Goal: Task Accomplishment & Management: Use online tool/utility

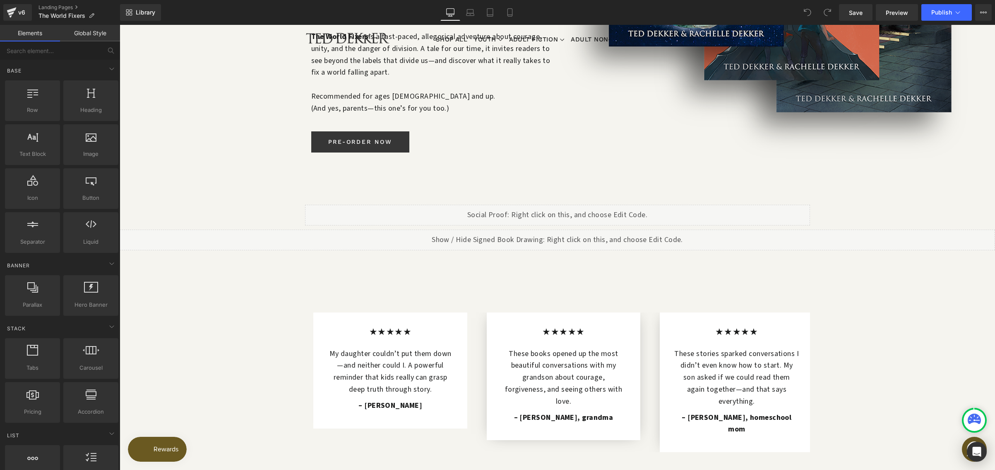
scroll to position [383, 0]
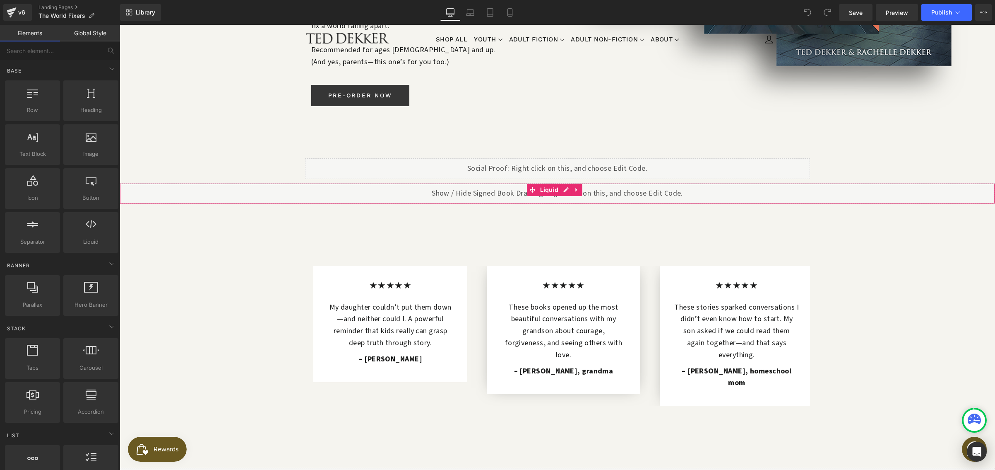
click at [476, 183] on div "Liquid" at bounding box center [558, 193] width 876 height 21
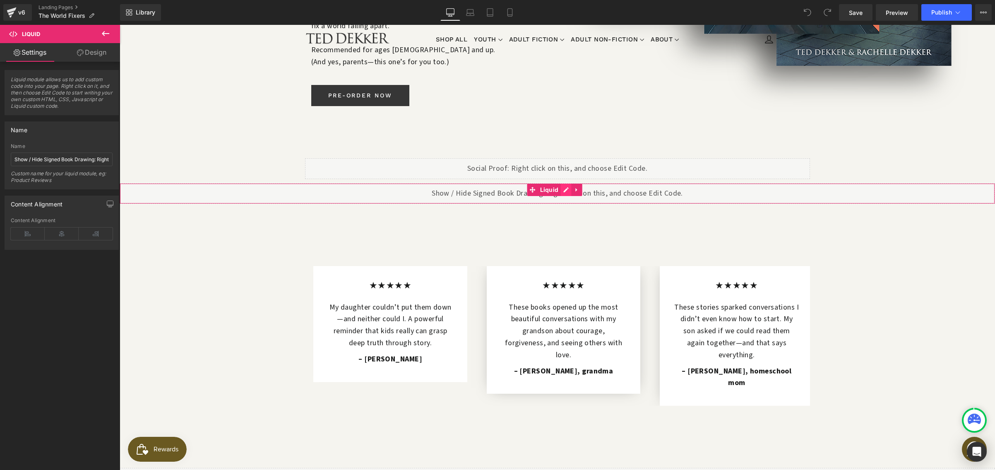
click at [564, 183] on div "Liquid" at bounding box center [558, 193] width 876 height 21
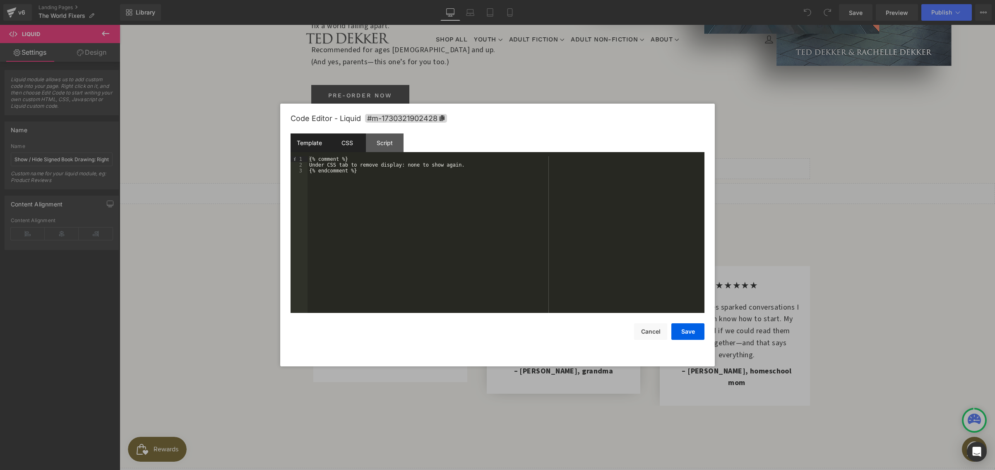
click at [354, 145] on div "CSS" at bounding box center [347, 142] width 38 height 19
click at [307, 145] on div "Template" at bounding box center [310, 142] width 38 height 19
click at [638, 328] on button "Cancel" at bounding box center [650, 331] width 33 height 17
click at [566, 183] on div "Liquid" at bounding box center [558, 193] width 876 height 21
click at [340, 146] on div "CSS" at bounding box center [347, 142] width 38 height 19
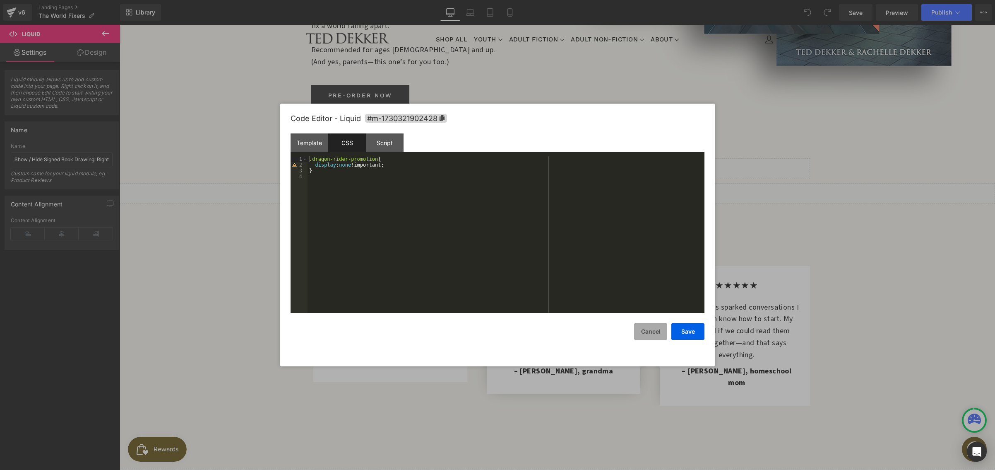
click at [642, 333] on button "Cancel" at bounding box center [650, 331] width 33 height 17
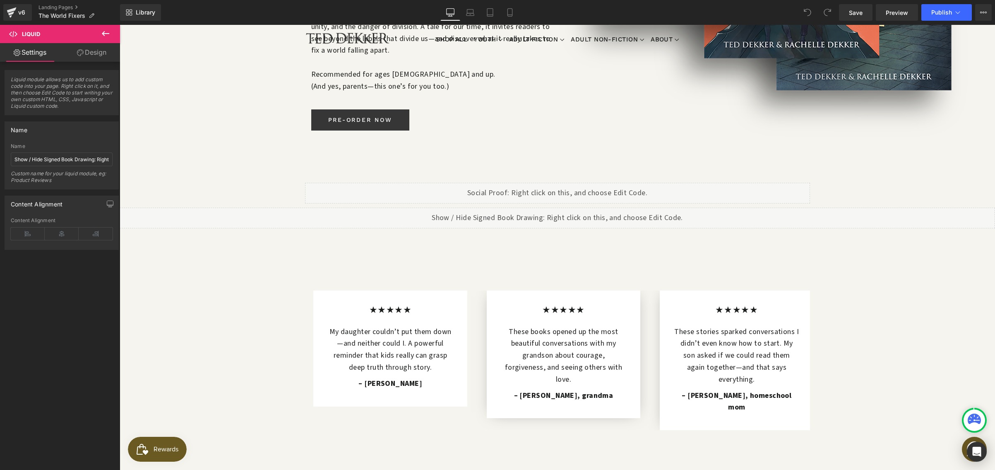
scroll to position [357, 0]
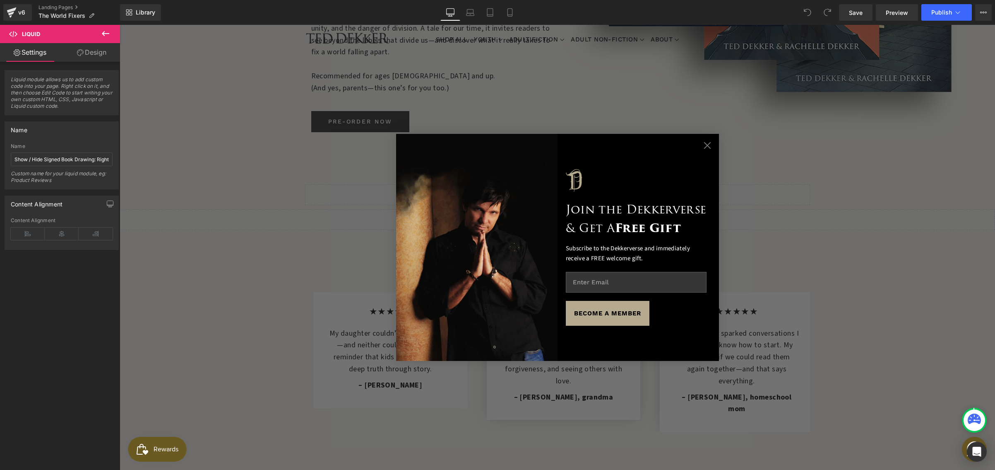
click at [701, 146] on circle "Close dialog" at bounding box center [707, 145] width 14 height 14
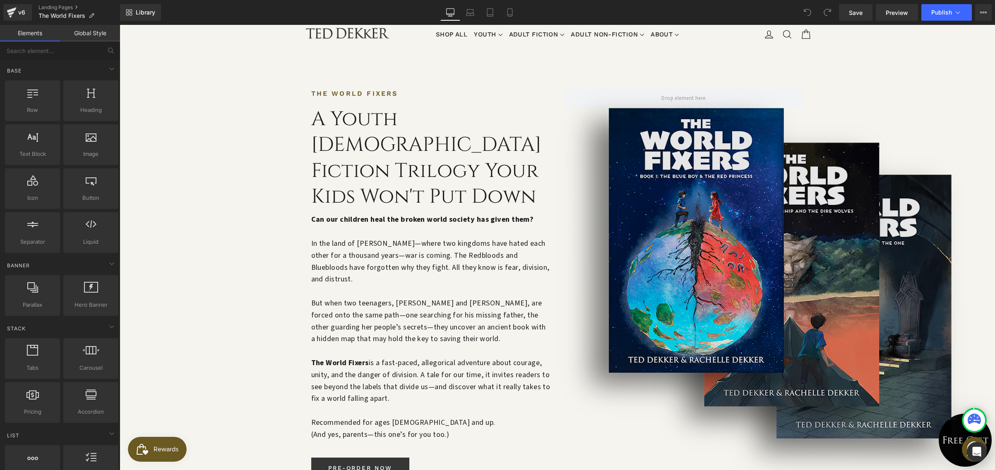
scroll to position [0, 0]
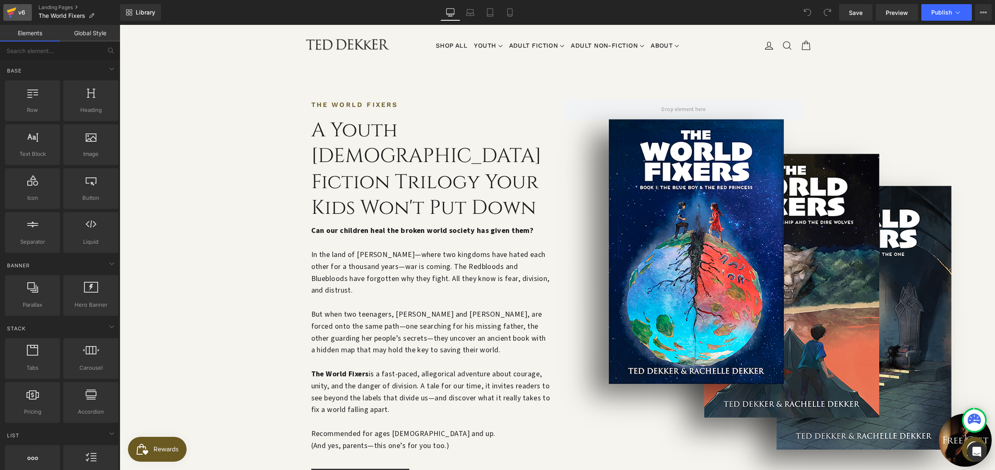
click at [14, 17] on icon at bounding box center [12, 12] width 10 height 21
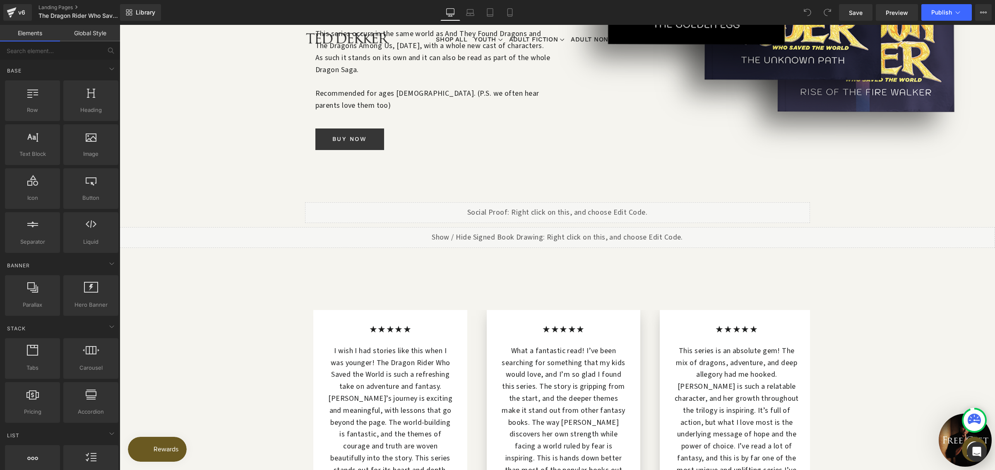
scroll to position [334, 0]
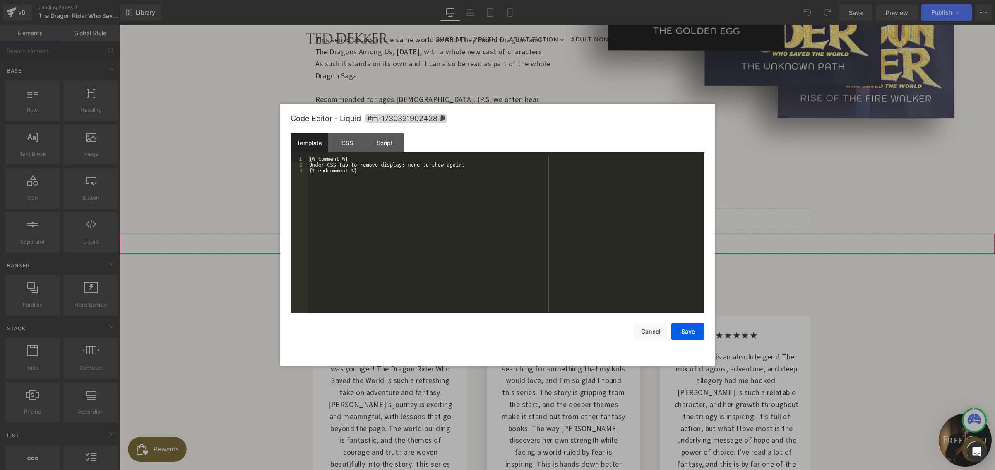
click at [566, 233] on div "Liquid" at bounding box center [558, 243] width 876 height 21
click at [640, 332] on button "Cancel" at bounding box center [650, 331] width 33 height 17
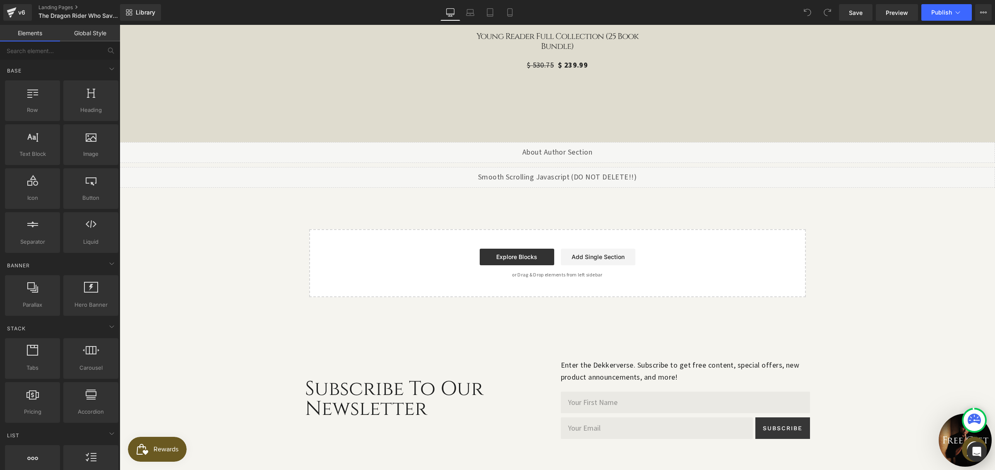
scroll to position [3538, 0]
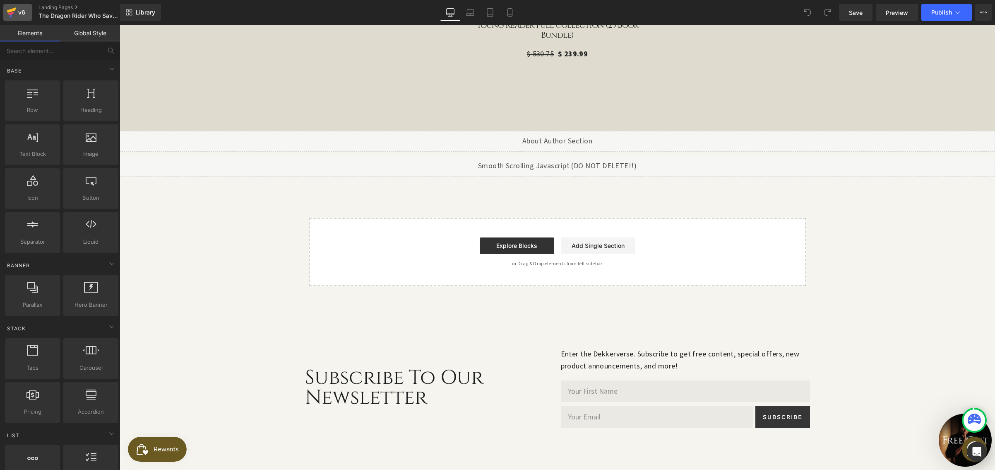
click at [18, 15] on div "v6" at bounding box center [22, 12] width 10 height 11
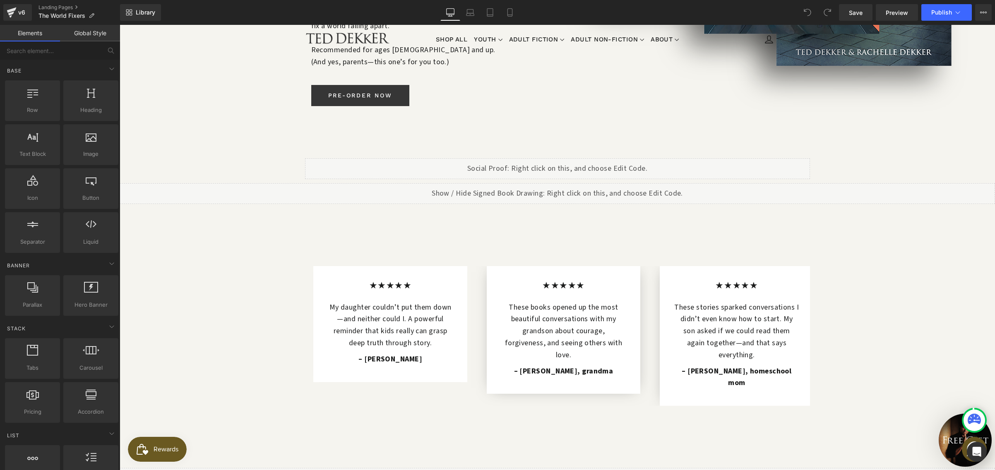
scroll to position [359, 0]
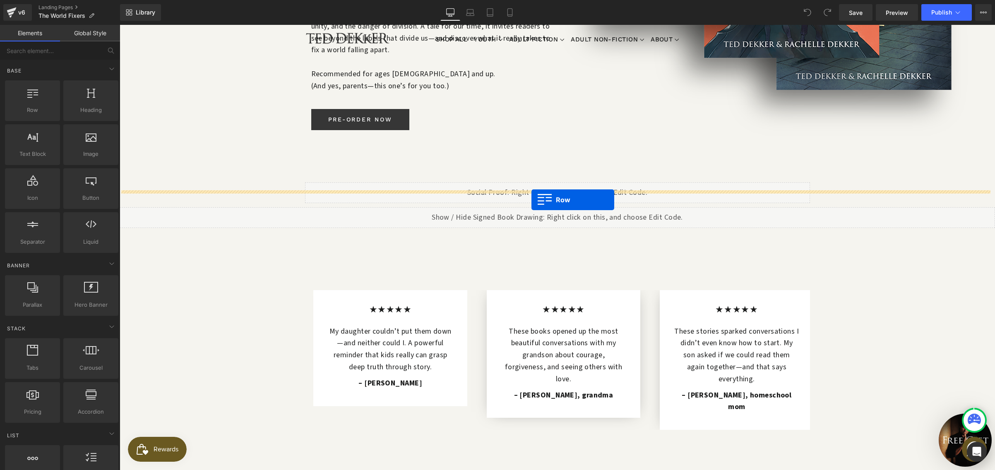
drag, startPoint x: 161, startPoint y: 122, endPoint x: 532, endPoint y: 200, distance: 378.7
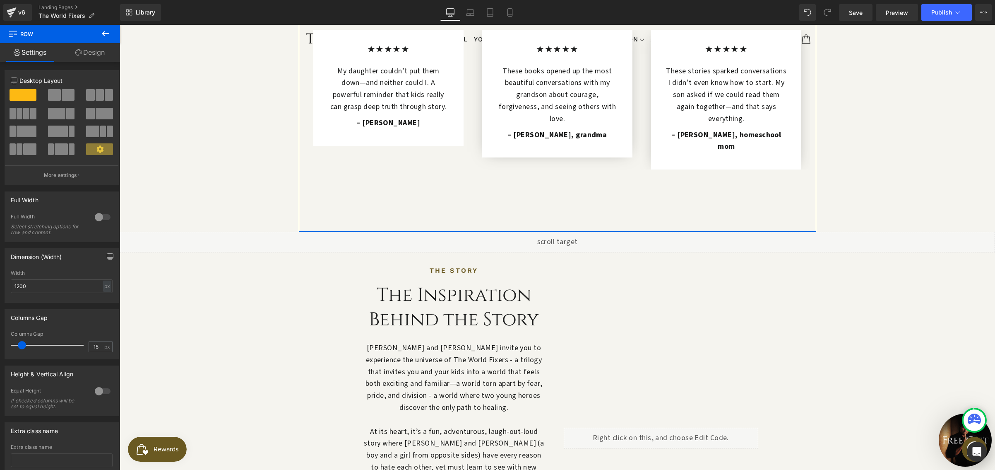
scroll to position [732, 0]
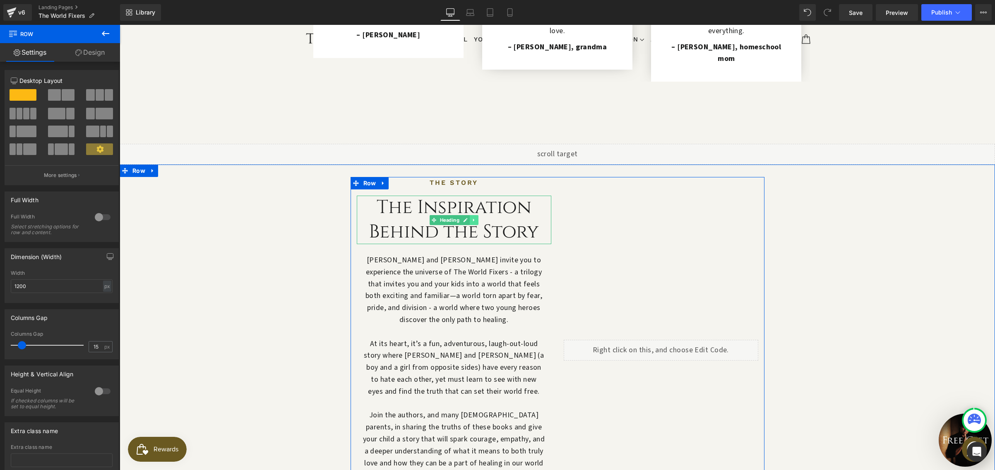
click at [472, 217] on icon at bounding box center [474, 219] width 5 height 5
click at [467, 217] on icon at bounding box center [469, 219] width 5 height 5
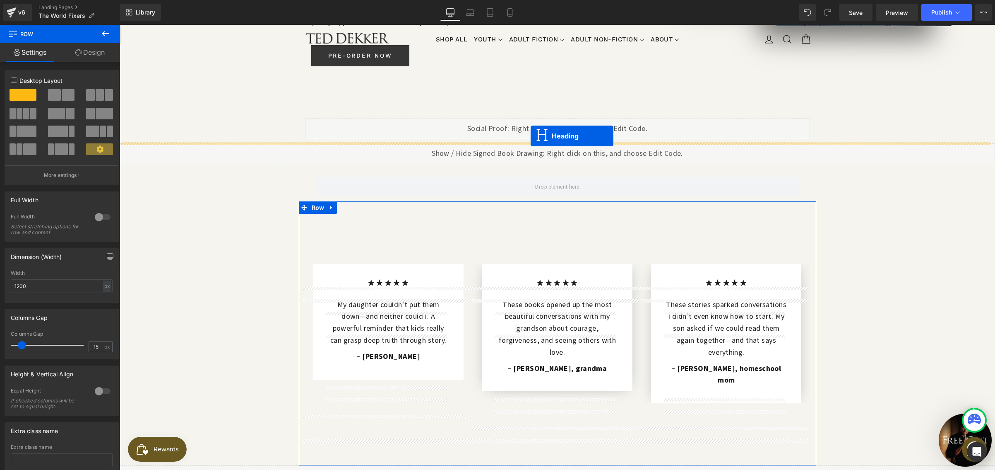
scroll to position [305, 0]
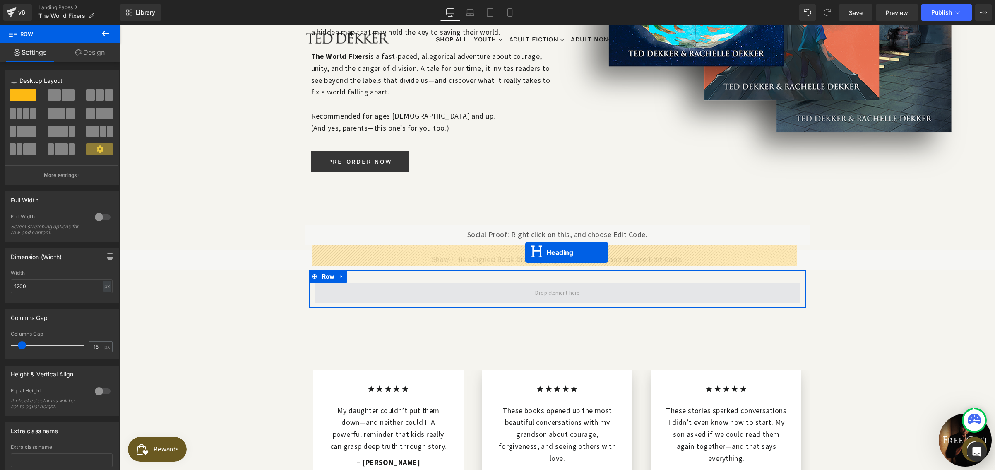
drag, startPoint x: 418, startPoint y: 169, endPoint x: 526, endPoint y: 253, distance: 136.3
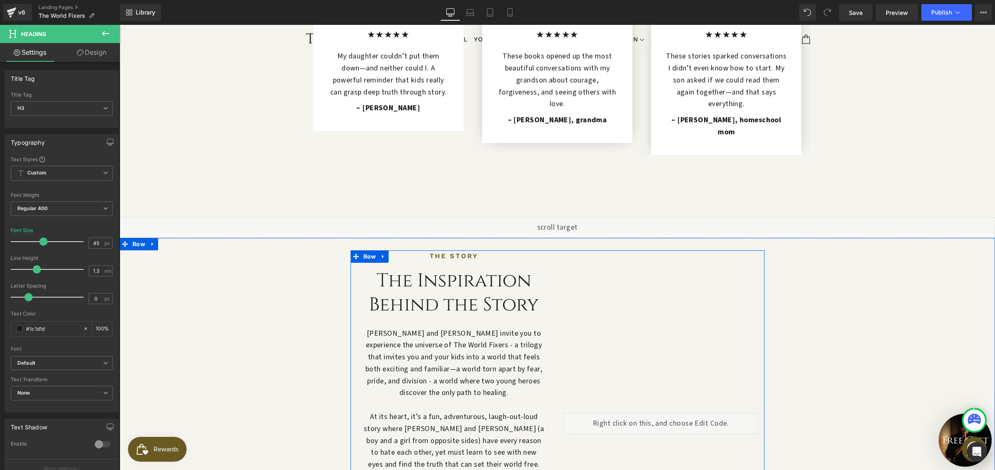
scroll to position [675, 0]
click at [436, 326] on p "Ted and Rachelle invite you to experience the universe of The World Fixers - a …" at bounding box center [454, 362] width 182 height 72
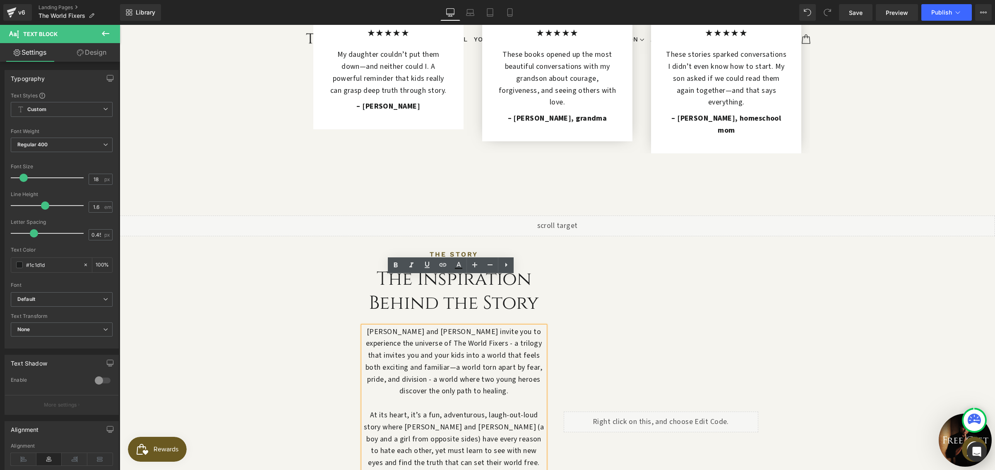
click at [562, 277] on div "Liquid" at bounding box center [661, 421] width 207 height 346
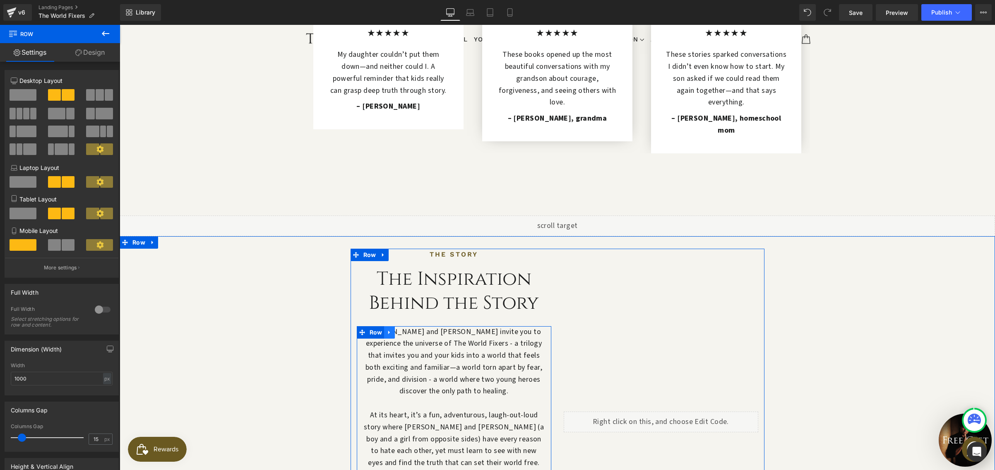
click at [387, 329] on icon at bounding box center [390, 332] width 6 height 6
click at [398, 329] on icon at bounding box center [401, 332] width 6 height 6
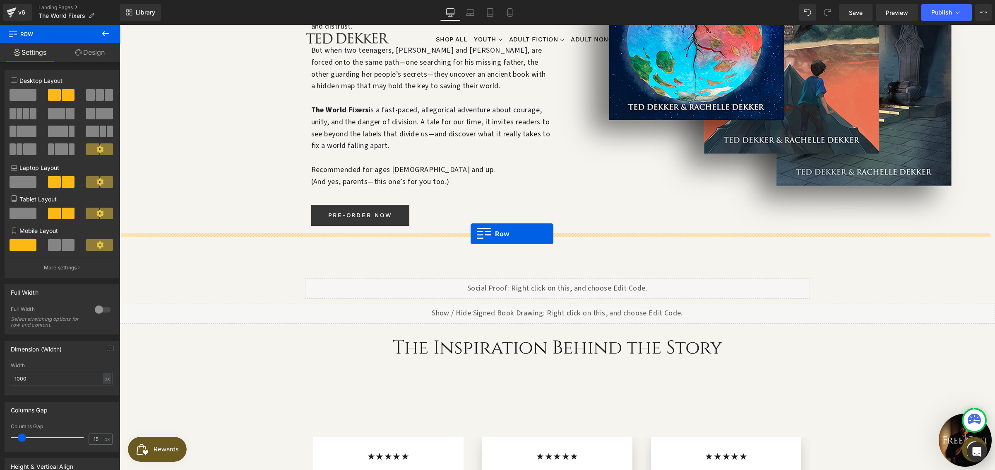
scroll to position [246, 0]
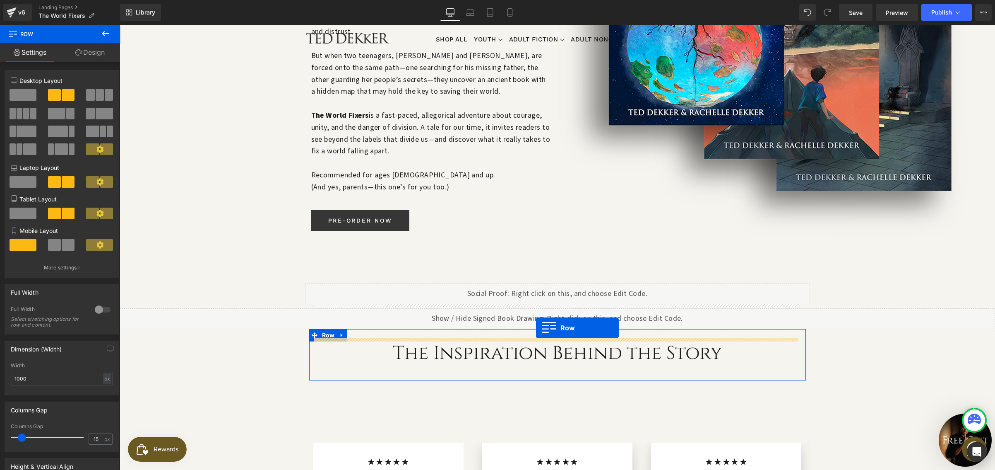
drag, startPoint x: 360, startPoint y: 328, endPoint x: 536, endPoint y: 328, distance: 176.4
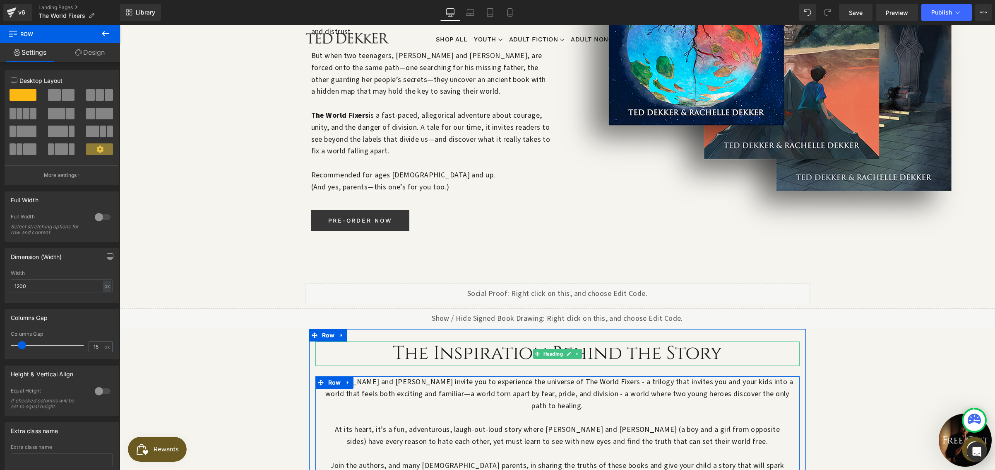
click at [482, 341] on h3 "The Inspiration Behind the Story" at bounding box center [558, 353] width 484 height 24
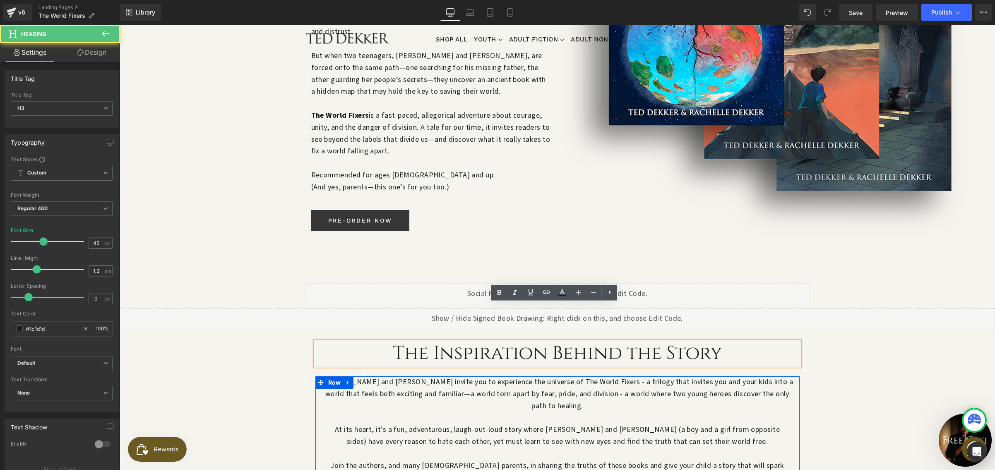
click at [483, 341] on h3 "The Inspiration Behind the Story" at bounding box center [558, 353] width 484 height 24
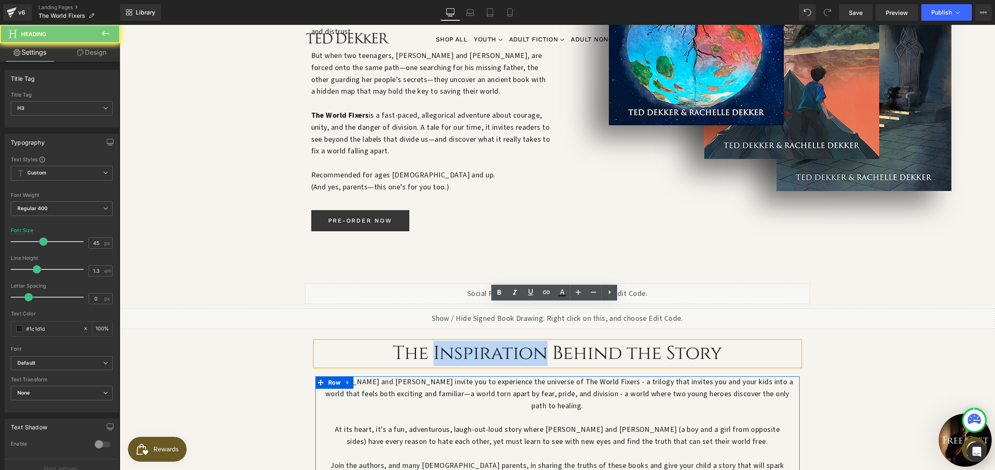
click at [483, 341] on h3 "The Inspiration Behind the Story" at bounding box center [558, 353] width 484 height 24
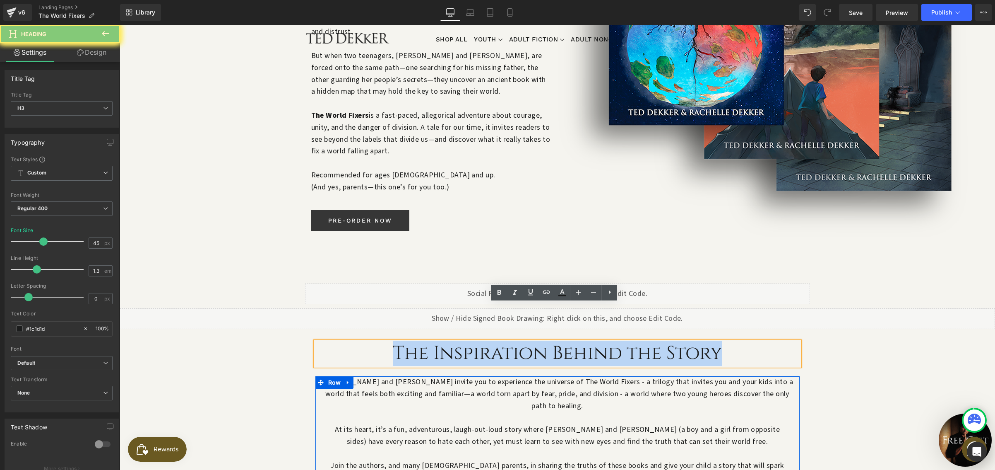
click at [483, 341] on h3 "The Inspiration Behind the Story" at bounding box center [558, 353] width 484 height 24
paste div
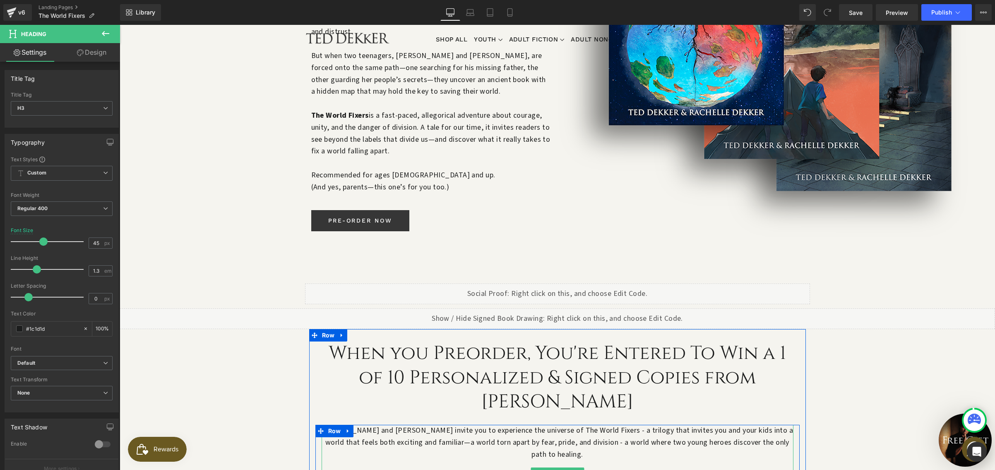
click at [505, 424] on p "Ted and Rachelle invite you to experience the universe of The World Fixers - a …" at bounding box center [558, 442] width 472 height 36
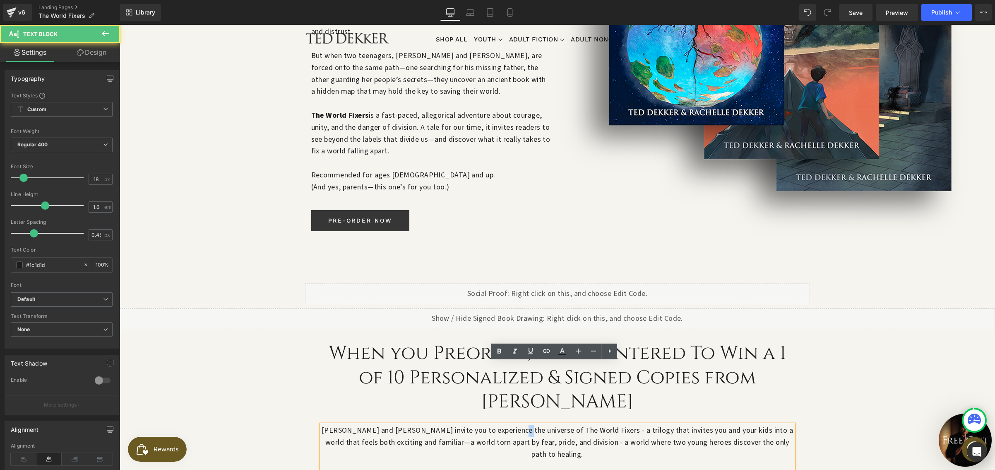
click at [505, 424] on p "Ted and Rachelle invite you to experience the universe of The World Fixers - a …" at bounding box center [558, 442] width 472 height 36
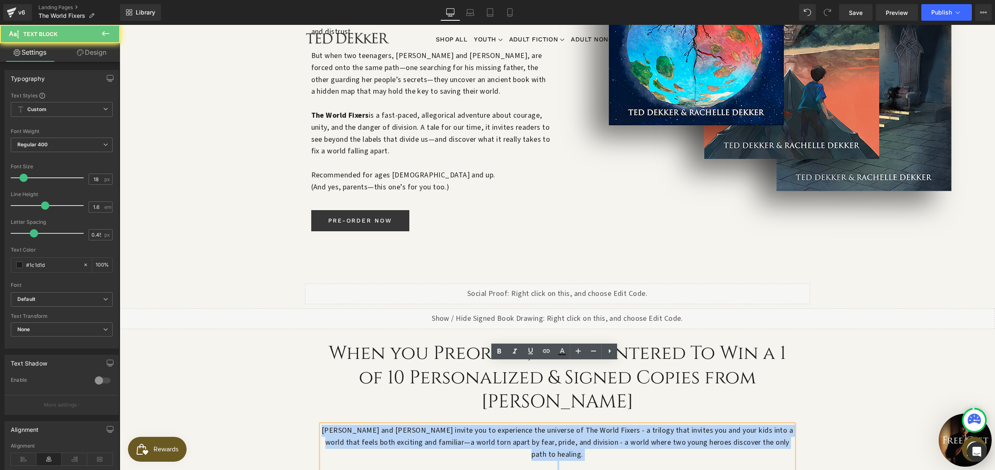
click at [505, 424] on p "Ted and Rachelle invite you to experience the universe of The World Fixers - a …" at bounding box center [558, 442] width 472 height 36
click at [373, 424] on p "Ted and Rachelle invite you to experience the universe of The World Fixers - a …" at bounding box center [558, 442] width 472 height 36
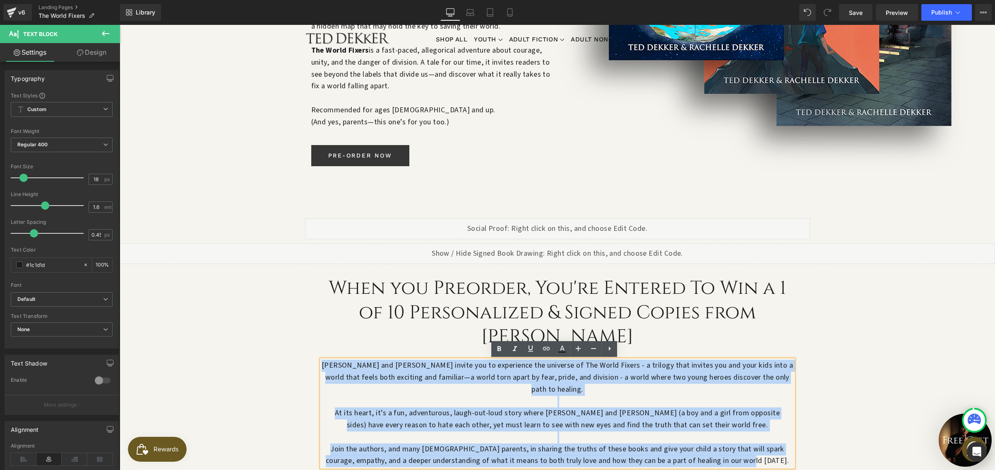
scroll to position [385, 0]
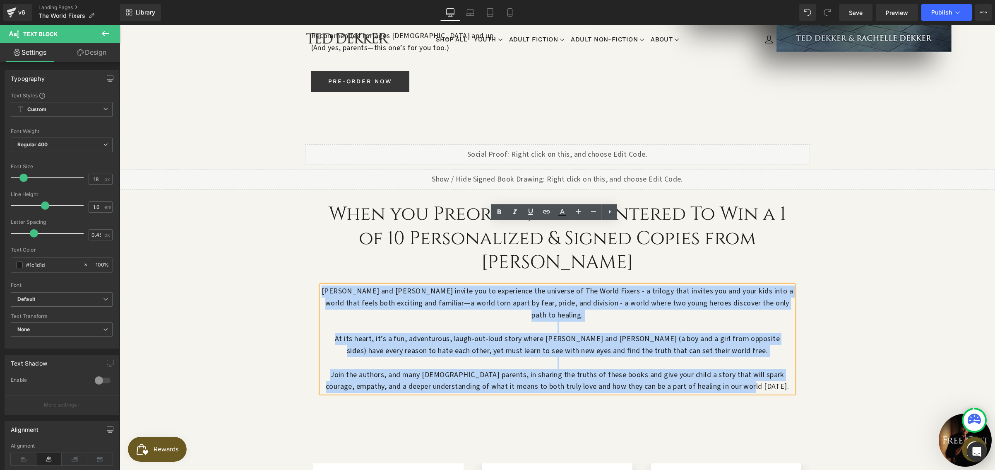
drag, startPoint x: 322, startPoint y: 367, endPoint x: 764, endPoint y: 315, distance: 445.7
click at [764, 315] on div "Ted and Rachelle invite you to experience the universe of The World Fixers - a …" at bounding box center [558, 338] width 472 height 107
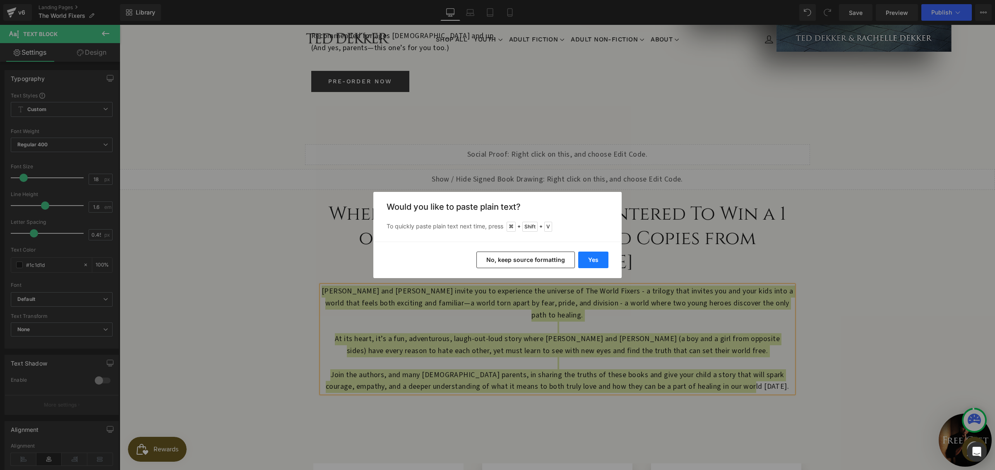
click at [592, 258] on button "Yes" at bounding box center [593, 259] width 30 height 17
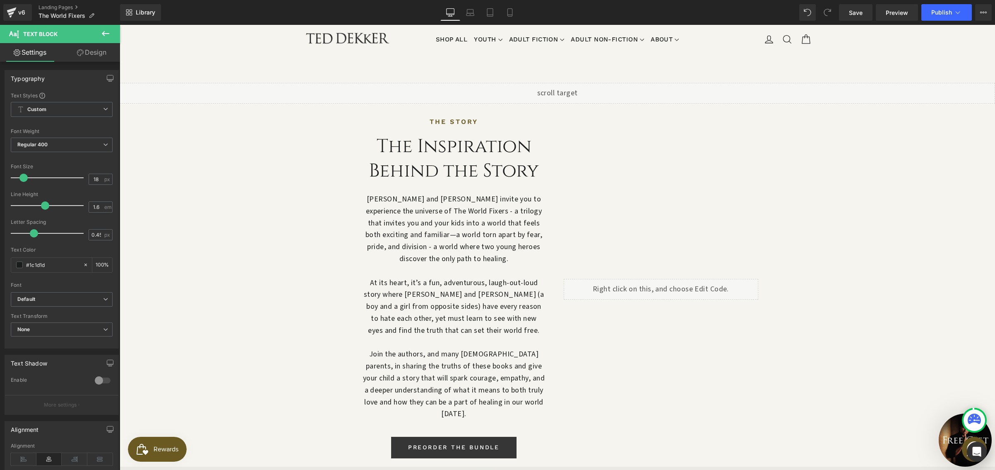
scroll to position [884, 0]
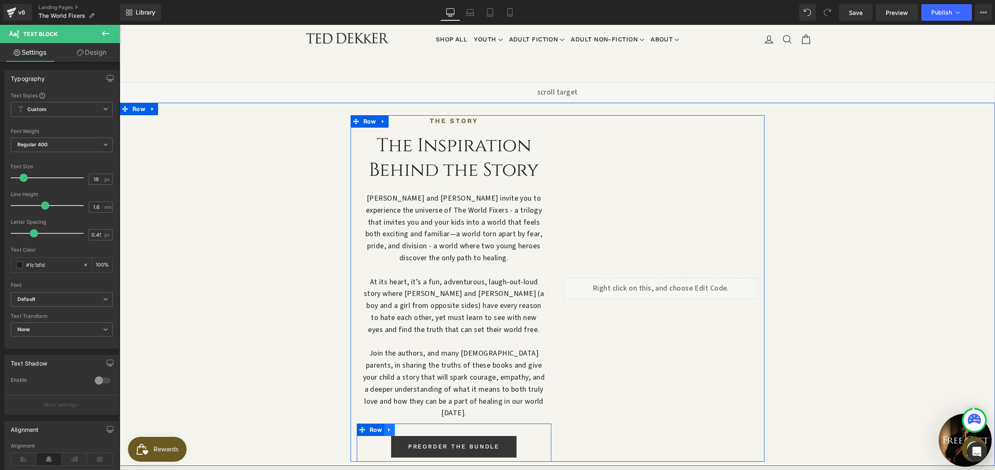
click at [387, 426] on icon at bounding box center [390, 429] width 6 height 6
click at [398, 426] on icon at bounding box center [401, 429] width 6 height 6
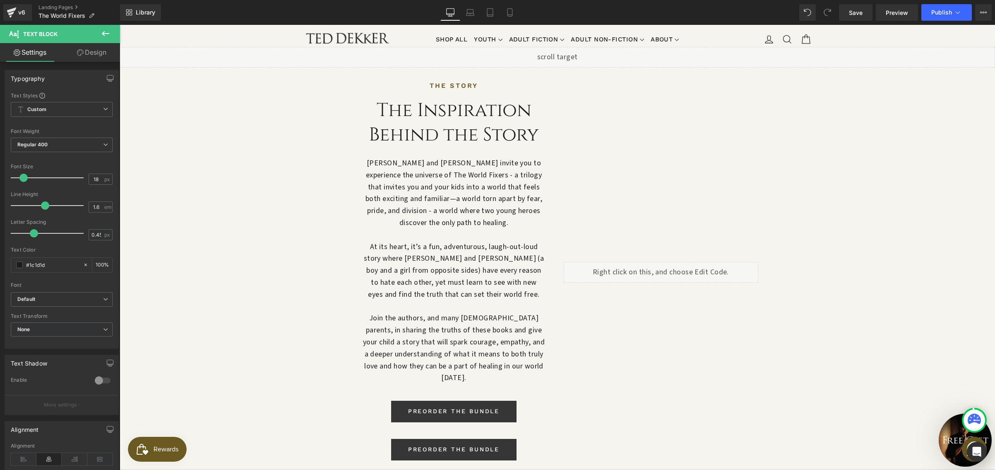
scroll to position [919, 0]
click at [378, 401] on div "PREORDER THE BUNDLE" at bounding box center [454, 412] width 182 height 22
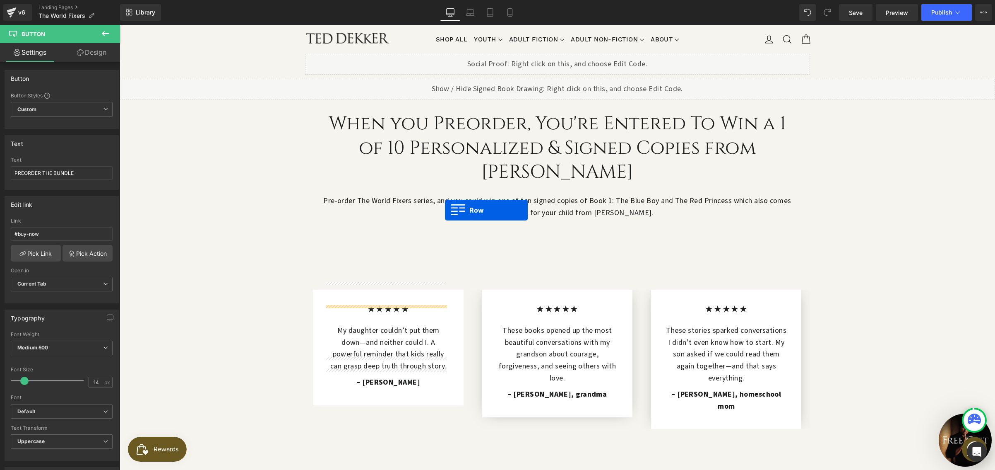
scroll to position [426, 0]
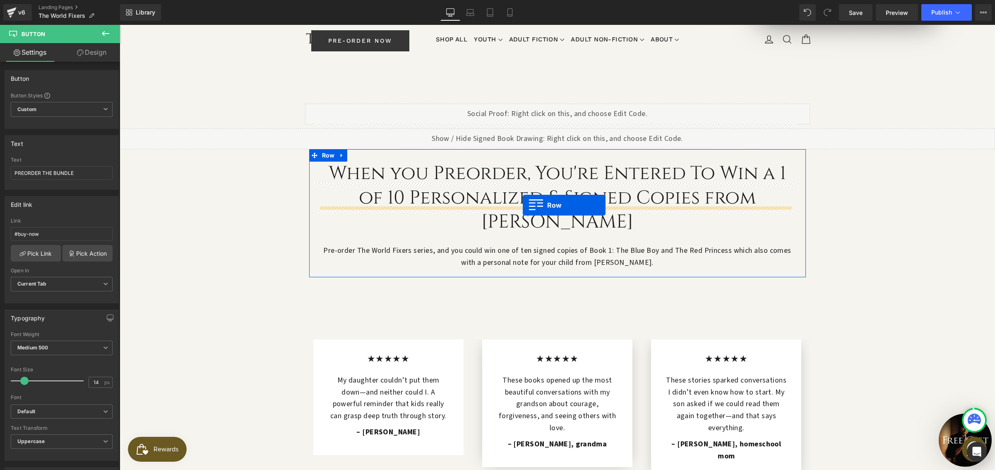
drag, startPoint x: 360, startPoint y: 308, endPoint x: 523, endPoint y: 205, distance: 192.6
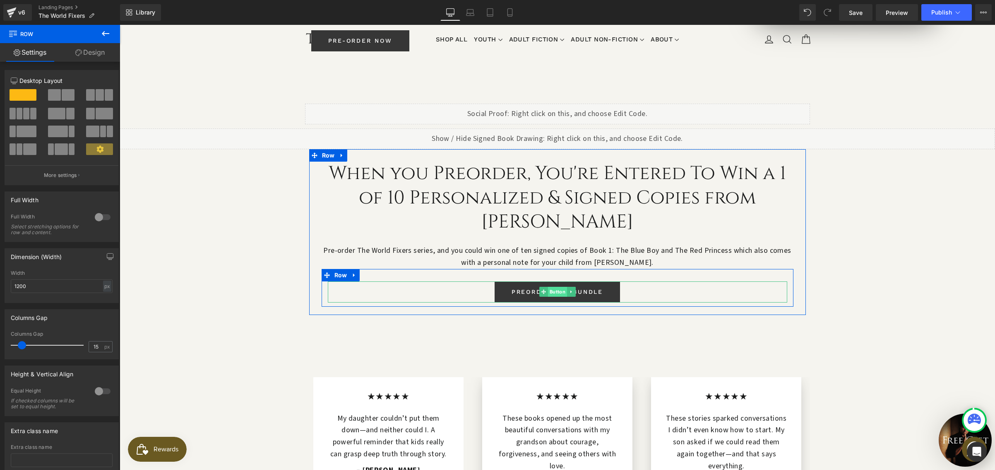
click at [557, 287] on span "Button" at bounding box center [557, 292] width 19 height 10
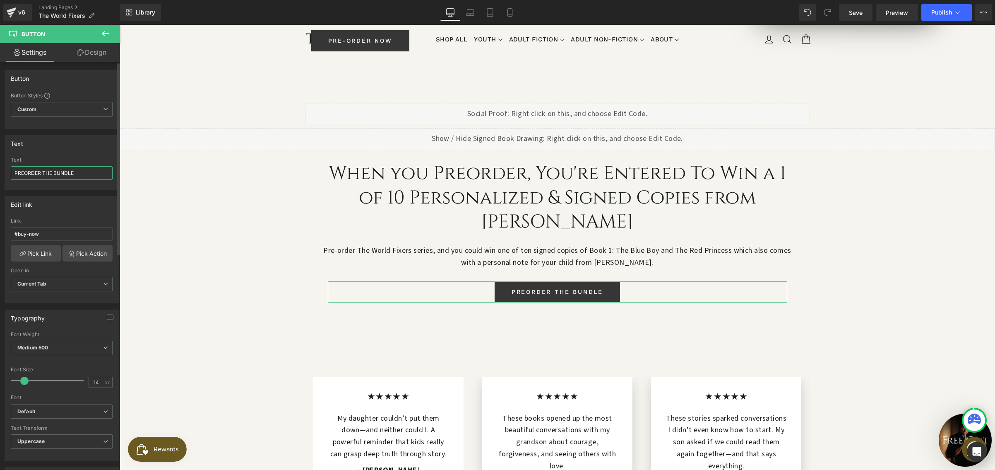
drag, startPoint x: 75, startPoint y: 171, endPoint x: 43, endPoint y: 171, distance: 31.5
click at [43, 171] on input "PREORDER THE BUNDLE" at bounding box center [62, 173] width 102 height 14
type input "PREORDER NOW"
click at [115, 32] on button at bounding box center [105, 34] width 29 height 18
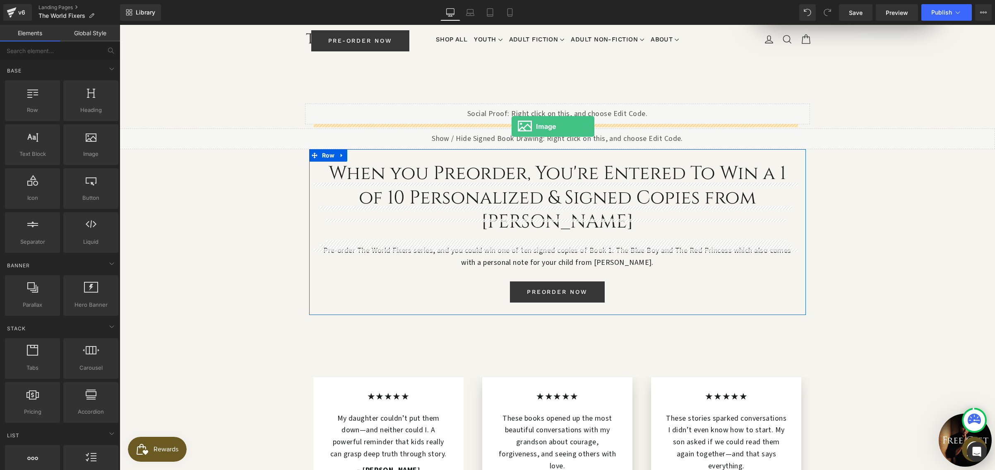
drag, startPoint x: 195, startPoint y: 181, endPoint x: 512, endPoint y: 126, distance: 321.1
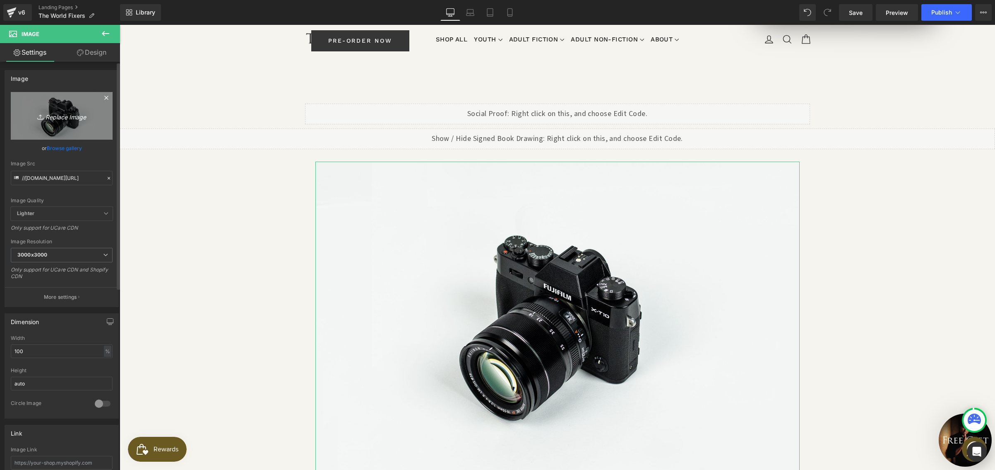
click at [63, 115] on icon "Replace Image" at bounding box center [62, 116] width 66 height 10
type input "C:\fakepath\giveaway-worldfixer.webp"
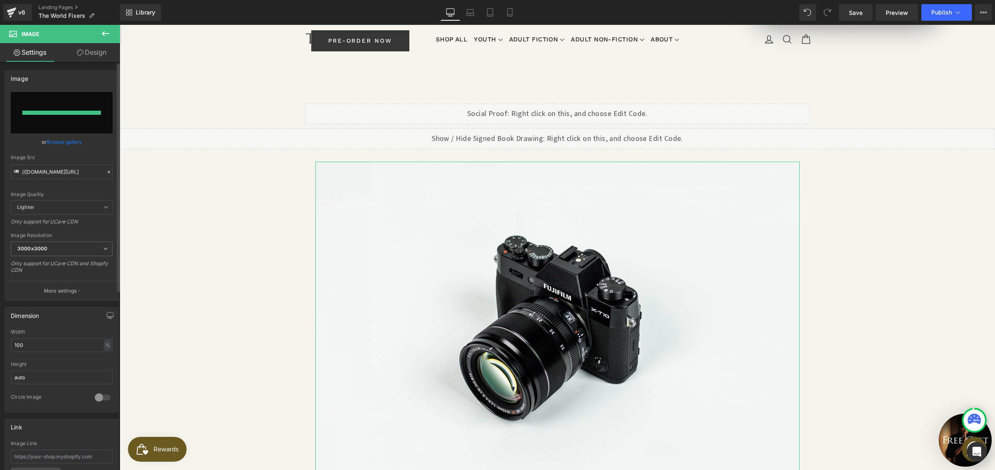
type input "https://ucarecdn.com/be0fb183-ff9f-471c-a2f5-65f388cb0358/-/format/auto/-/previ…"
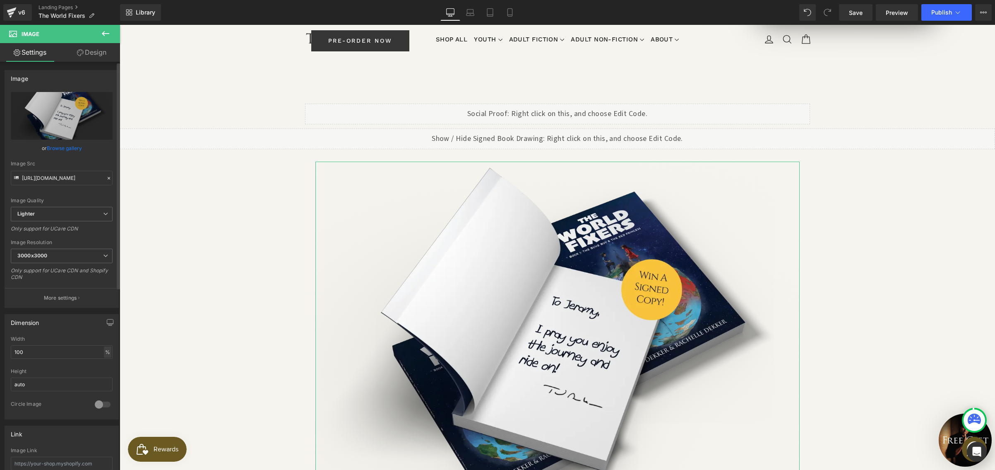
click at [105, 354] on div "%" at bounding box center [107, 351] width 7 height 11
click at [102, 376] on li "px" at bounding box center [107, 377] width 10 height 12
click at [51, 356] on input "1170" at bounding box center [62, 352] width 102 height 14
drag, startPoint x: 36, startPoint y: 346, endPoint x: 4, endPoint y: 343, distance: 32.0
click at [5, 343] on div "Dimension 1170px Width 1170 px % px auto Height auto 0 Circle Image" at bounding box center [62, 366] width 114 height 105
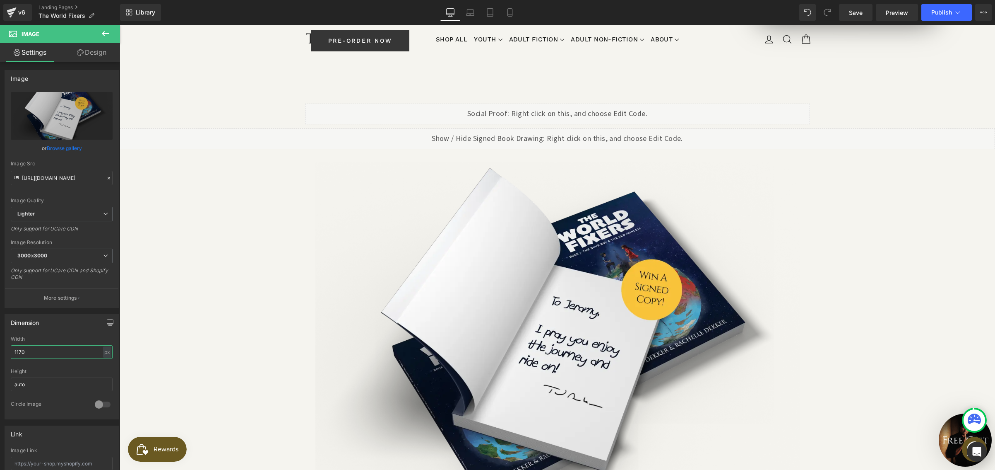
drag, startPoint x: 30, startPoint y: 353, endPoint x: -2, endPoint y: 348, distance: 32.7
click at [0, 348] on html "Image You are previewing how the will restyle your page. You can not edit Eleme…" at bounding box center [497, 235] width 995 height 470
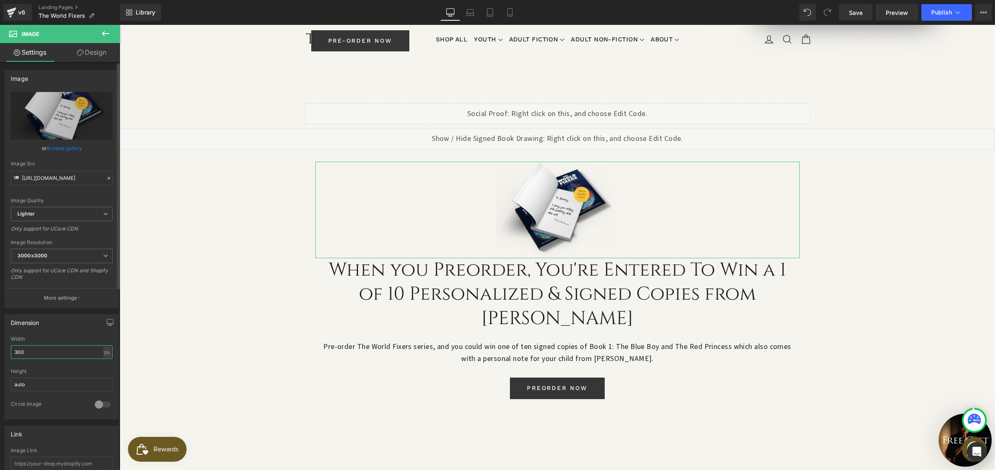
drag, startPoint x: 28, startPoint y: 351, endPoint x: 9, endPoint y: 348, distance: 18.9
click at [9, 348] on div "300px Width 300 px % px auto Height auto 0 Circle Image" at bounding box center [61, 377] width 113 height 83
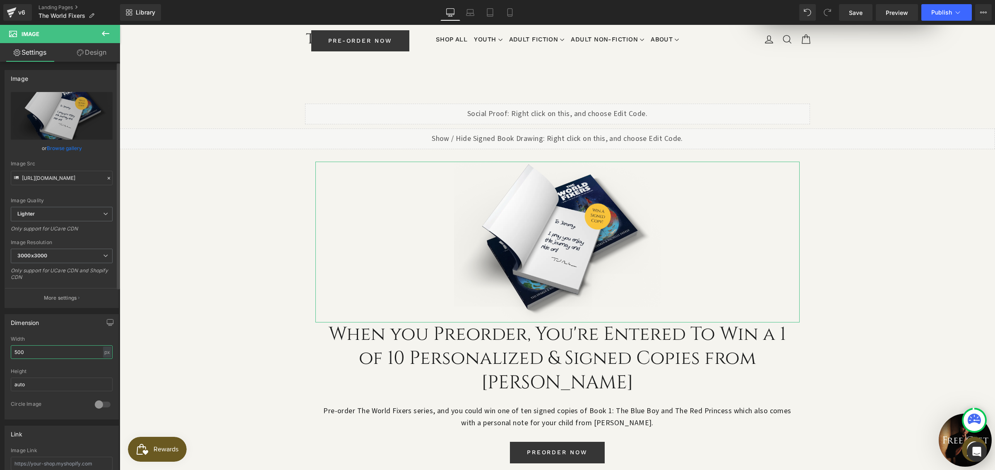
type input "500"
click at [325, 149] on span "Row" at bounding box center [328, 155] width 17 height 12
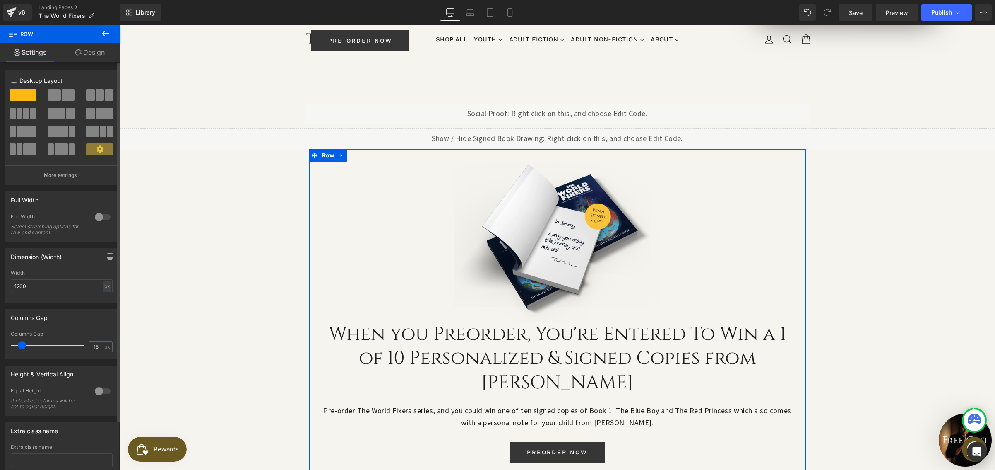
click at [65, 98] on span at bounding box center [68, 95] width 13 height 12
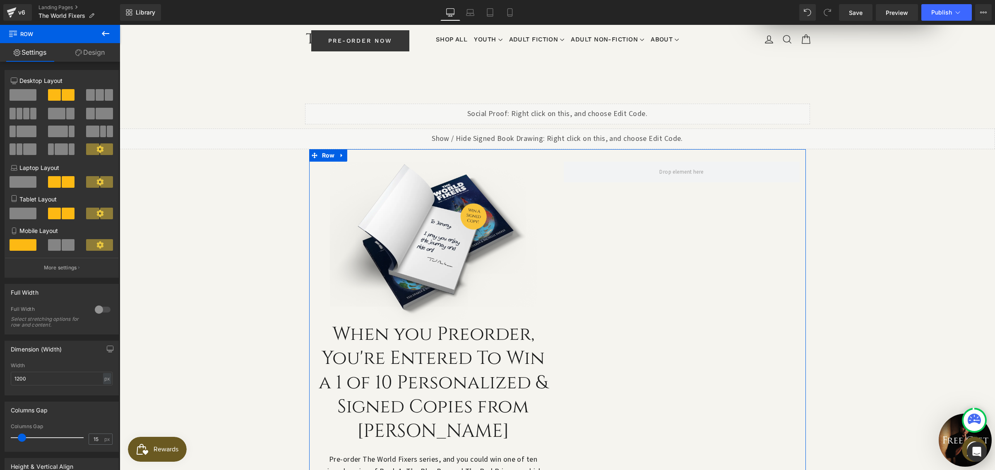
click at [357, 322] on h3 "When you Preorder, You're Entered To Win a 1 of 10 Personalized & Signed Copies…" at bounding box center [434, 382] width 236 height 121
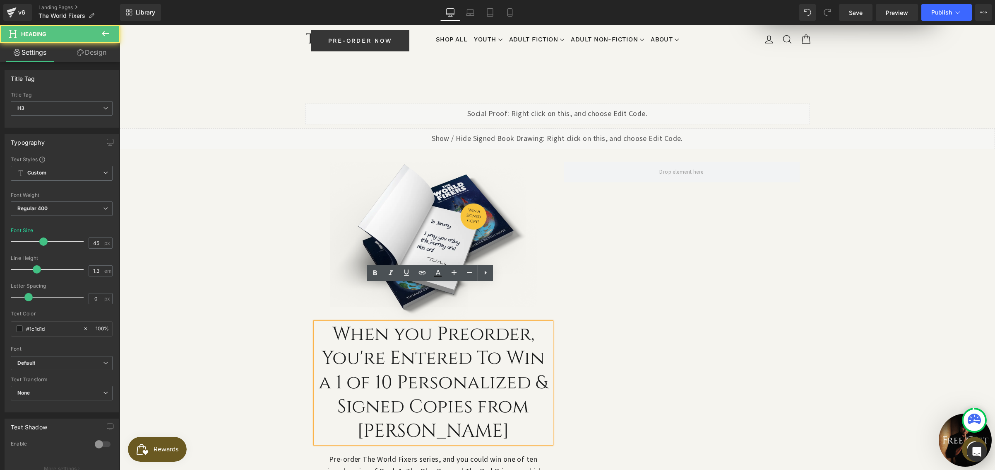
click at [629, 267] on div "Image When you Preorder, You're Entered To Win a 1 of 10 Personalized & Signed …" at bounding box center [557, 348] width 497 height 398
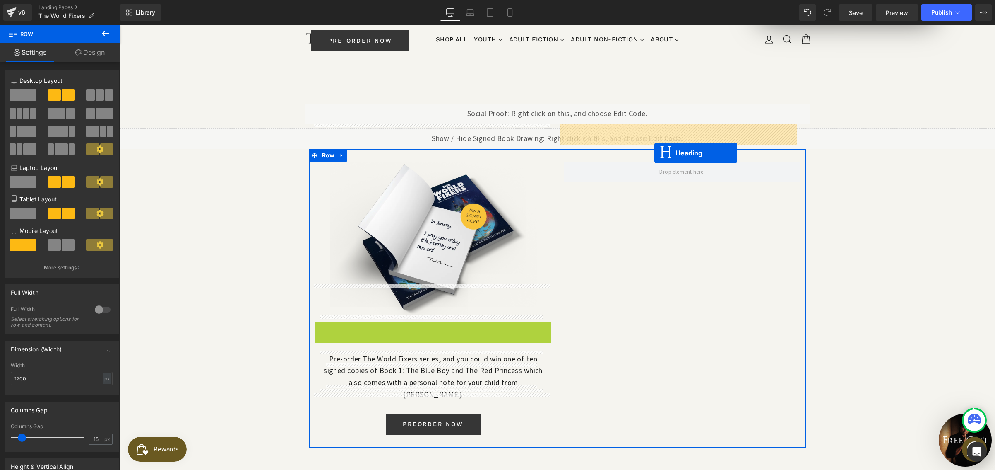
drag, startPoint x: 411, startPoint y: 331, endPoint x: 655, endPoint y: 153, distance: 301.9
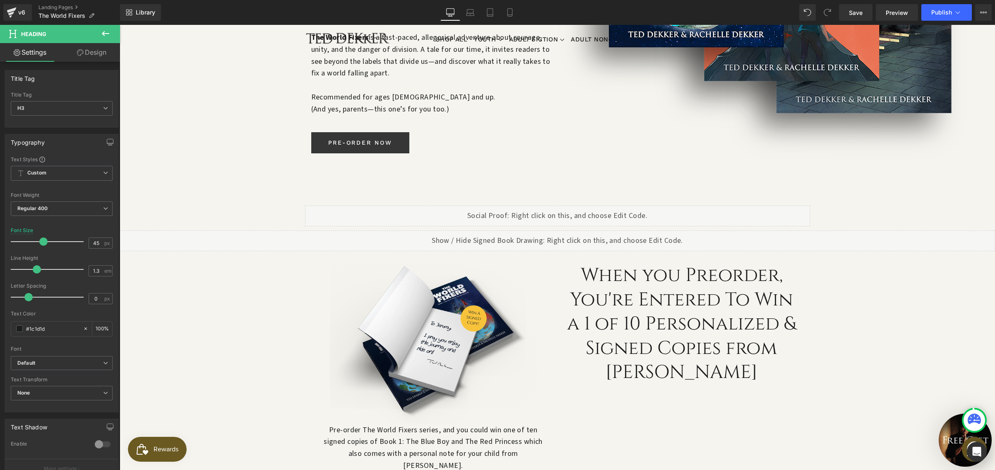
scroll to position [393, 0]
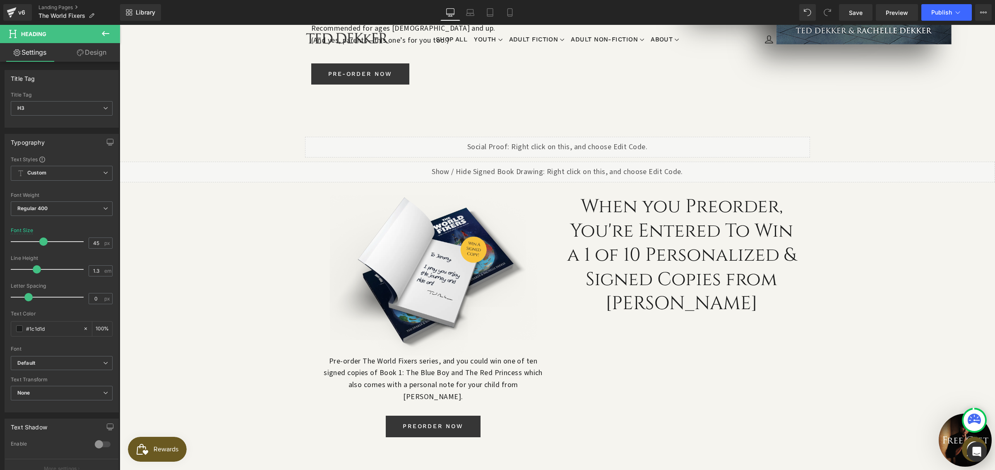
click at [632, 195] on h3 "When you Preorder, You're Entered To Win a 1 of 10 Personalized & Signed Copies…" at bounding box center [682, 255] width 236 height 121
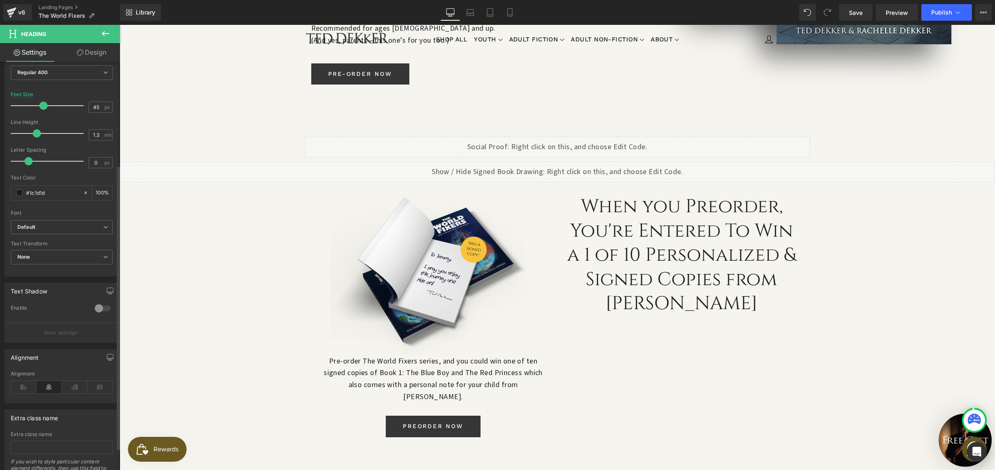
scroll to position [180, 0]
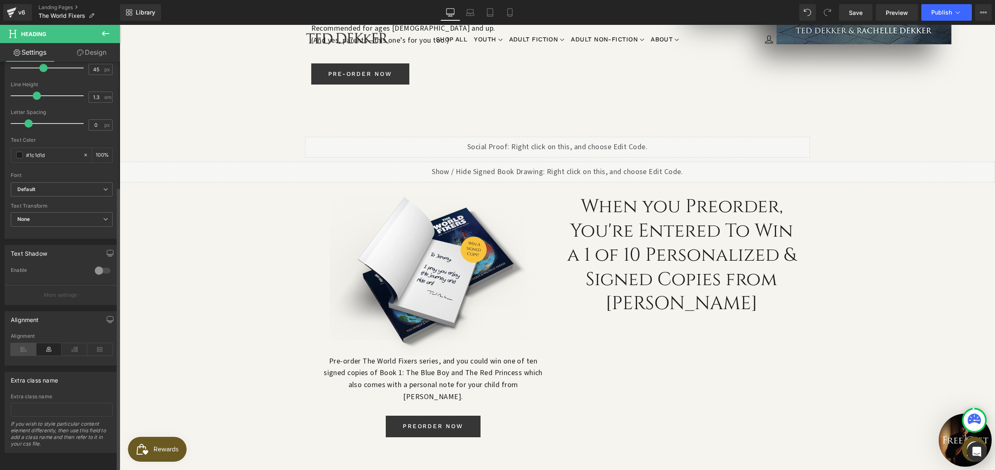
click at [27, 343] on icon at bounding box center [24, 349] width 26 height 12
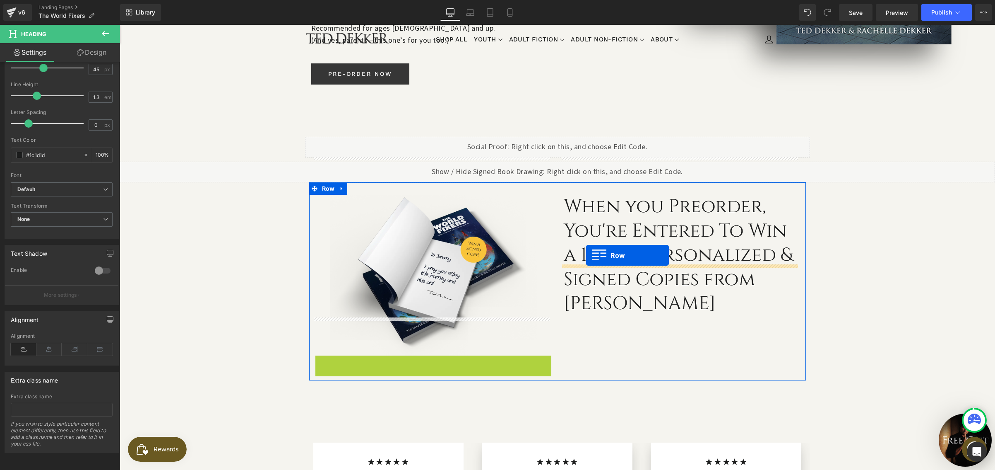
drag, startPoint x: 317, startPoint y: 325, endPoint x: 588, endPoint y: 254, distance: 279.5
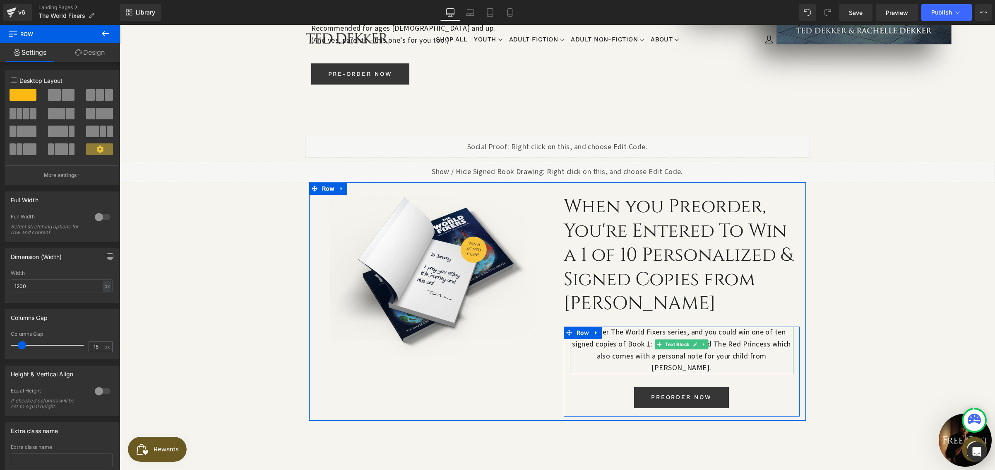
click at [643, 326] on p "Pre-order The World Fixers series, and you could win one of ten signed copies o…" at bounding box center [682, 350] width 224 height 48
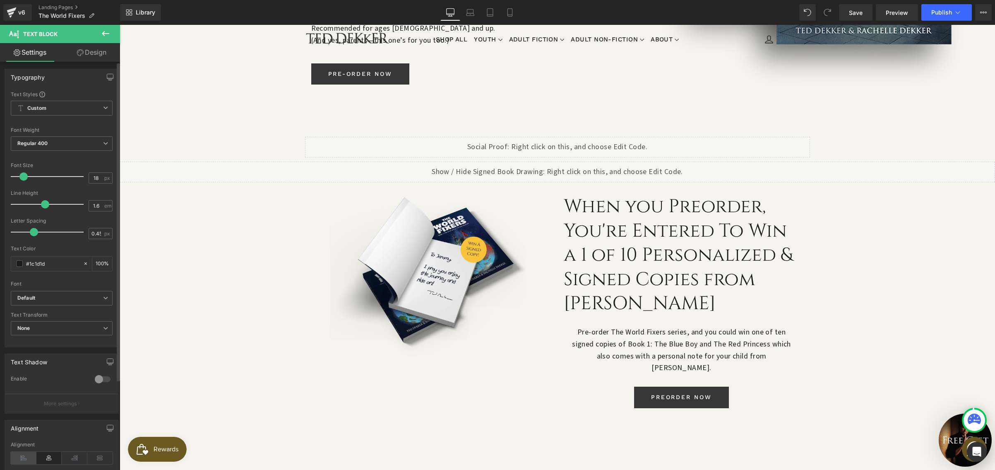
scroll to position [2, 0]
click at [30, 455] on icon at bounding box center [24, 457] width 26 height 12
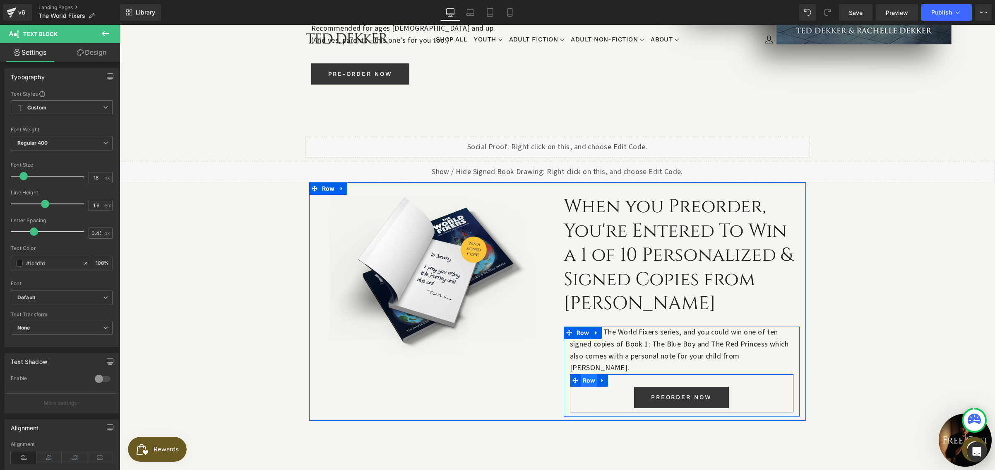
click at [583, 374] on span "Row" at bounding box center [589, 380] width 17 height 12
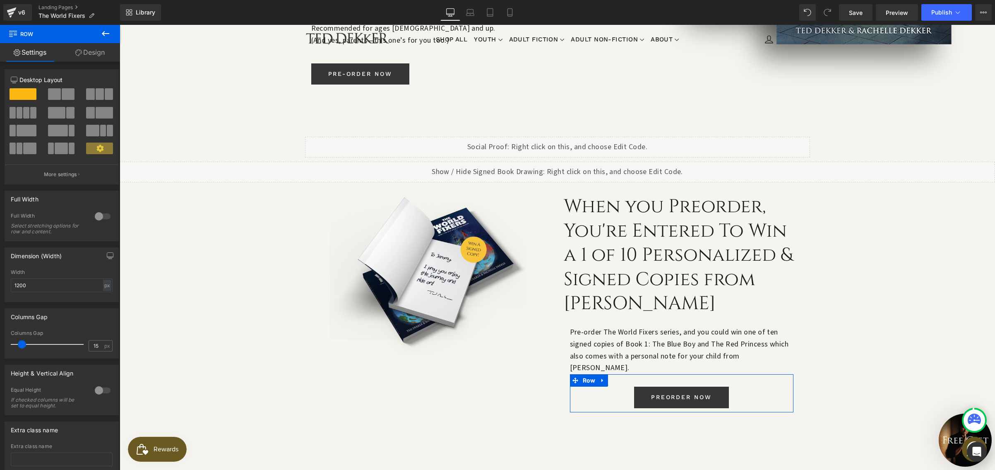
scroll to position [0, 0]
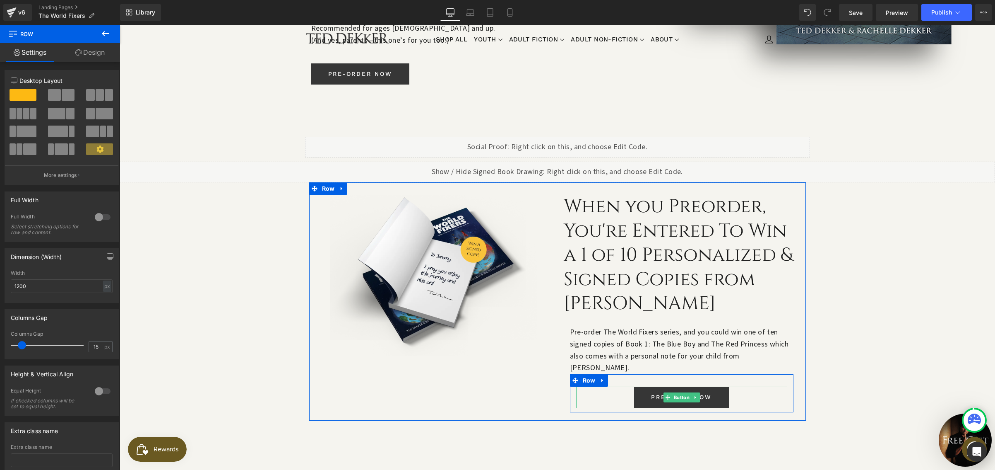
click at [696, 392] on link at bounding box center [695, 397] width 9 height 10
click at [657, 386] on div "PREORDER NOW Button" at bounding box center [681, 397] width 211 height 22
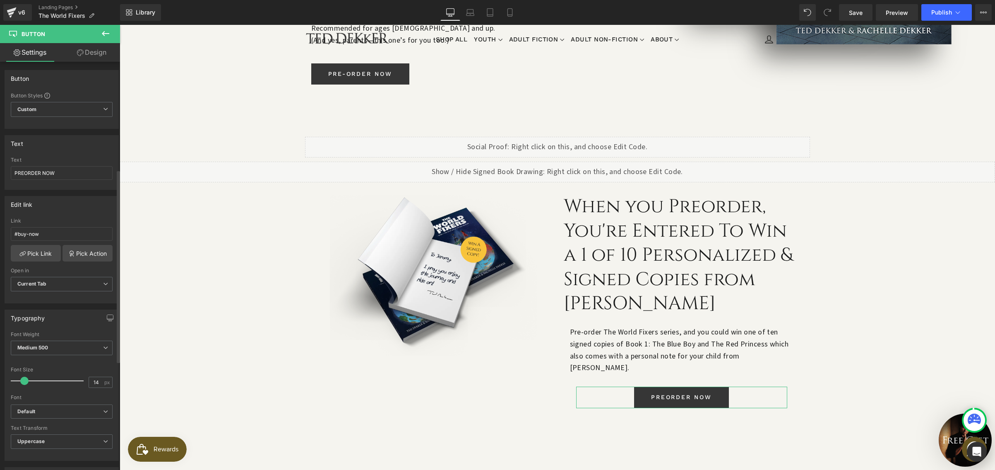
scroll to position [458, 0]
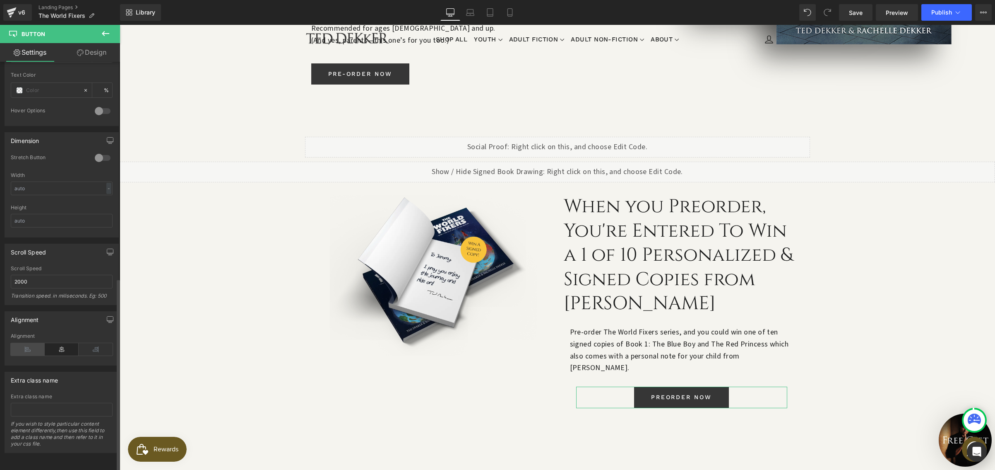
click at [30, 345] on icon at bounding box center [28, 349] width 34 height 12
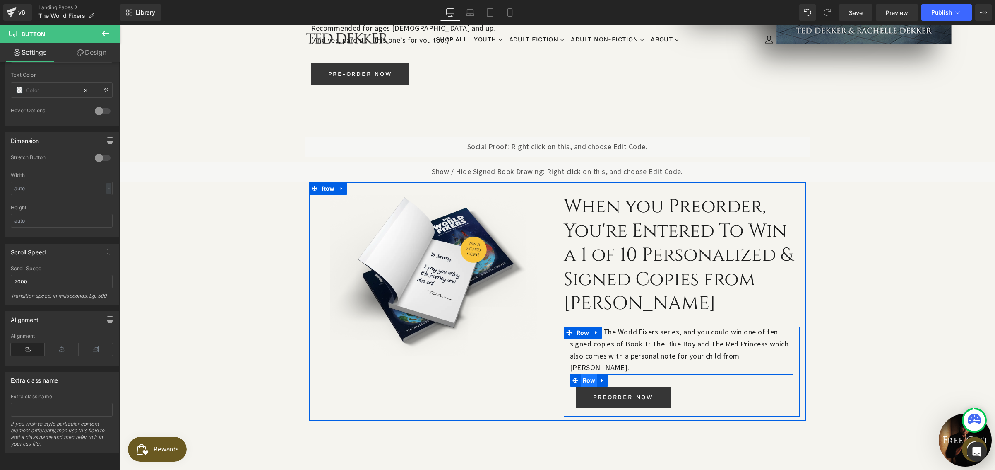
click at [582, 374] on span "Row" at bounding box center [589, 380] width 17 height 12
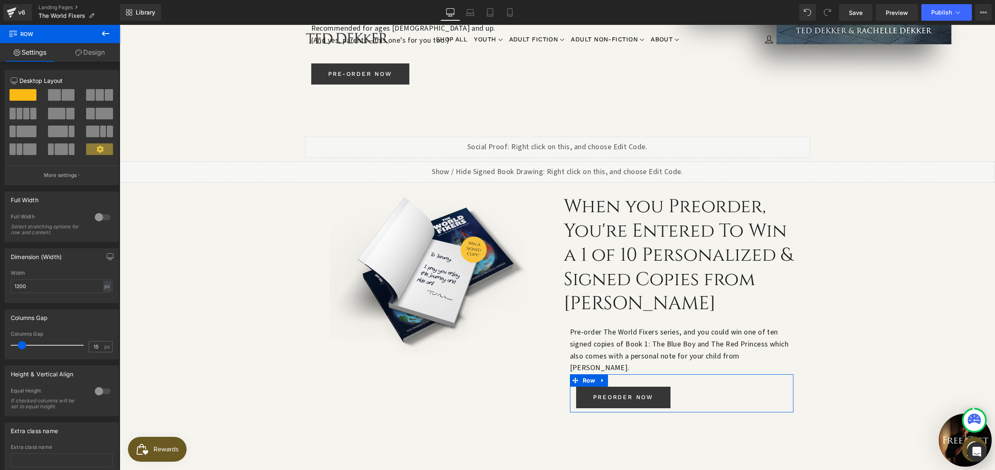
click at [96, 53] on link "Design" at bounding box center [90, 52] width 60 height 19
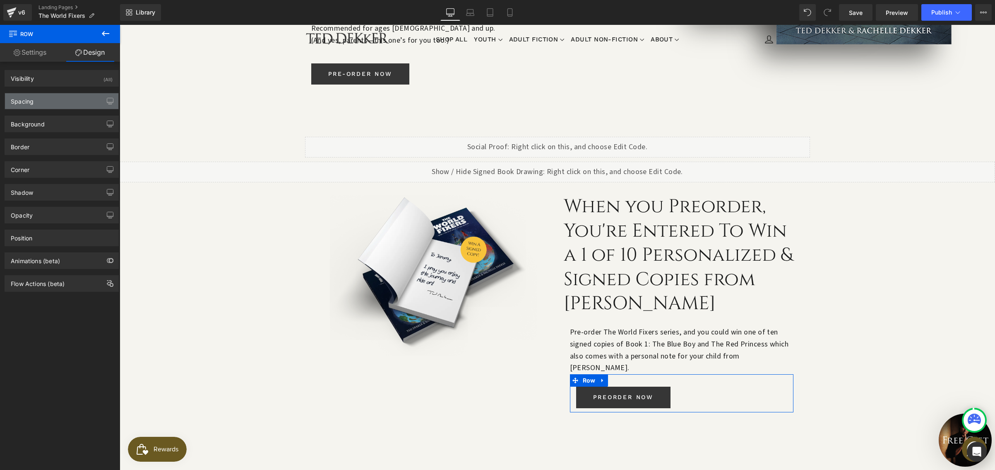
click at [37, 99] on div "Spacing" at bounding box center [61, 101] width 113 height 16
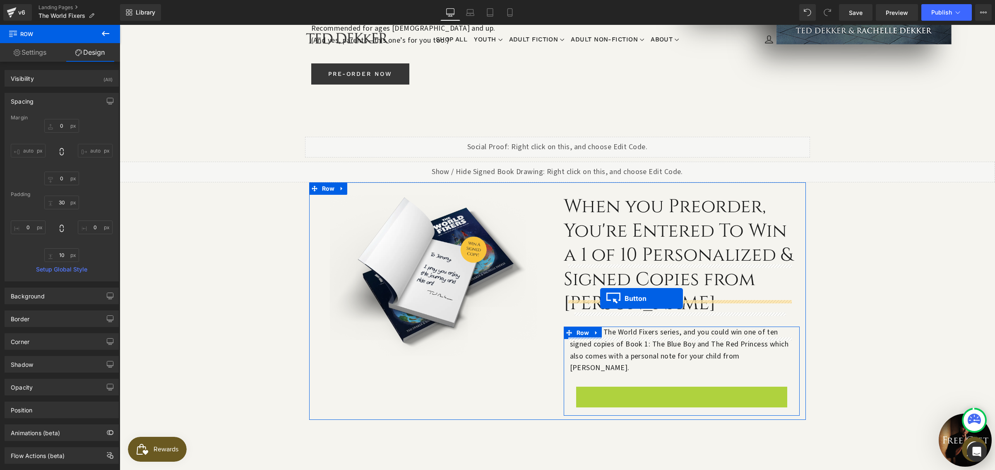
drag, startPoint x: 611, startPoint y: 321, endPoint x: 600, endPoint y: 298, distance: 25.0
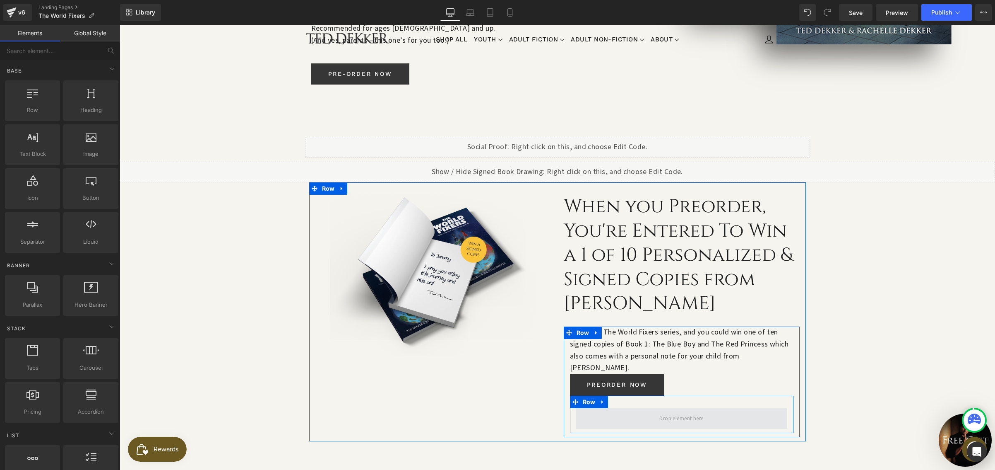
click at [665, 412] on span at bounding box center [682, 418] width 50 height 13
click at [602, 400] on icon at bounding box center [603, 402] width 2 height 4
click at [622, 399] on icon at bounding box center [625, 402] width 6 height 6
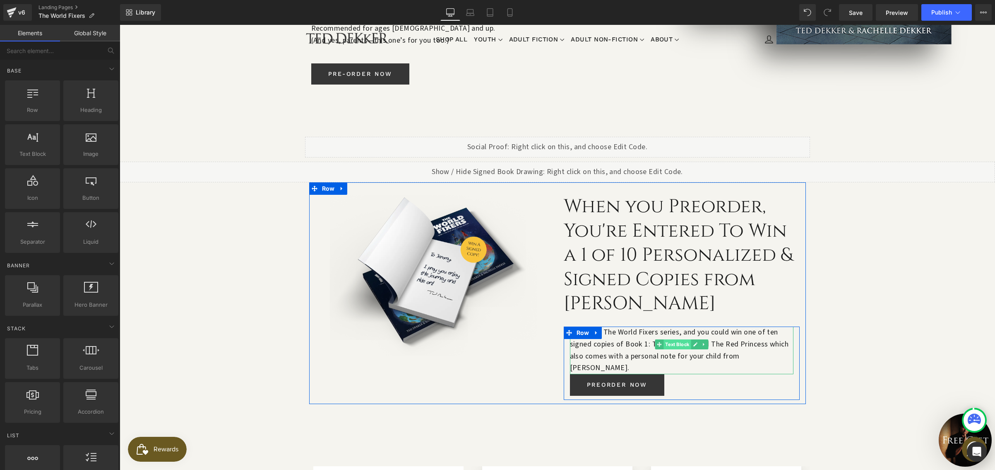
click at [679, 339] on span "Text Block" at bounding box center [677, 344] width 27 height 10
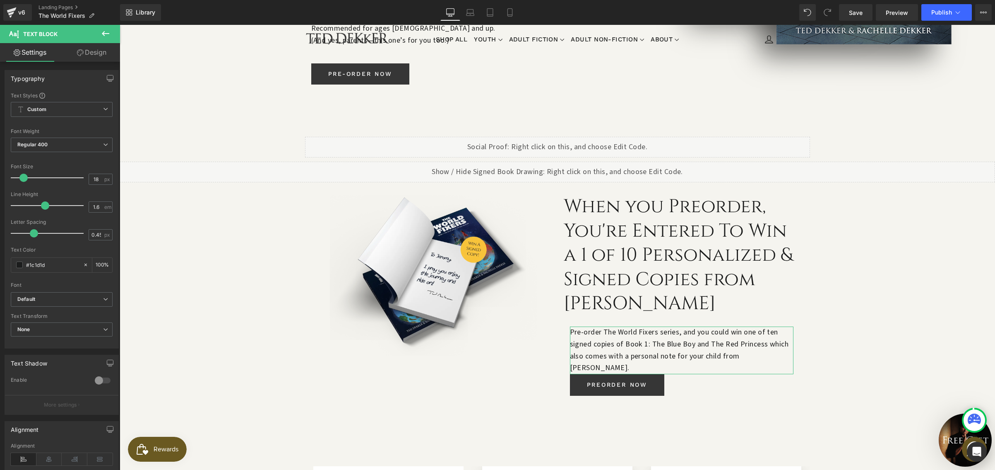
click at [84, 47] on link "Design" at bounding box center [92, 52] width 60 height 19
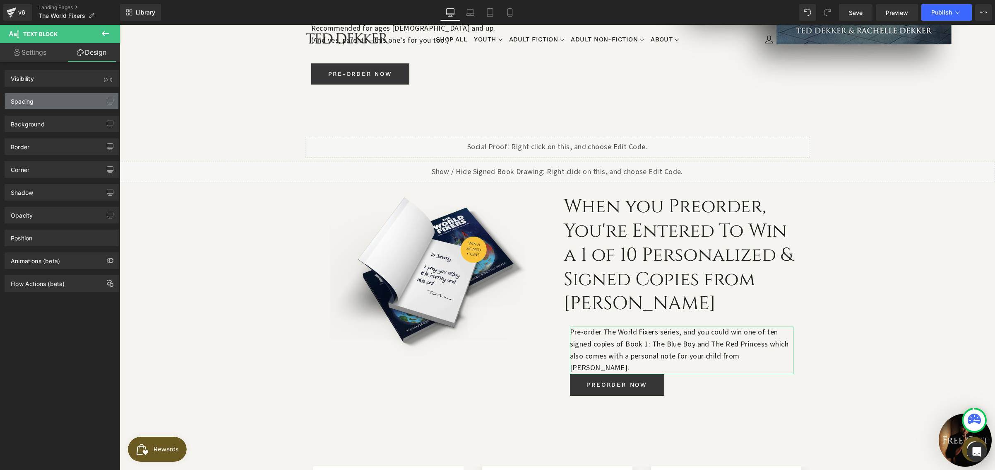
click at [31, 106] on div "Spacing" at bounding box center [61, 101] width 113 height 16
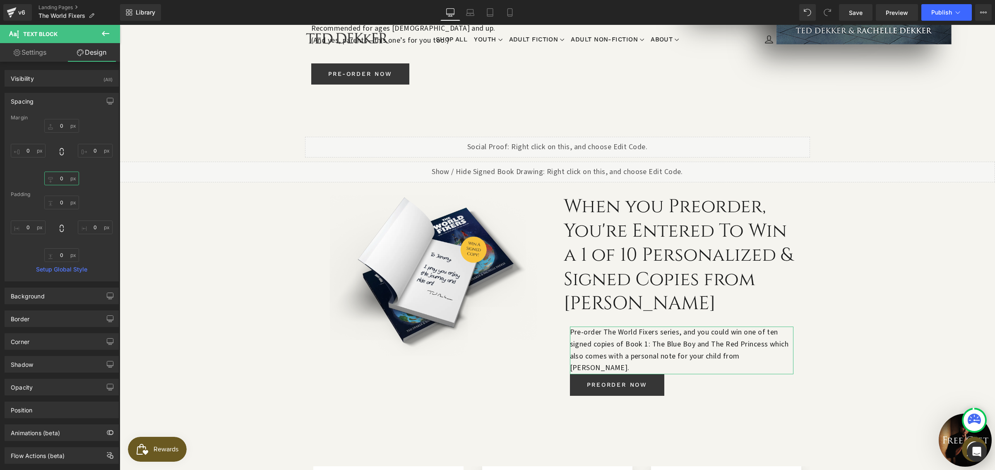
click at [62, 176] on input "0" at bounding box center [61, 178] width 35 height 14
type input "40"
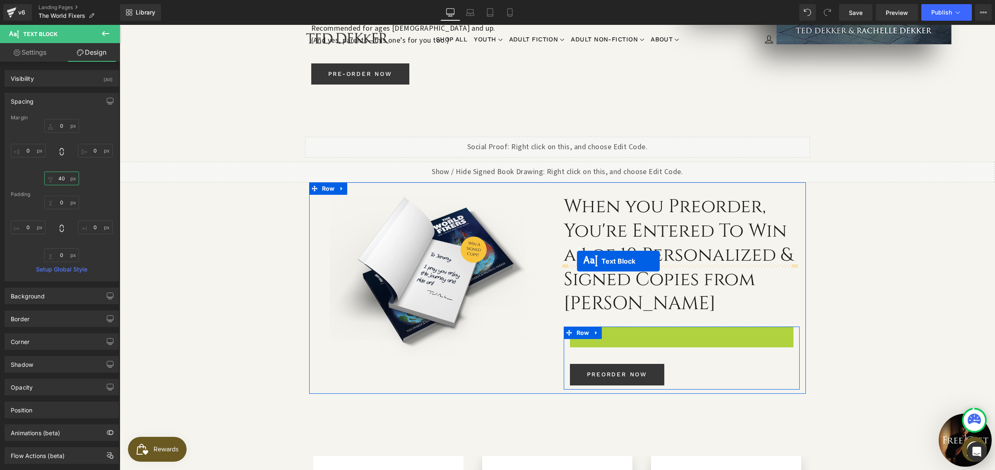
drag, startPoint x: 655, startPoint y: 280, endPoint x: 577, endPoint y: 261, distance: 80.6
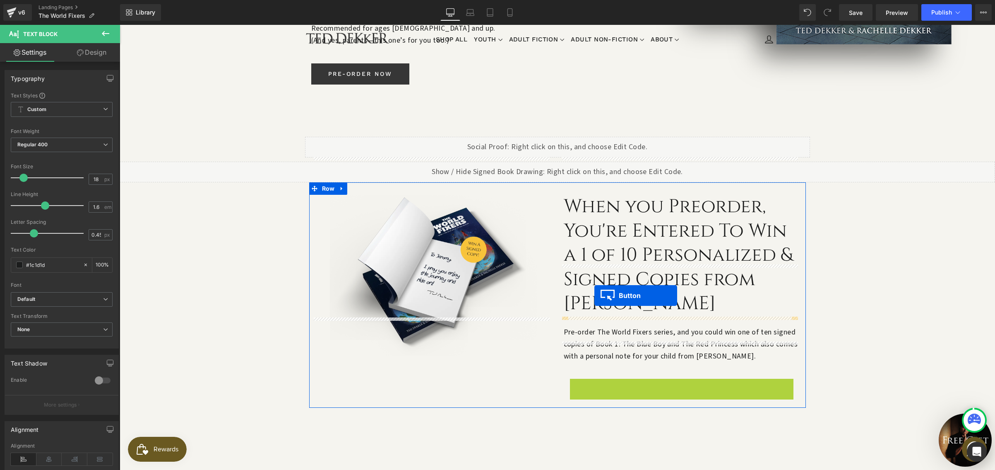
drag, startPoint x: 601, startPoint y: 328, endPoint x: 595, endPoint y: 295, distance: 33.0
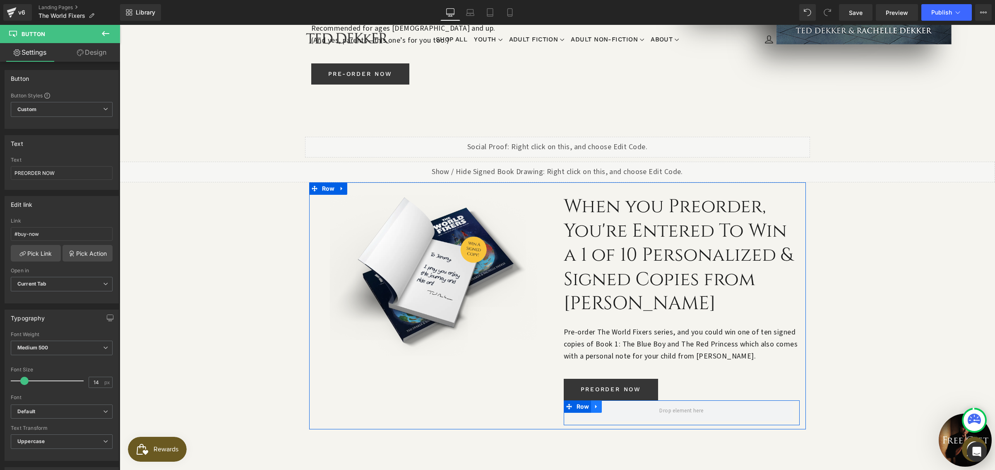
click at [595, 405] on icon at bounding box center [596, 407] width 2 height 4
click at [615, 403] on icon at bounding box center [618, 406] width 6 height 6
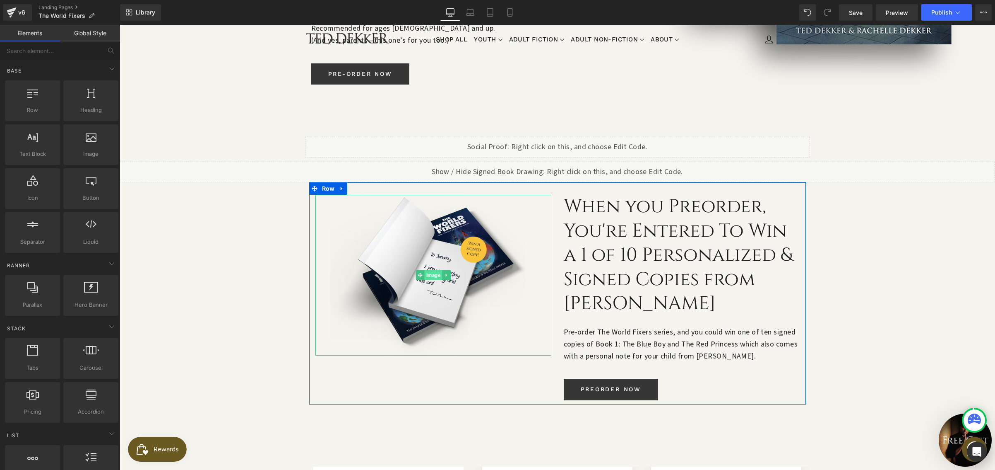
click at [433, 270] on span "Image" at bounding box center [433, 275] width 18 height 10
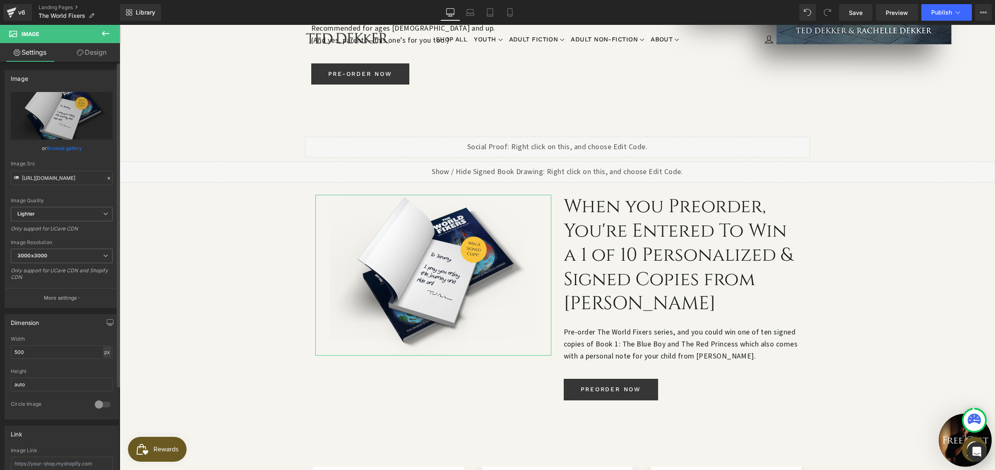
click at [105, 353] on div "px" at bounding box center [107, 351] width 8 height 11
click at [104, 365] on li "%" at bounding box center [107, 365] width 10 height 12
click at [95, 350] on input "87.72" at bounding box center [62, 352] width 102 height 14
drag, startPoint x: 95, startPoint y: 350, endPoint x: 29, endPoint y: 347, distance: 66.3
click at [29, 347] on input "87.72" at bounding box center [62, 352] width 102 height 14
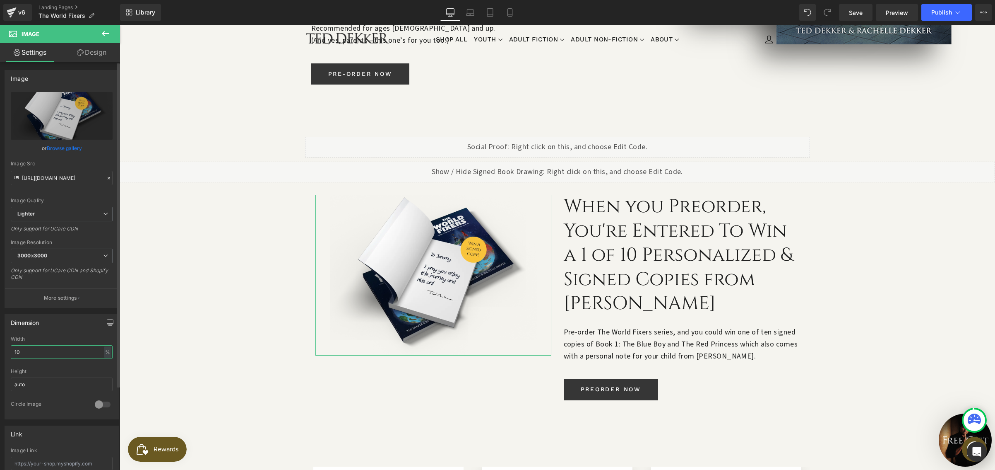
type input "100"
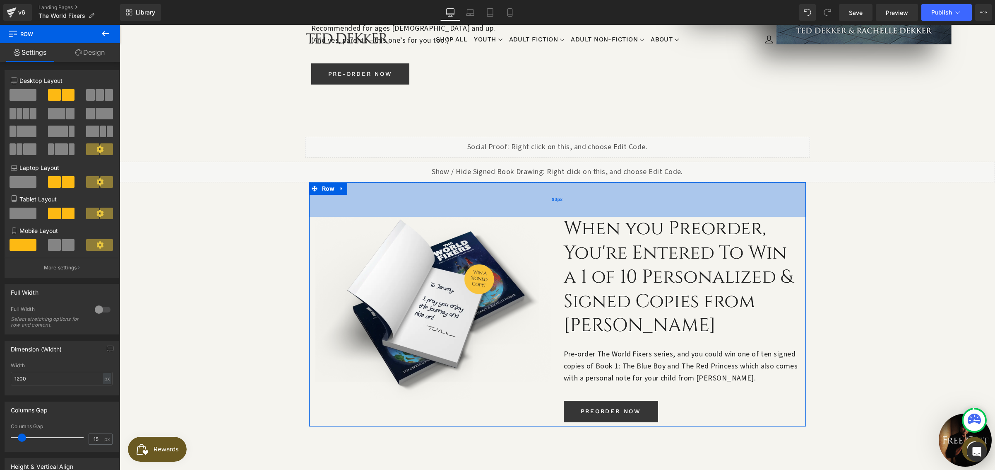
drag, startPoint x: 387, startPoint y: 147, endPoint x: 386, endPoint y: 169, distance: 22.0
click at [386, 182] on div "83px" at bounding box center [557, 199] width 497 height 34
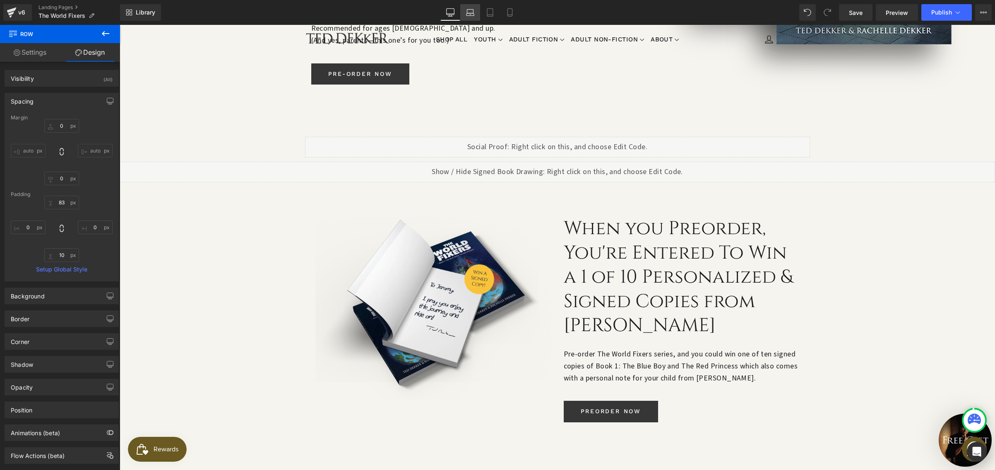
click at [468, 12] on icon at bounding box center [470, 12] width 8 height 8
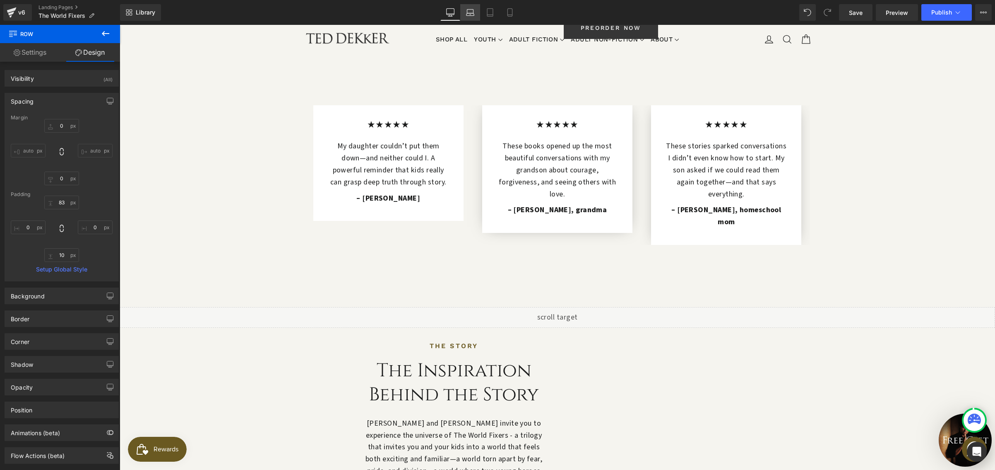
type input "0"
type input "83"
type input "0"
type input "10"
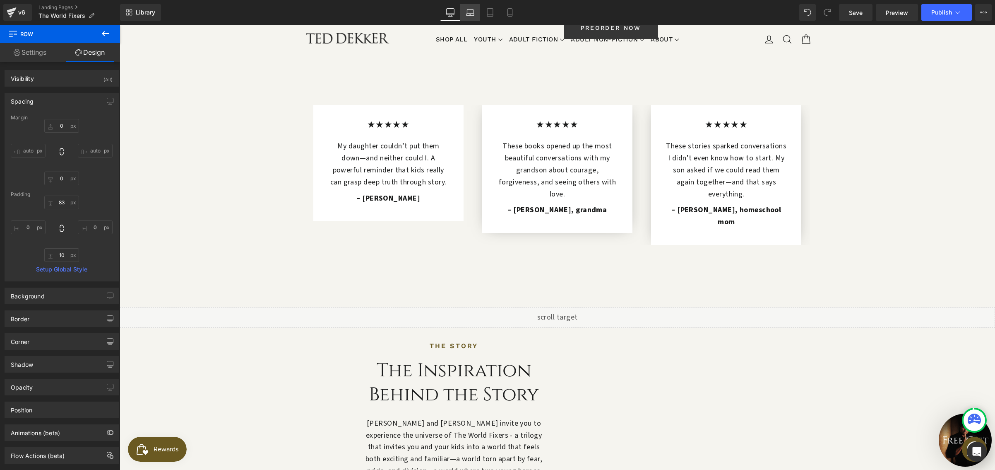
type input "0"
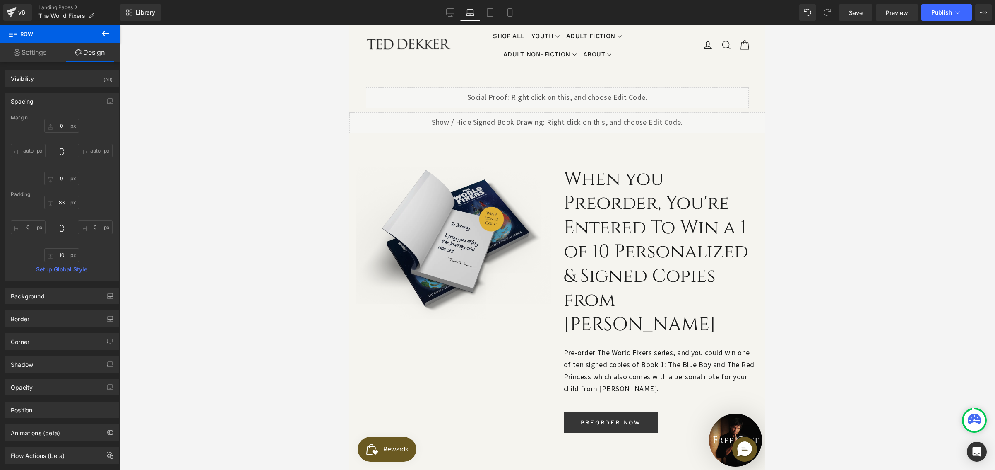
scroll to position [840, 0]
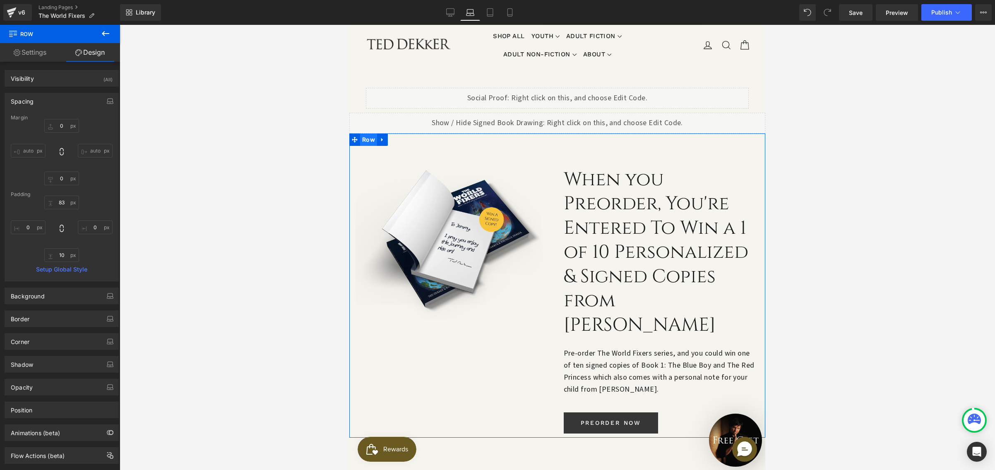
click at [373, 133] on span "Row" at bounding box center [368, 139] width 17 height 12
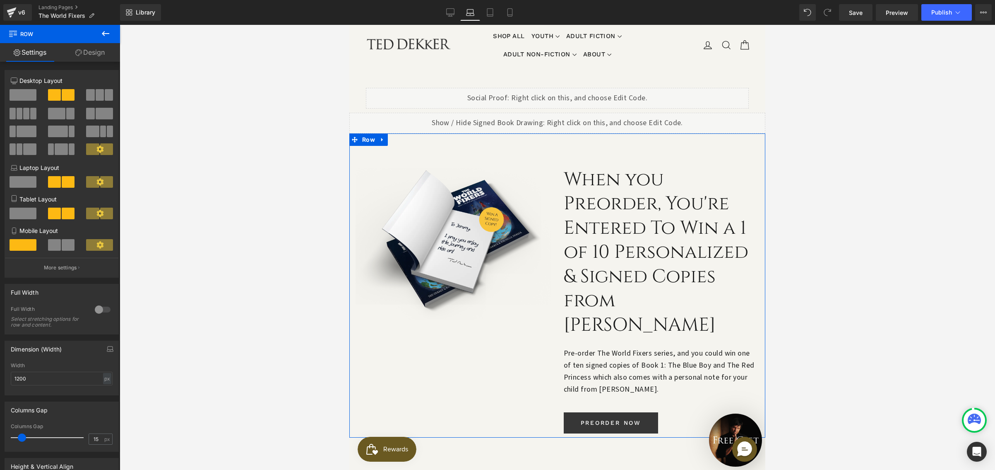
click at [16, 92] on span at bounding box center [23, 95] width 27 height 12
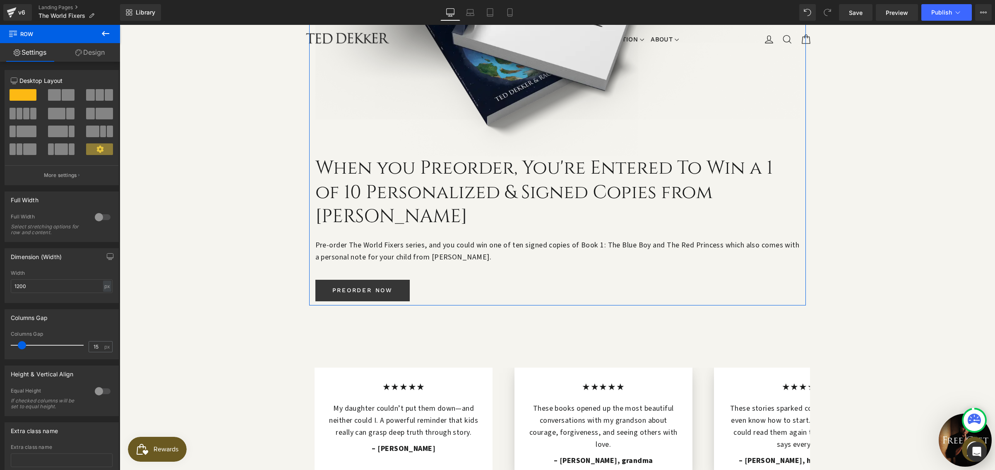
scroll to position [422, 0]
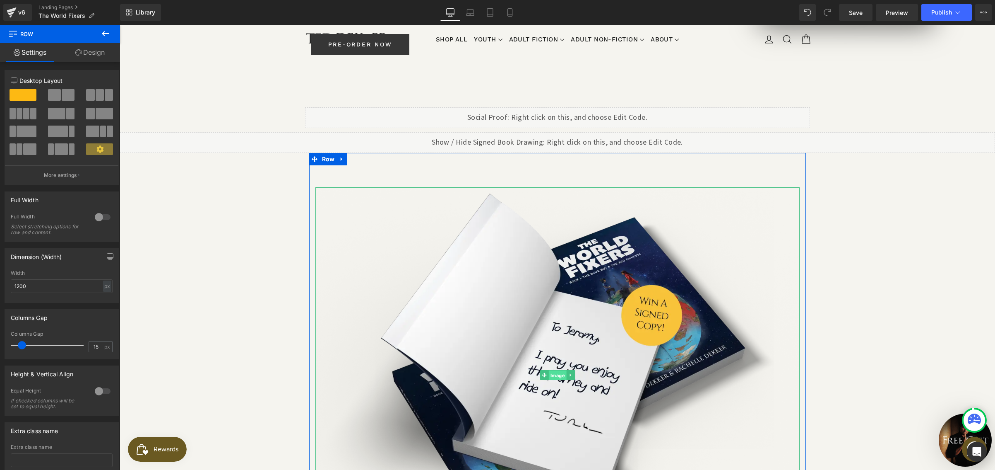
click at [553, 370] on span "Image" at bounding box center [558, 375] width 18 height 10
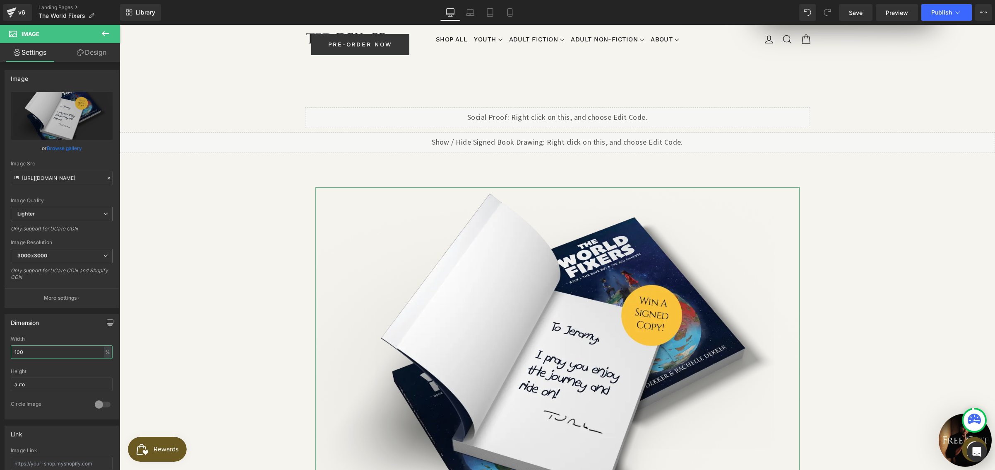
drag, startPoint x: 69, startPoint y: 355, endPoint x: -1, endPoint y: 353, distance: 70.0
click at [0, 353] on html "Image You are previewing how the will restyle your page. You can not edit Eleme…" at bounding box center [497, 235] width 995 height 470
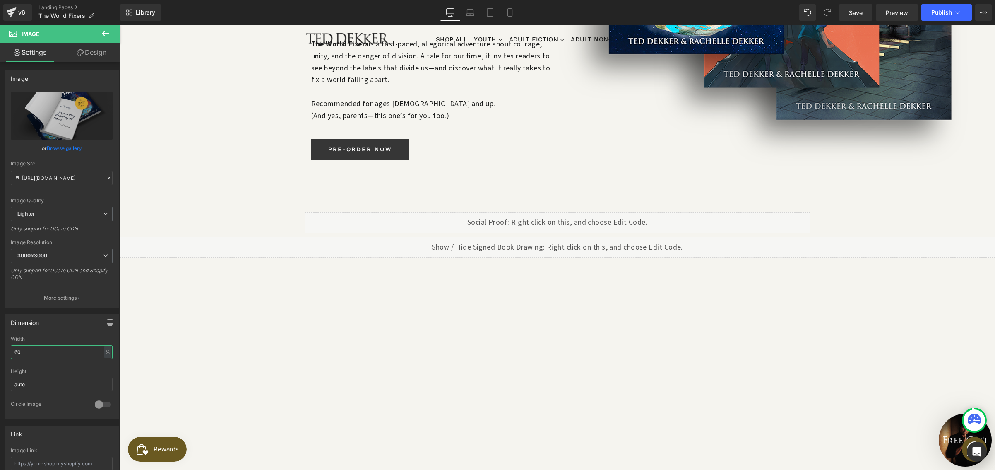
scroll to position [319, 0]
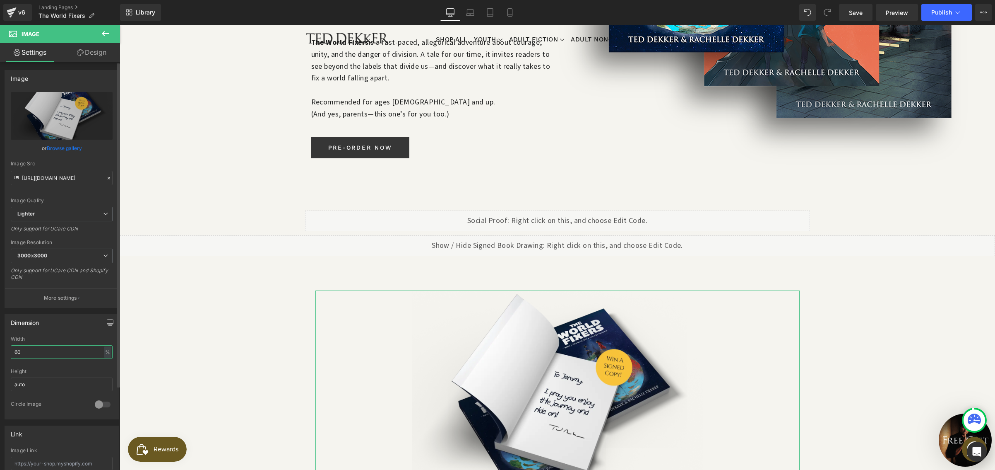
drag, startPoint x: 29, startPoint y: 352, endPoint x: 8, endPoint y: 349, distance: 21.0
click at [8, 349] on div "60% Width 60 % % px auto Height auto 0 Circle Image" at bounding box center [61, 377] width 113 height 83
type input "100"
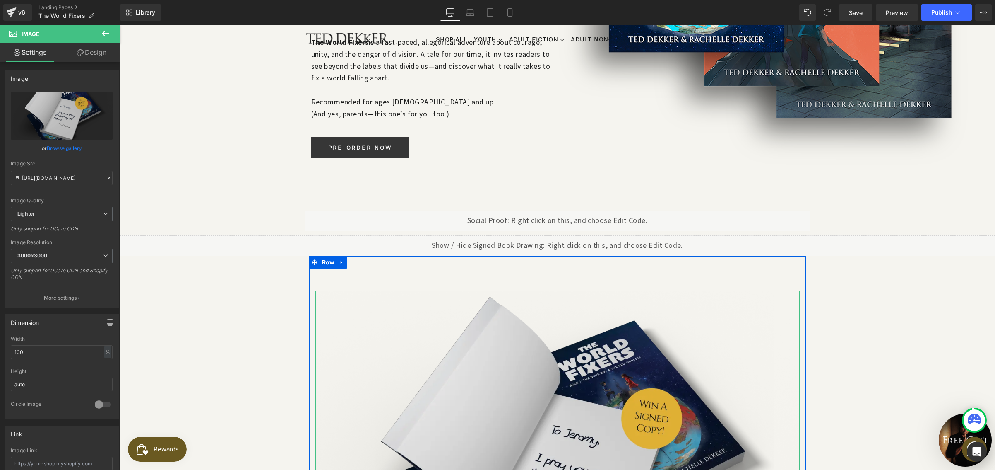
click at [347, 290] on img at bounding box center [558, 477] width 484 height 375
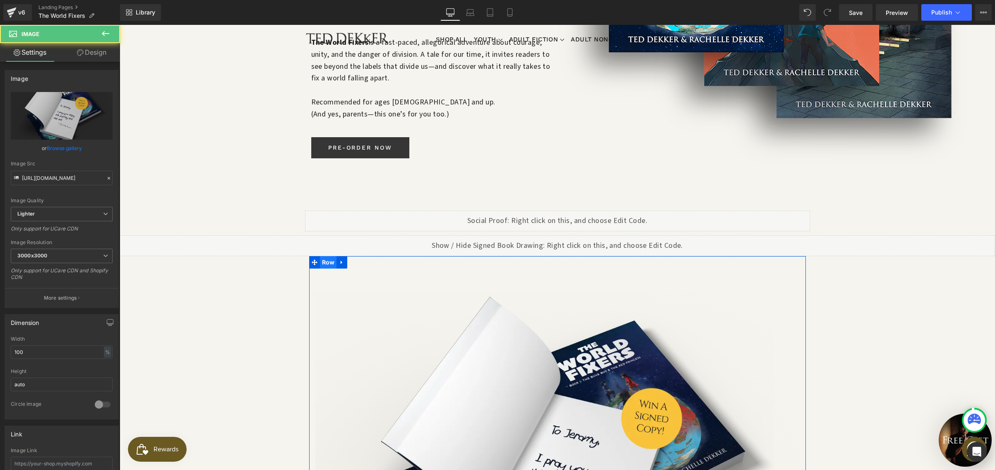
click at [323, 256] on span "Row" at bounding box center [328, 262] width 17 height 12
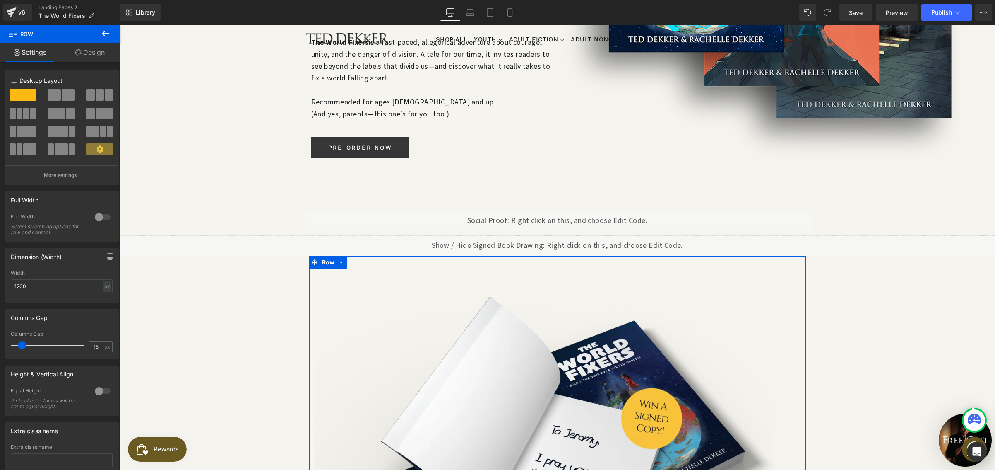
click at [65, 92] on span at bounding box center [68, 95] width 13 height 12
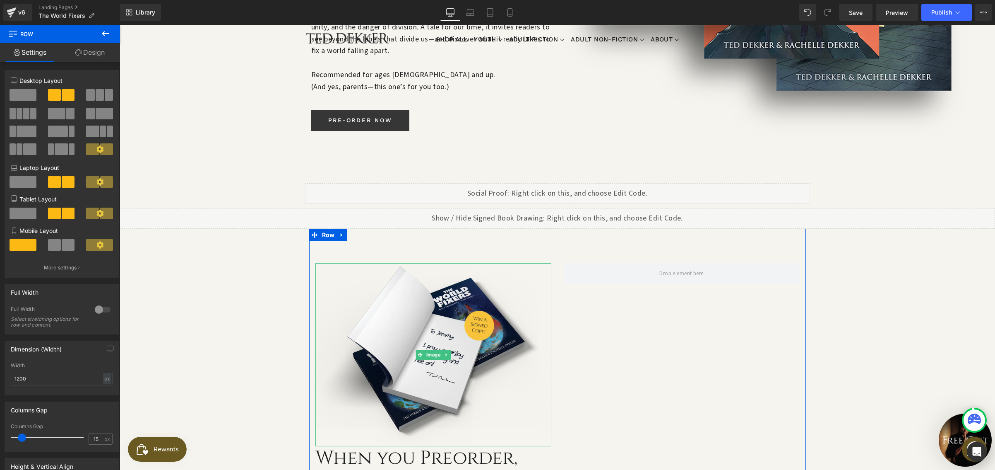
scroll to position [374, 0]
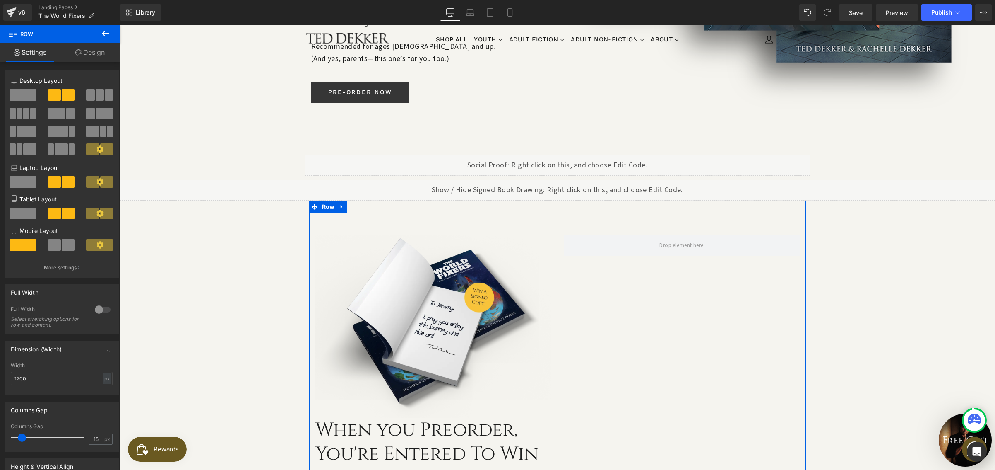
click at [374, 418] on h3 "When you Preorder, You're Entered To Win a 1 of 10 Personalized & Signed Copies…" at bounding box center [434, 478] width 236 height 121
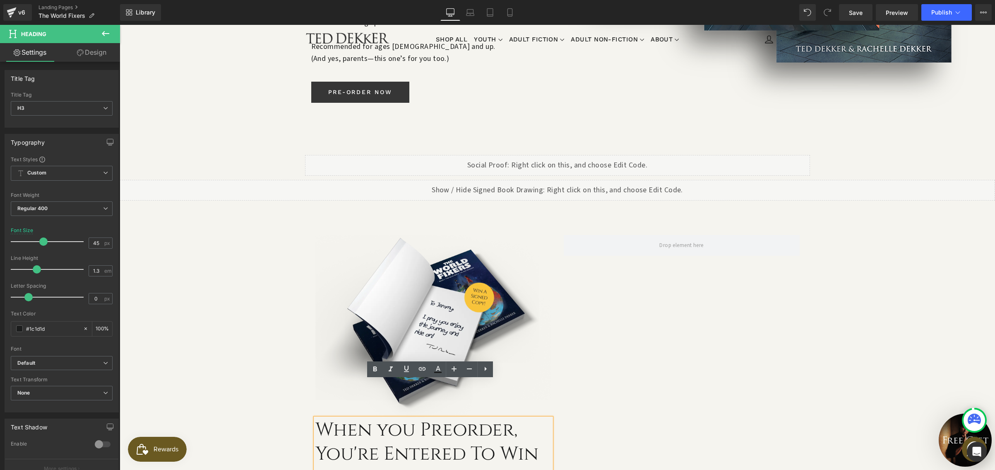
click at [578, 349] on div "Image When you Preorder, You're Entered To Win a 1 of 10 Personalized & Signed …" at bounding box center [557, 413] width 497 height 426
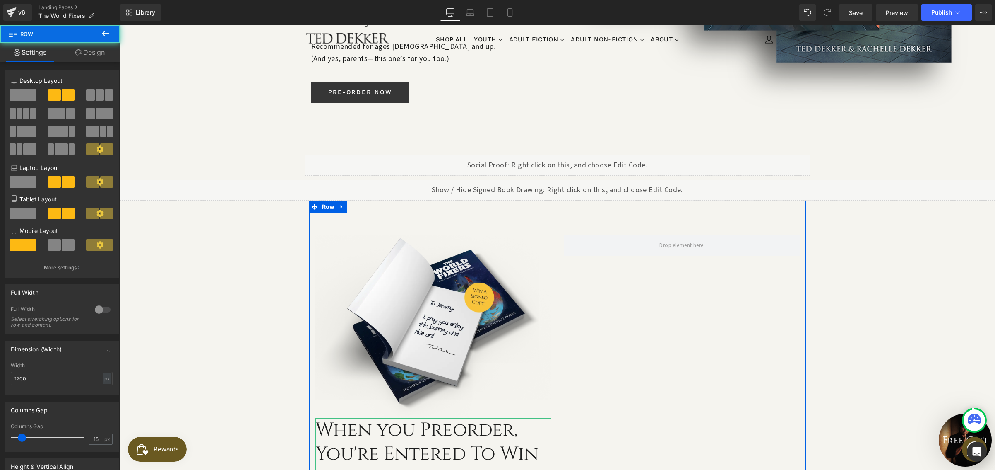
scroll to position [376, 0]
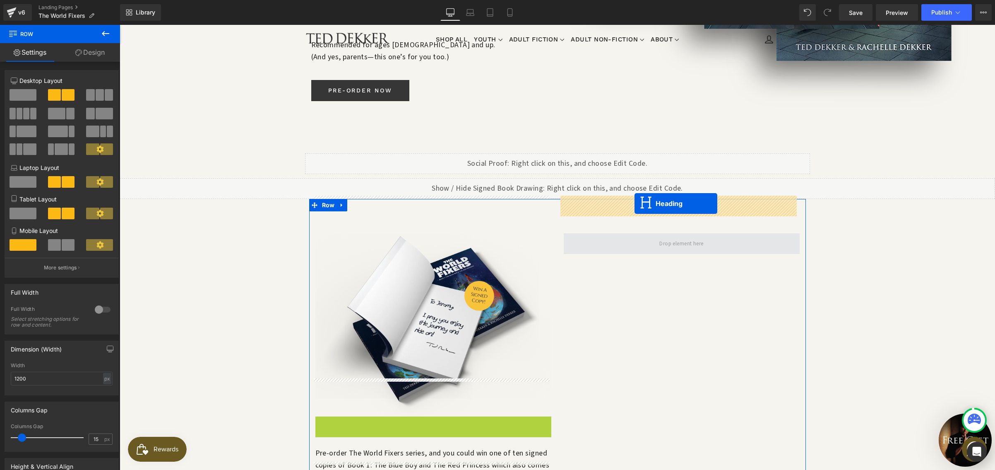
drag, startPoint x: 412, startPoint y: 425, endPoint x: 635, endPoint y: 203, distance: 314.5
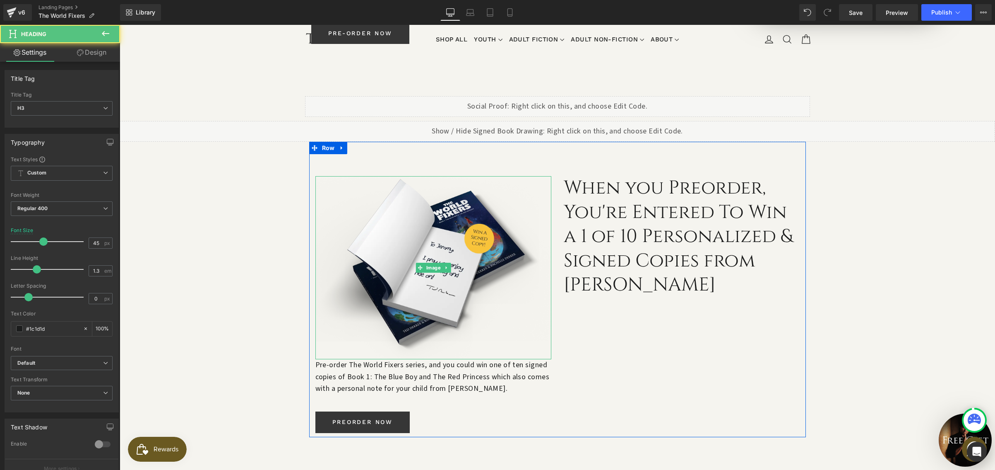
scroll to position [514, 0]
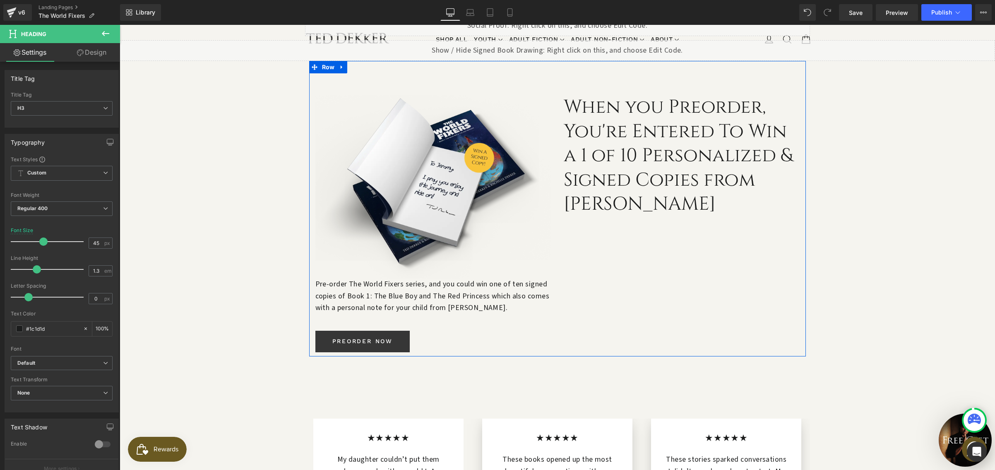
click at [347, 278] on p "Pre-order The World Fixers series, and you could win one of ten signed copies o…" at bounding box center [434, 296] width 236 height 36
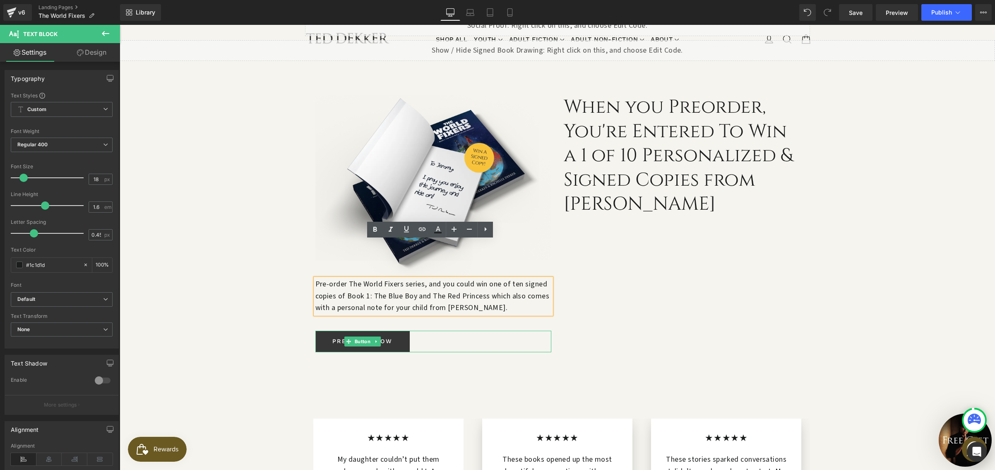
click at [418, 330] on div "PREORDER NOW" at bounding box center [434, 341] width 236 height 22
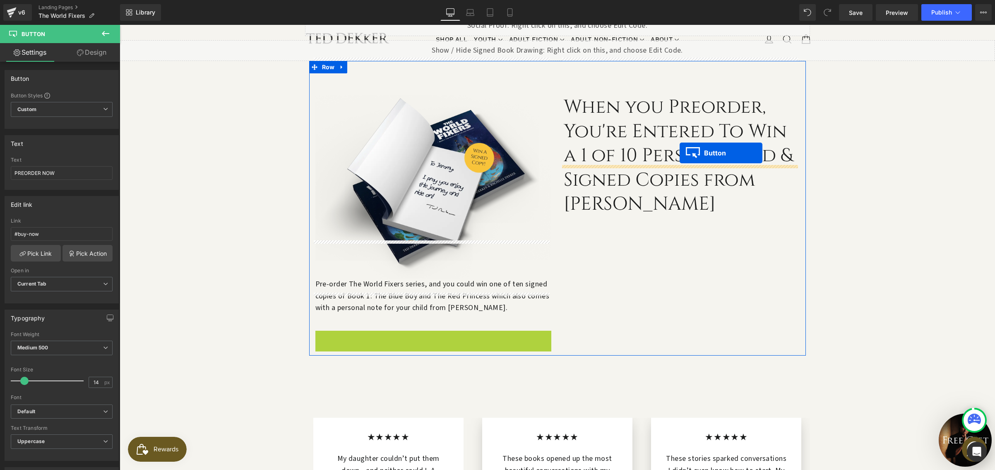
drag, startPoint x: 346, startPoint y: 302, endPoint x: 678, endPoint y: 151, distance: 365.1
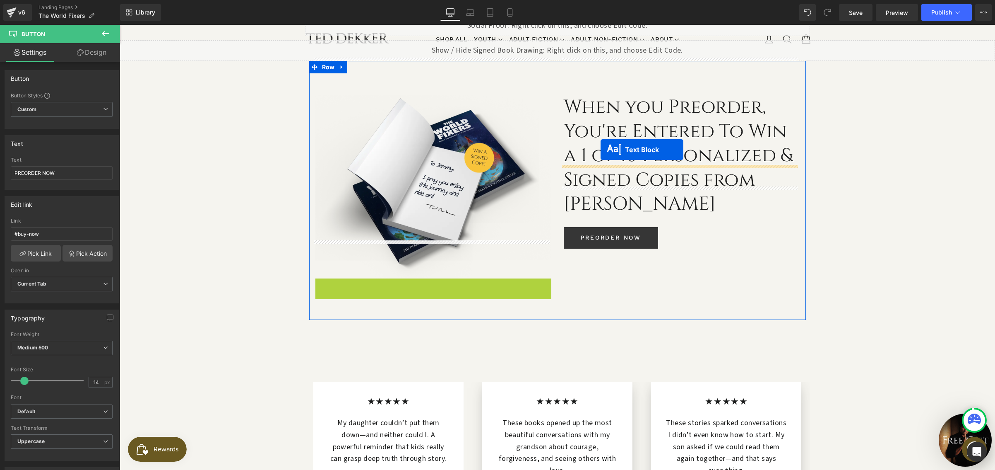
drag, startPoint x: 406, startPoint y: 258, endPoint x: 601, endPoint y: 150, distance: 222.6
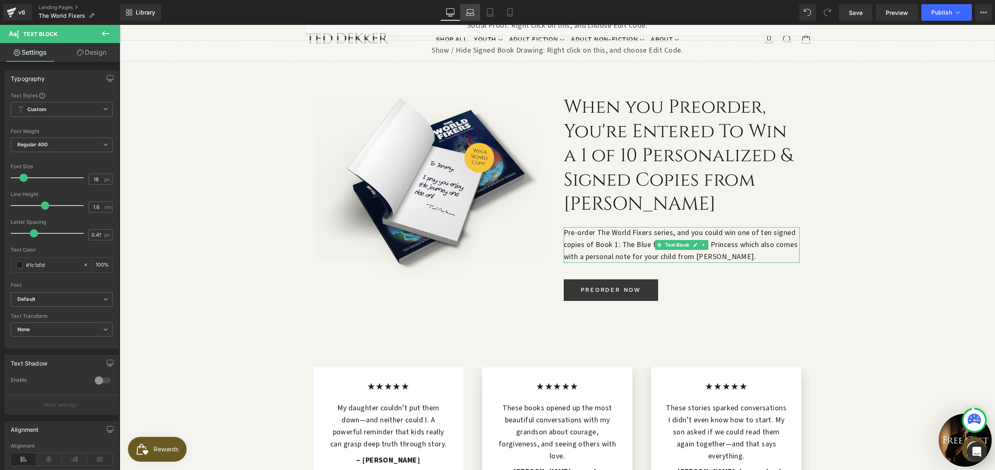
click at [475, 16] on icon at bounding box center [470, 12] width 8 height 8
type input "100"
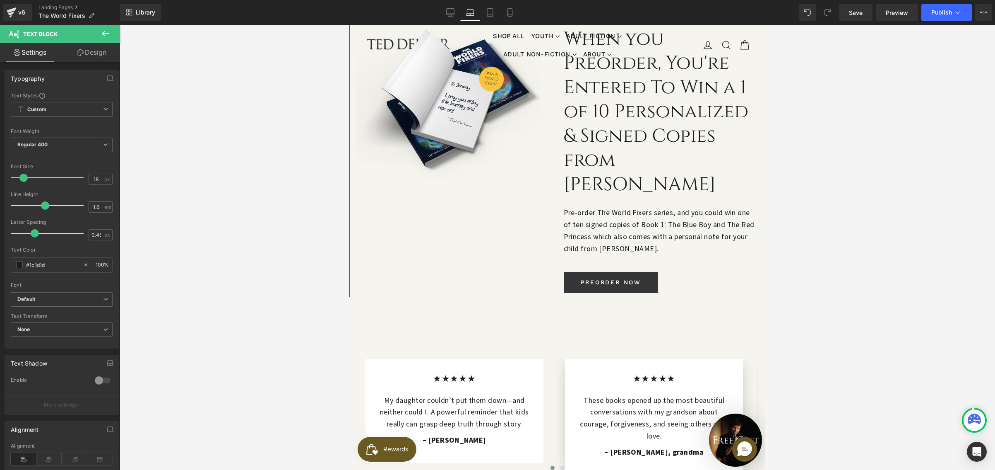
click at [535, 232] on div "Image When you Preorder, You're Entered To Win a 1 of 10 Personalized & Signed …" at bounding box center [557, 145] width 416 height 304
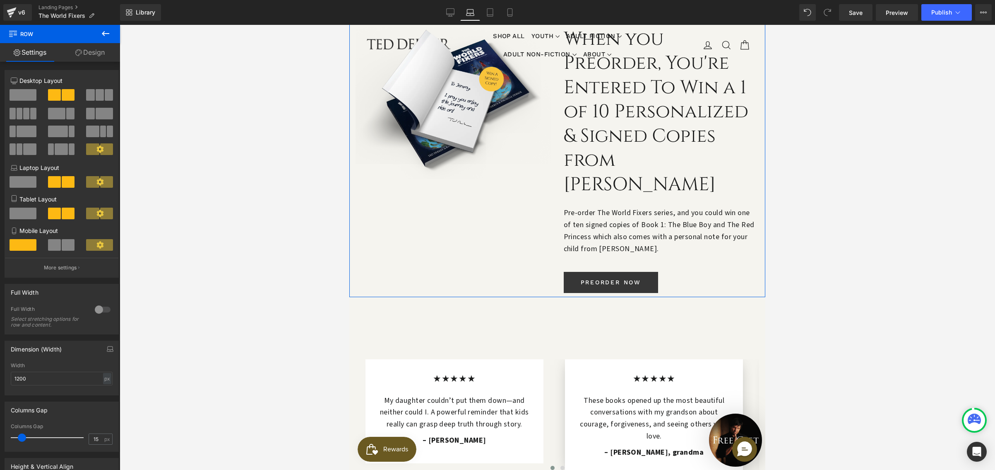
click at [26, 182] on span at bounding box center [23, 182] width 27 height 12
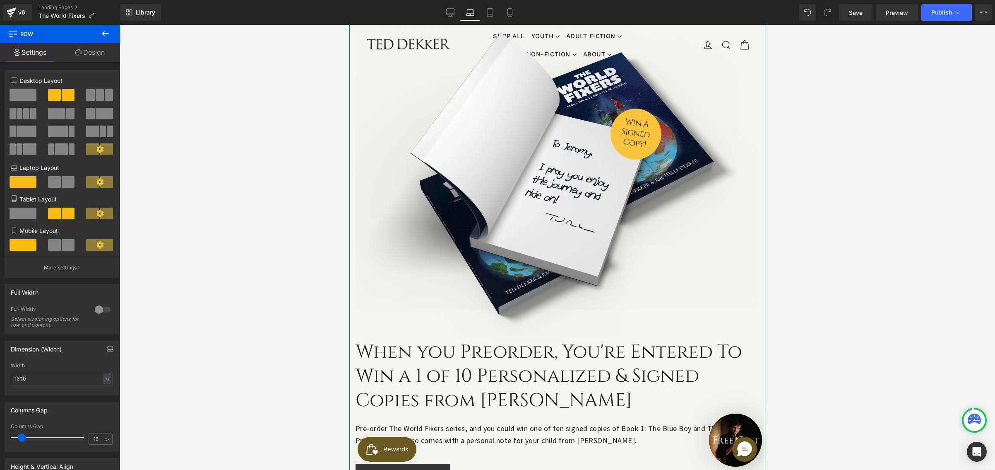
click at [24, 212] on span at bounding box center [23, 213] width 27 height 12
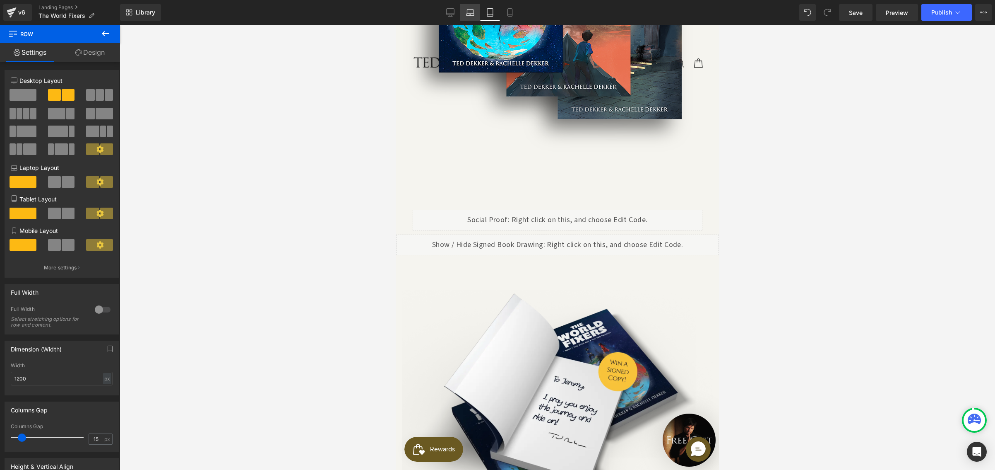
click at [476, 13] on link "Laptop" at bounding box center [470, 12] width 20 height 17
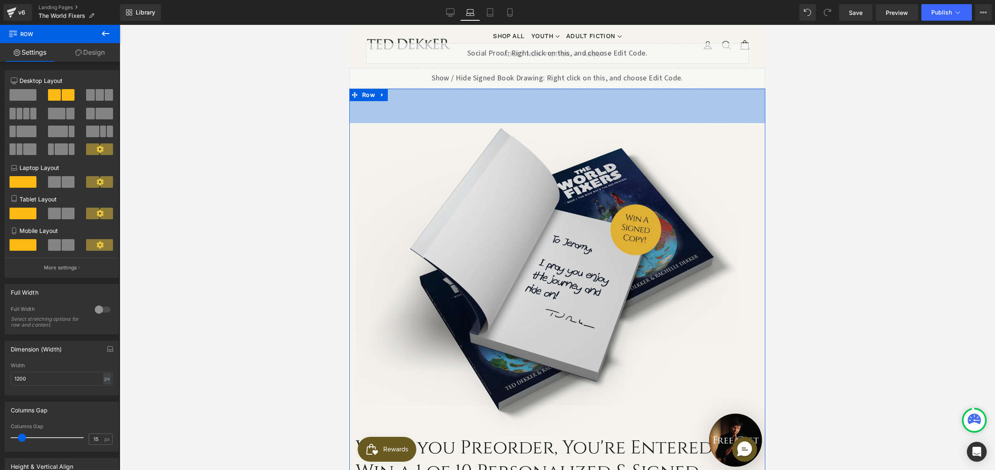
scroll to position [890, 0]
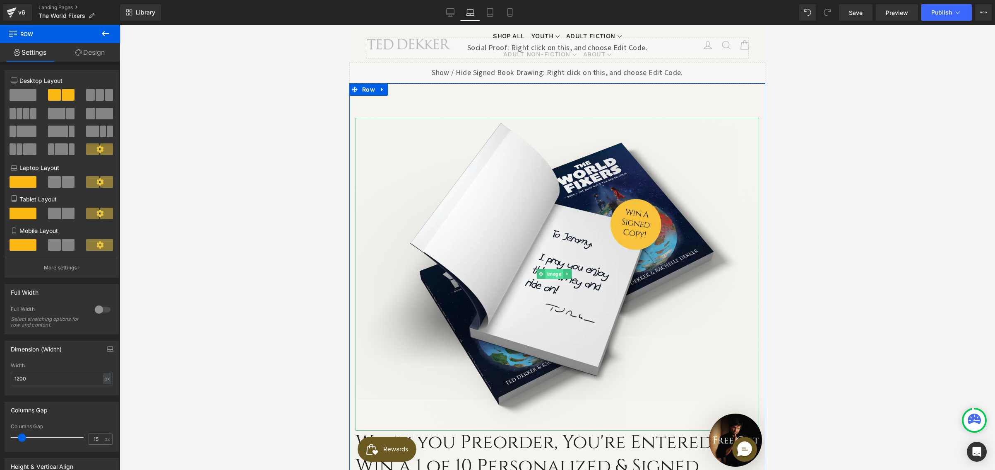
click at [553, 269] on span "Image" at bounding box center [555, 274] width 18 height 10
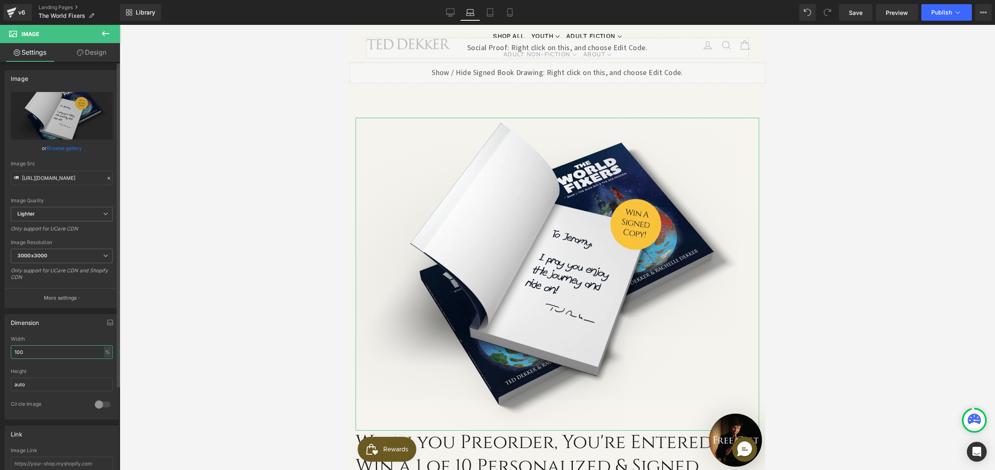
click at [36, 351] on input "100" at bounding box center [62, 352] width 102 height 14
drag, startPoint x: 36, startPoint y: 350, endPoint x: 10, endPoint y: 347, distance: 27.1
click at [10, 348] on div "100% Width 100 % % px auto Height auto 0 Circle Image" at bounding box center [61, 377] width 113 height 83
type input "60"
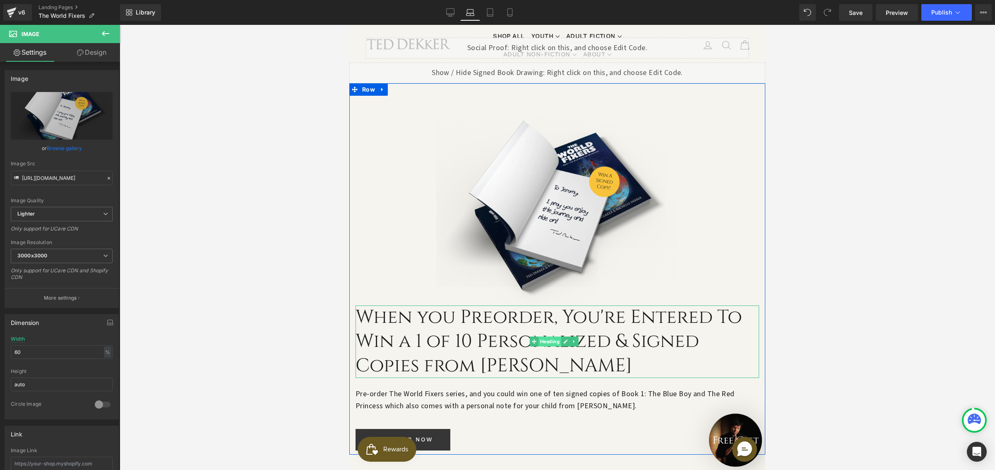
click at [542, 336] on span "Heading" at bounding box center [550, 341] width 23 height 10
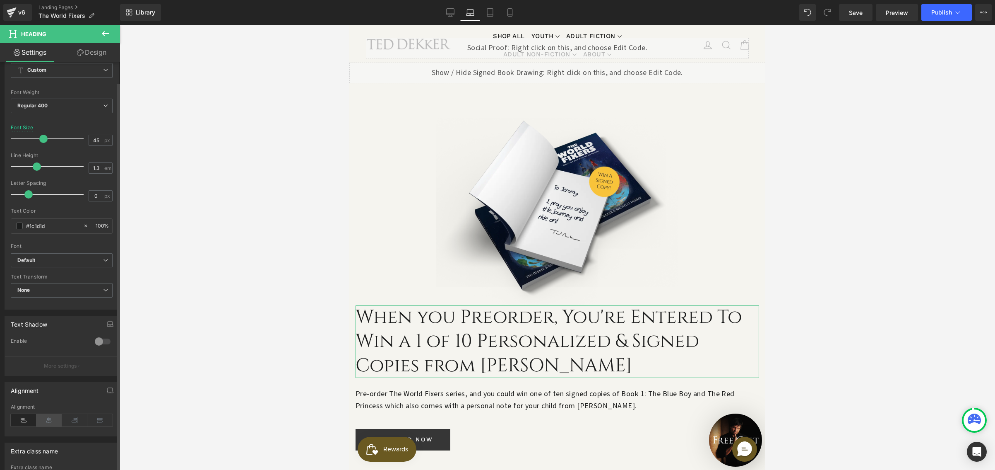
scroll to position [180, 0]
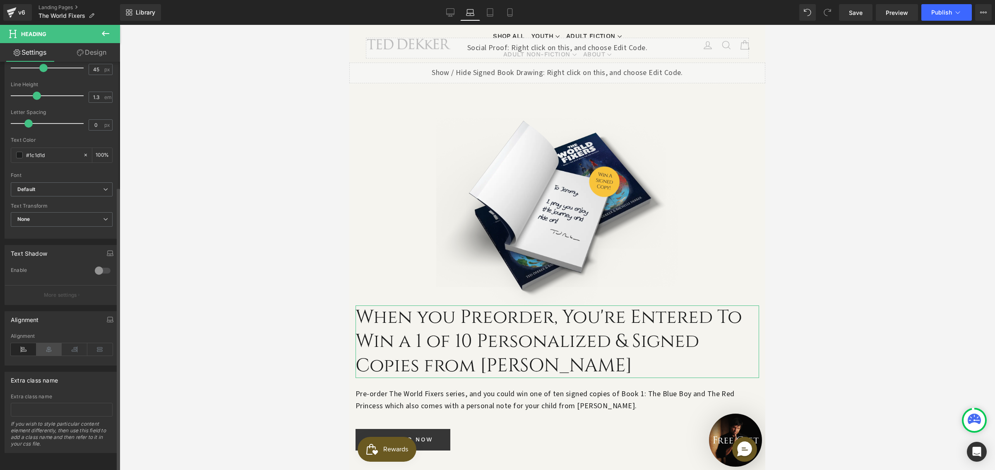
click at [50, 345] on icon at bounding box center [49, 349] width 26 height 12
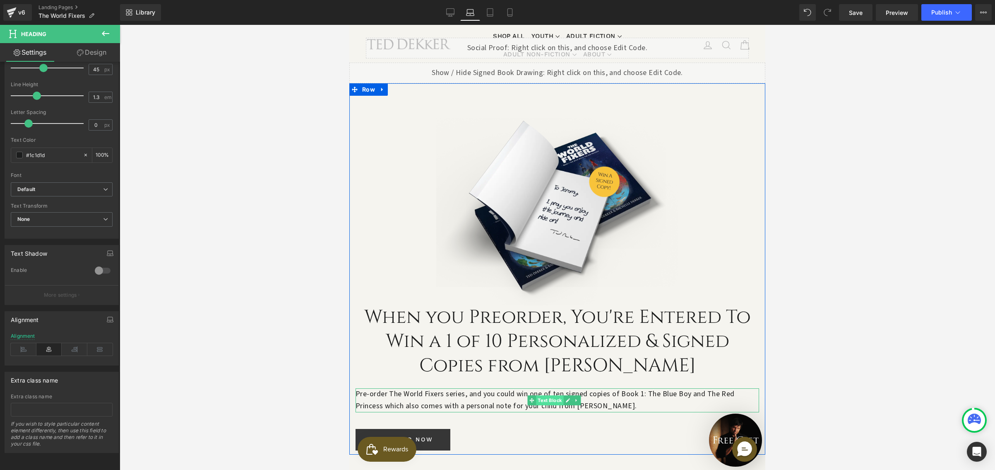
click at [549, 395] on span "Text Block" at bounding box center [549, 400] width 27 height 10
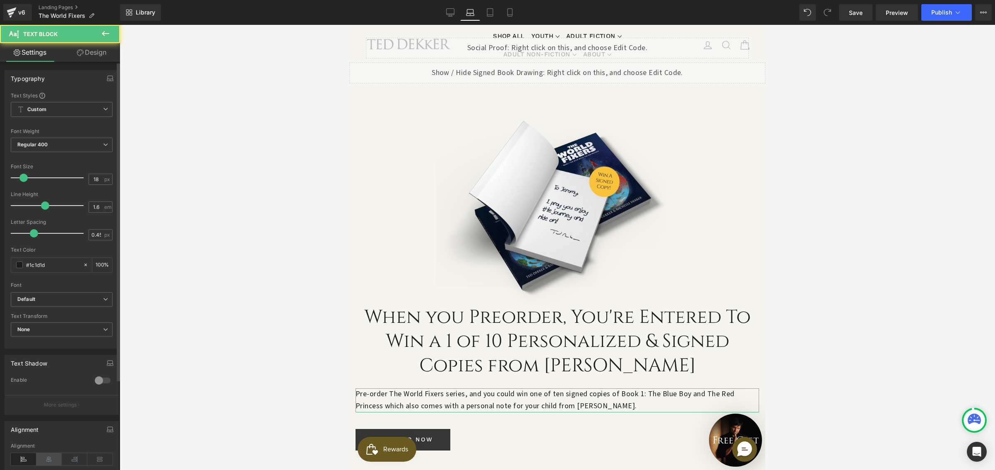
scroll to position [2, 0]
click at [51, 456] on icon at bounding box center [49, 457] width 26 height 12
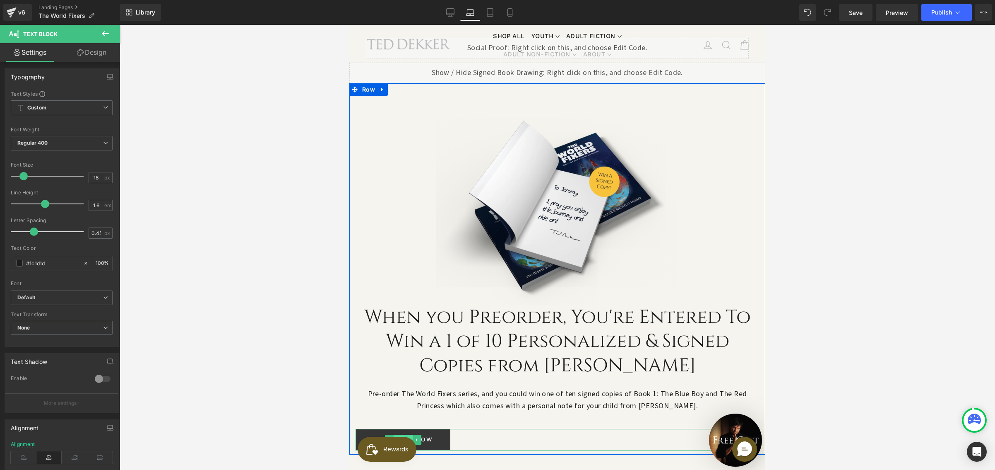
click at [402, 434] on span "Button" at bounding box center [403, 439] width 19 height 10
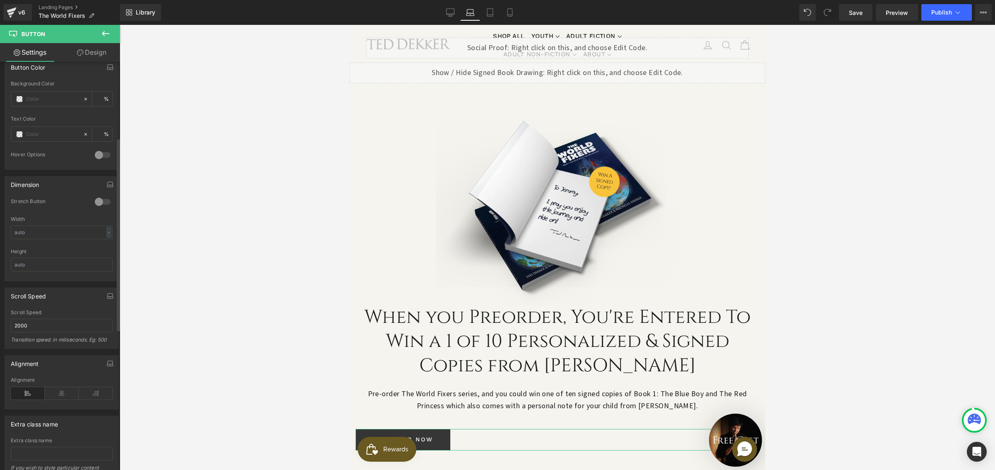
scroll to position [421, 0]
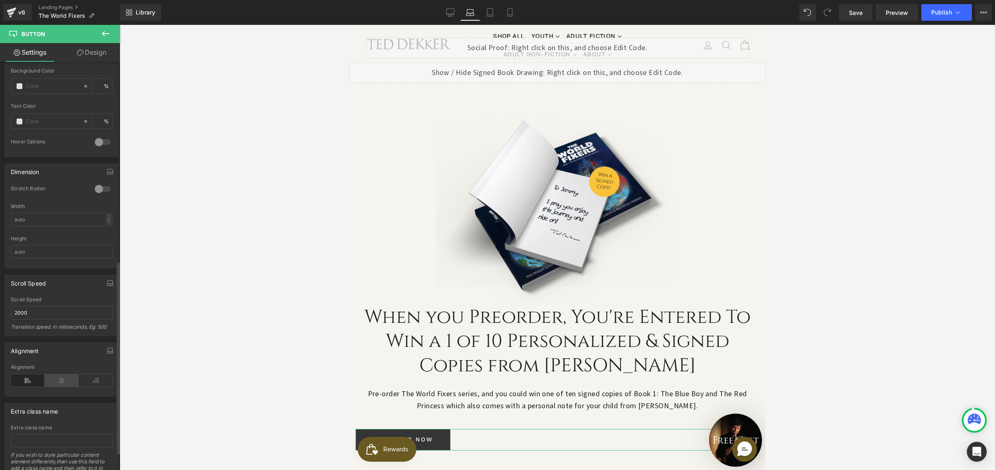
click at [55, 377] on icon at bounding box center [62, 380] width 34 height 12
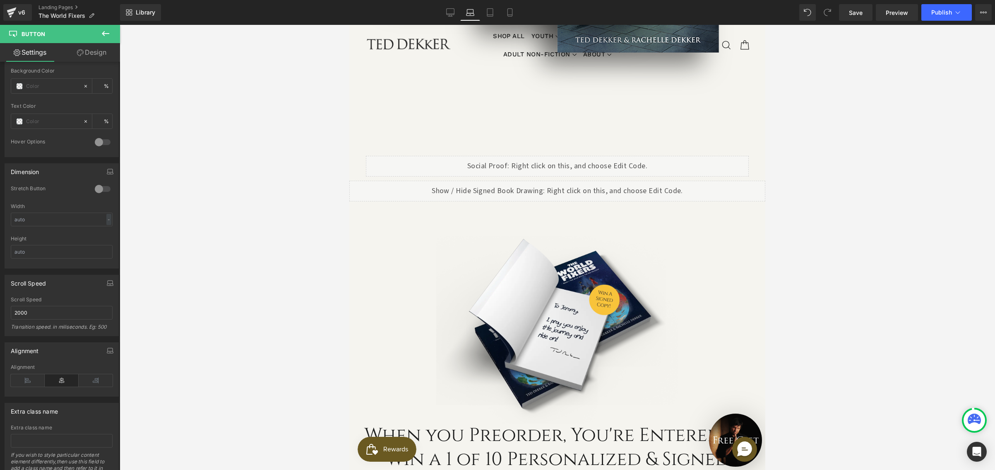
scroll to position [784, 0]
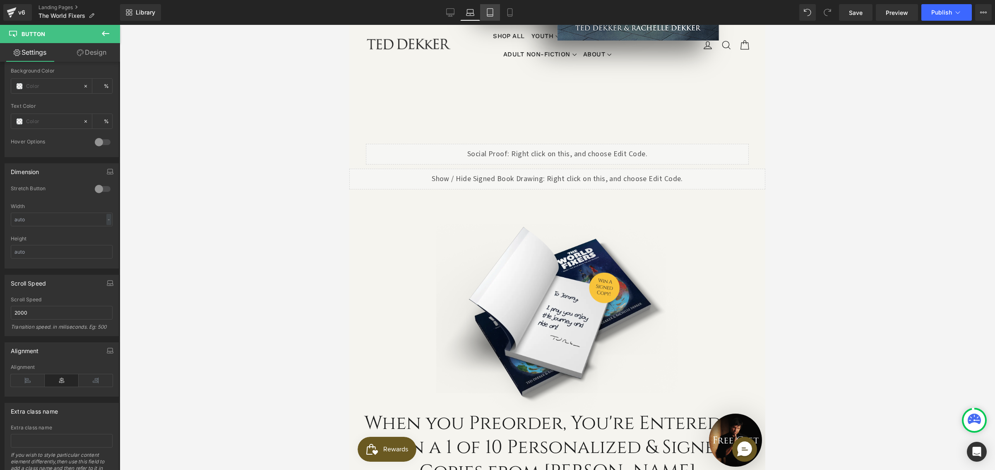
click at [486, 17] on link "Tablet" at bounding box center [490, 12] width 20 height 17
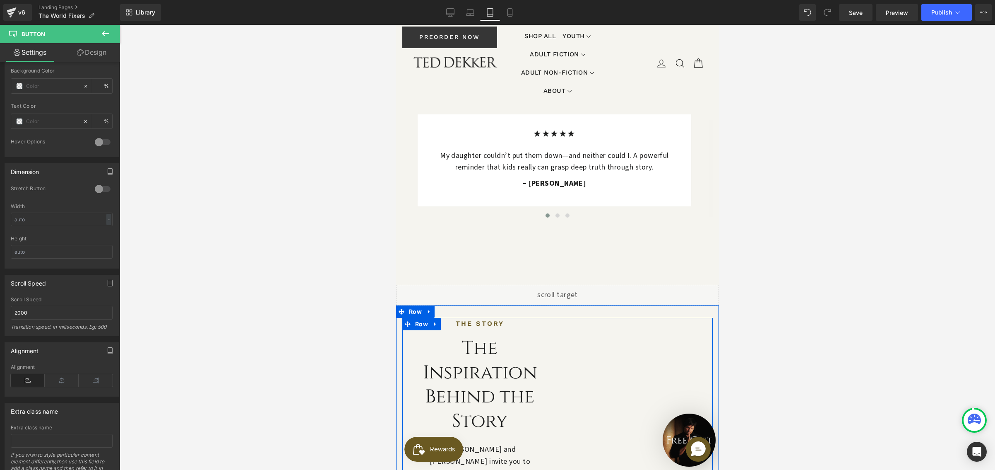
scroll to position [1342, 0]
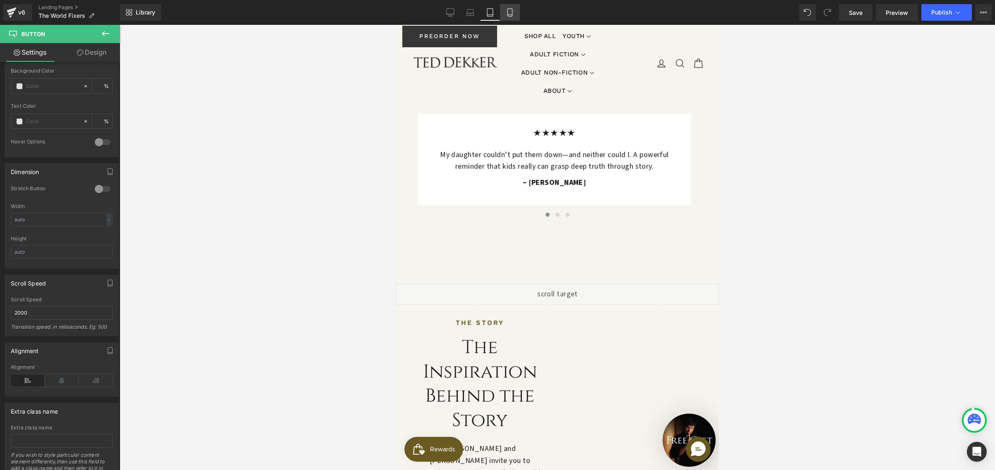
click at [512, 15] on icon at bounding box center [510, 12] width 8 height 8
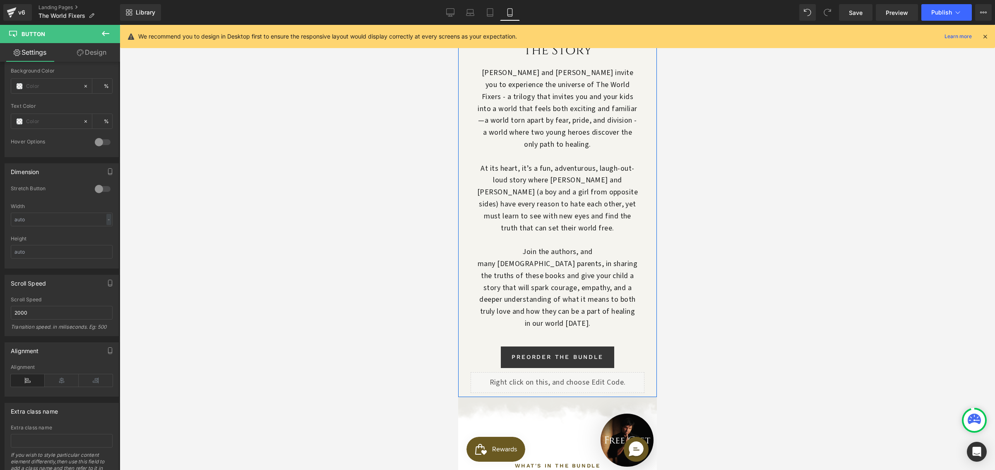
scroll to position [1501, 0]
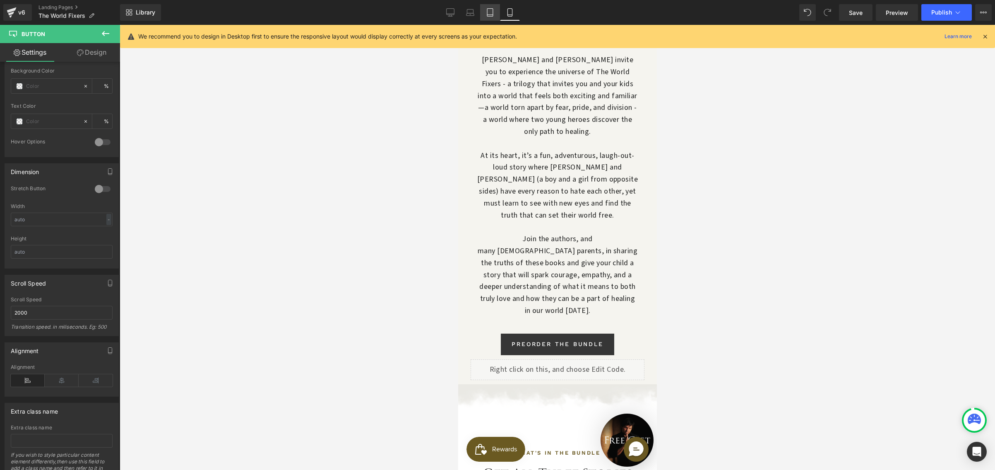
click at [491, 17] on link "Tablet" at bounding box center [490, 12] width 20 height 17
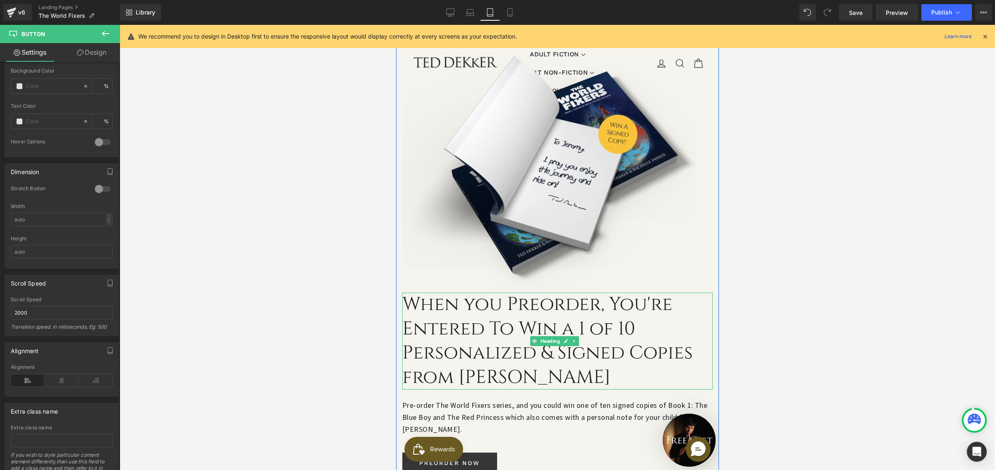
scroll to position [912, 0]
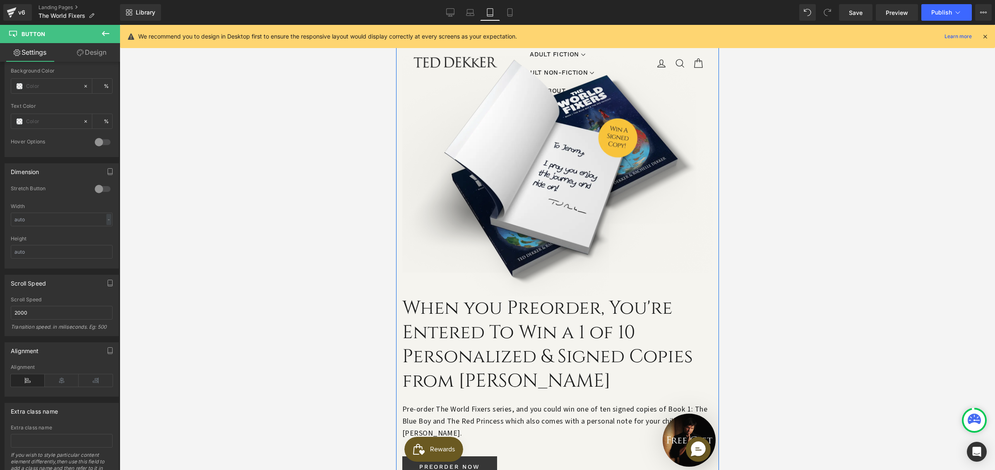
click at [545, 296] on div "When you Preorder, You're Entered To Win a 1 of 10 Personalized & Signed Copies…" at bounding box center [557, 344] width 311 height 97
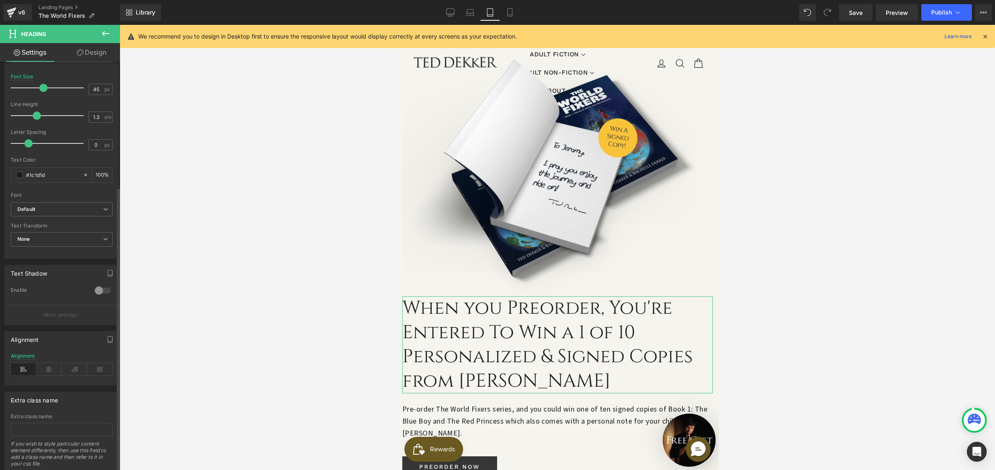
scroll to position [180, 0]
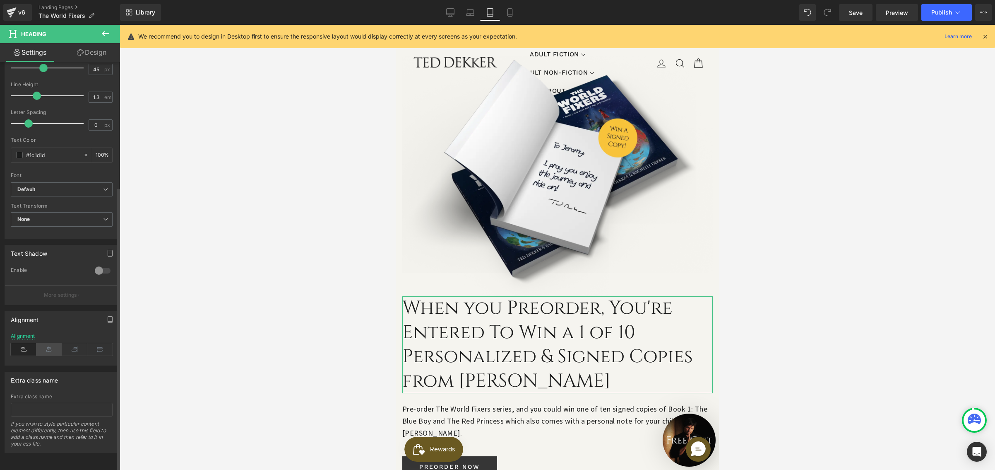
click at [47, 343] on icon at bounding box center [49, 349] width 26 height 12
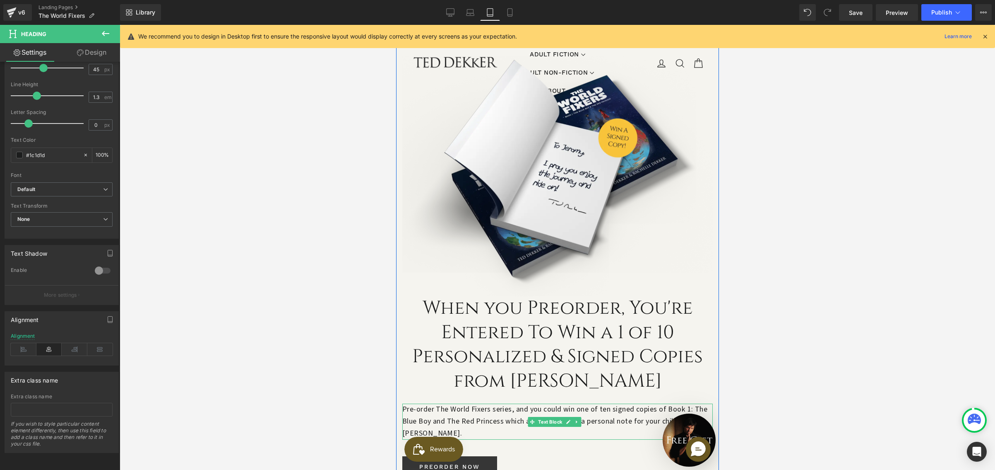
click at [556, 417] on span "Text Block" at bounding box center [549, 422] width 27 height 10
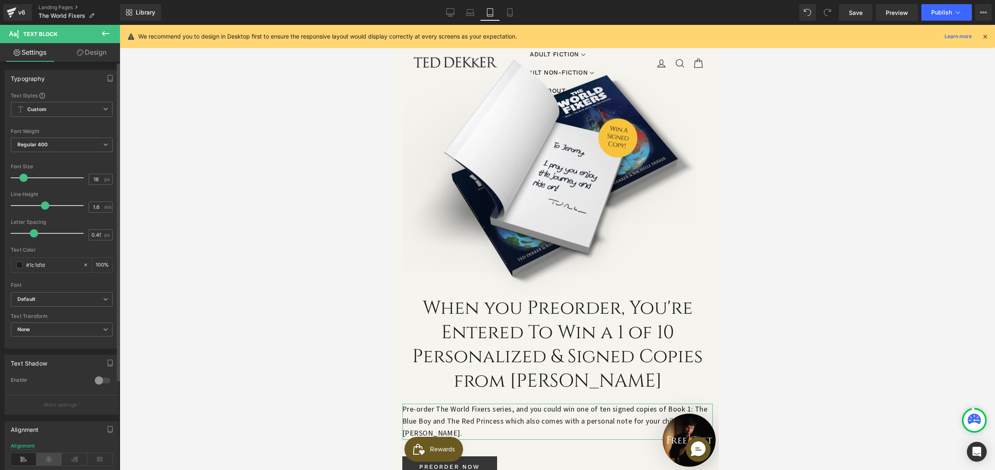
click at [47, 460] on icon at bounding box center [49, 459] width 26 height 12
drag, startPoint x: 448, startPoint y: 415, endPoint x: 426, endPoint y: 416, distance: 22.8
click at [448, 462] on span "Button" at bounding box center [449, 467] width 19 height 10
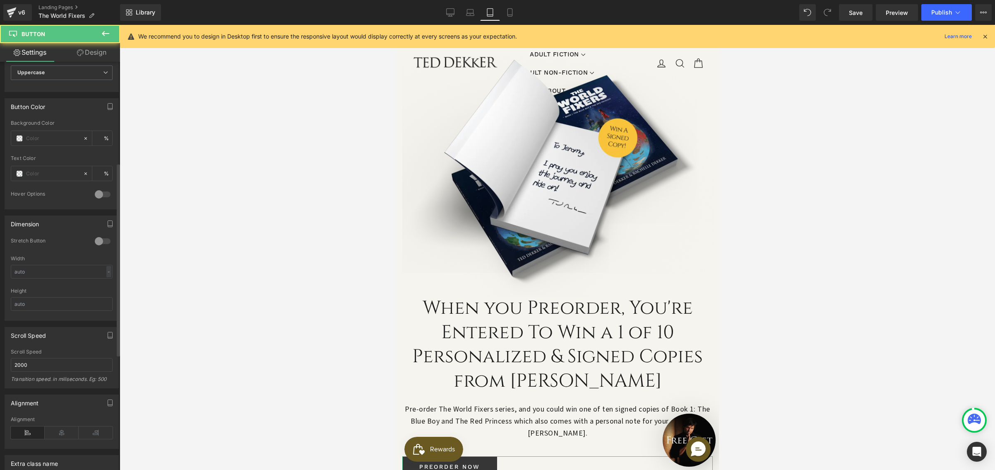
scroll to position [373, 0]
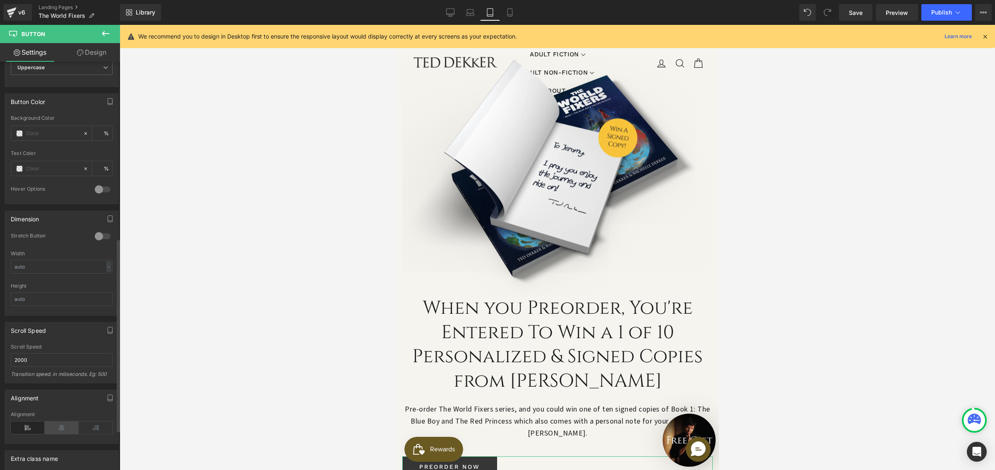
click at [58, 423] on icon at bounding box center [62, 427] width 34 height 12
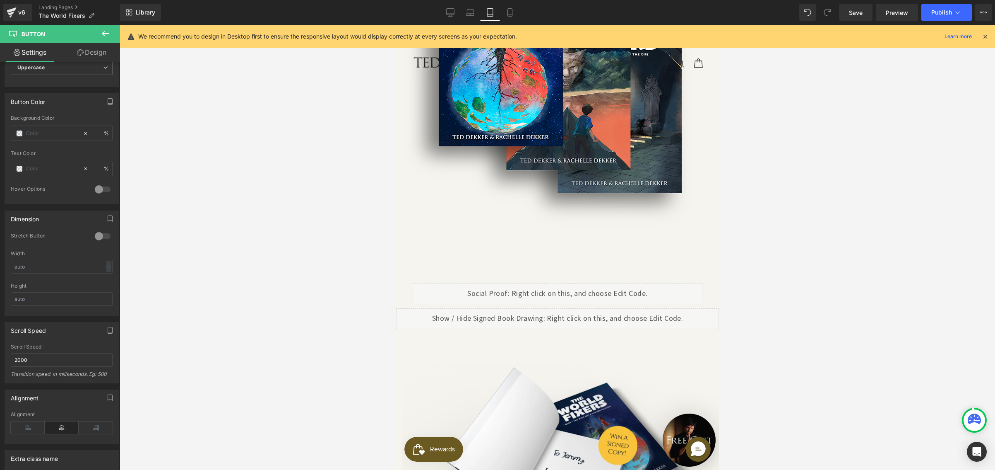
scroll to position [603, 0]
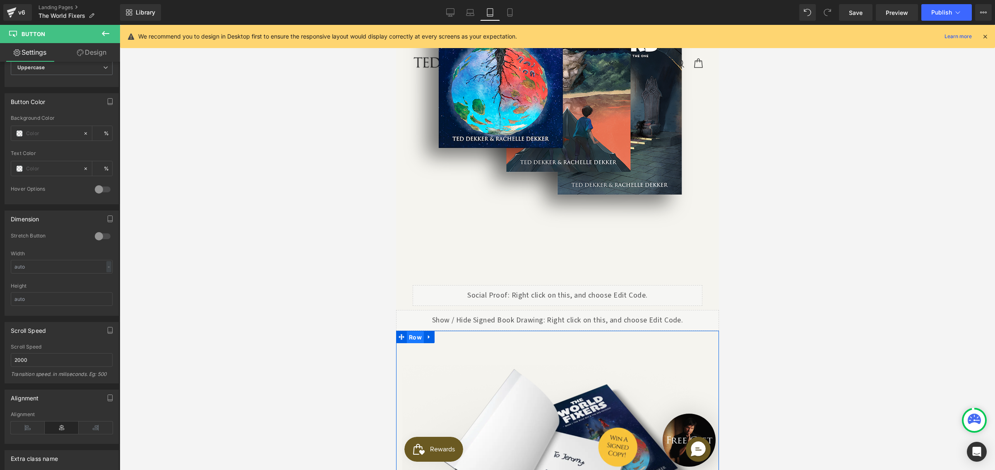
click at [413, 331] on span "Row" at bounding box center [415, 337] width 17 height 12
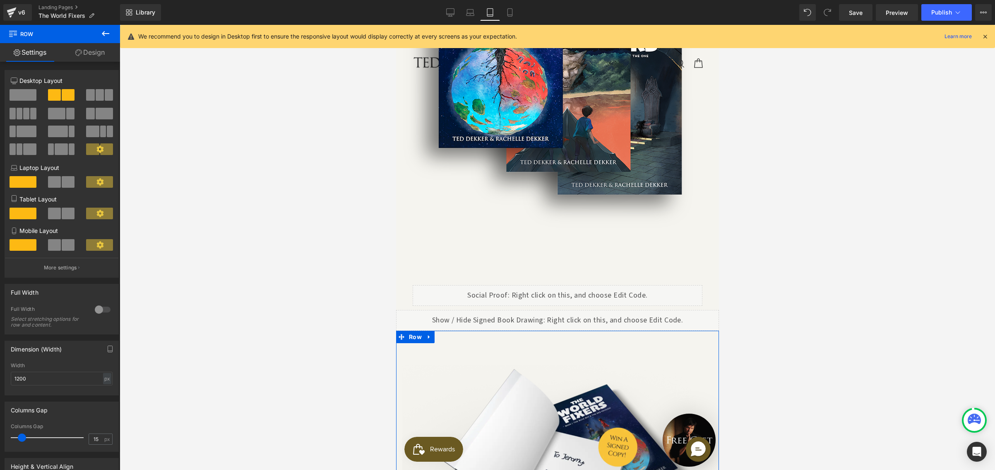
click at [87, 51] on link "Design" at bounding box center [90, 52] width 60 height 19
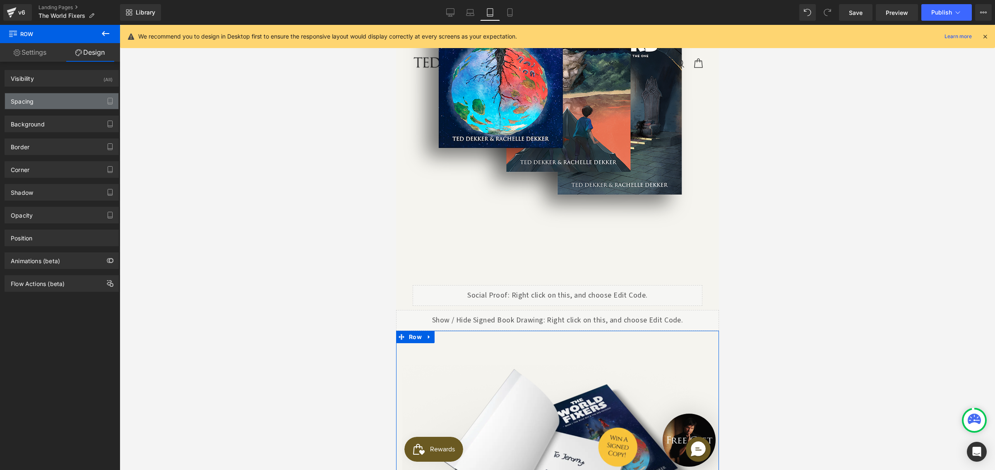
click at [34, 100] on div "Spacing" at bounding box center [61, 101] width 113 height 16
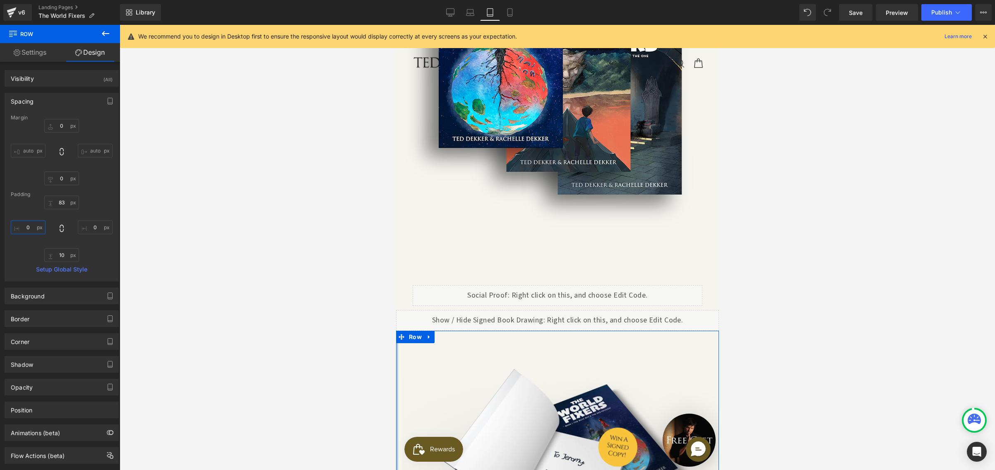
click at [24, 232] on input "0" at bounding box center [28, 227] width 35 height 14
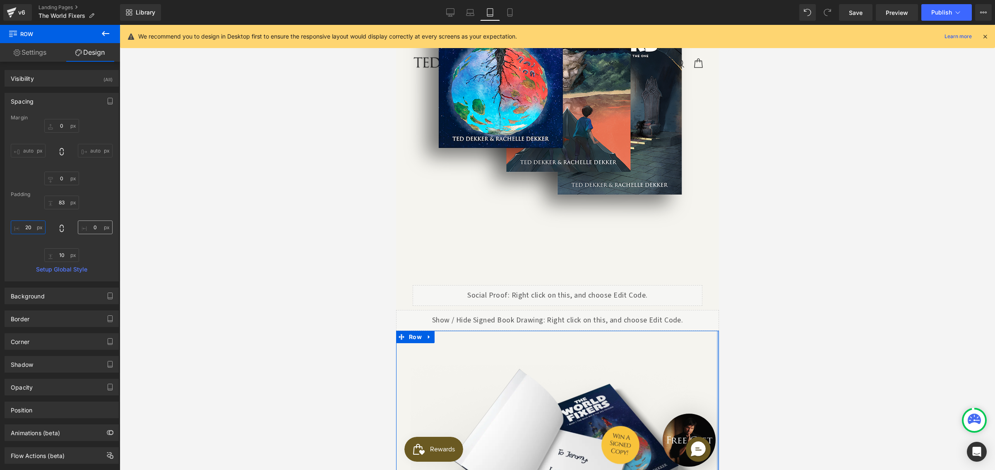
type input "20"
click at [85, 227] on input "0" at bounding box center [95, 227] width 35 height 14
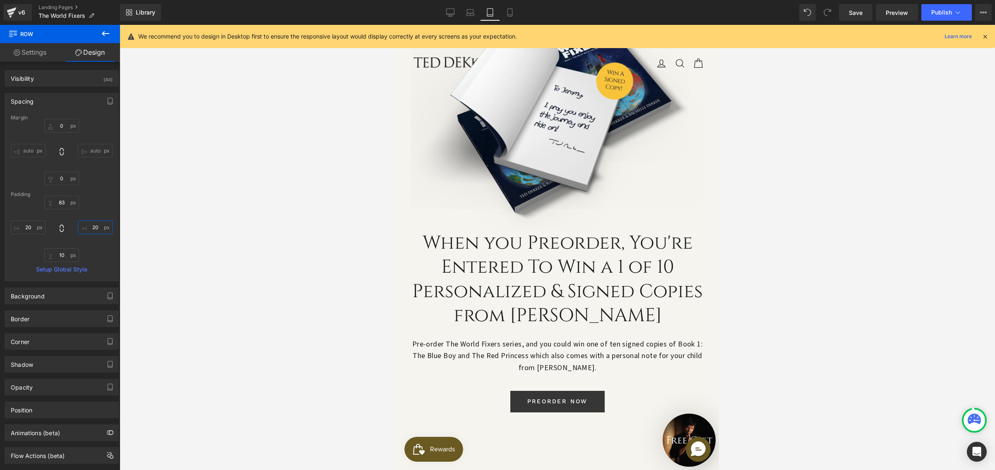
scroll to position [965, 0]
type input "20"
click at [514, 14] on icon at bounding box center [510, 12] width 8 height 8
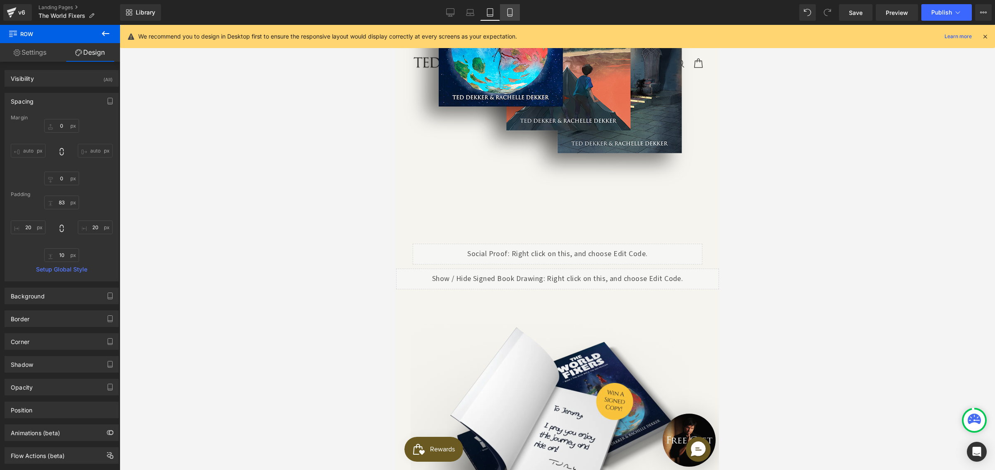
type input "0"
type input "83"
type input "0"
type input "10"
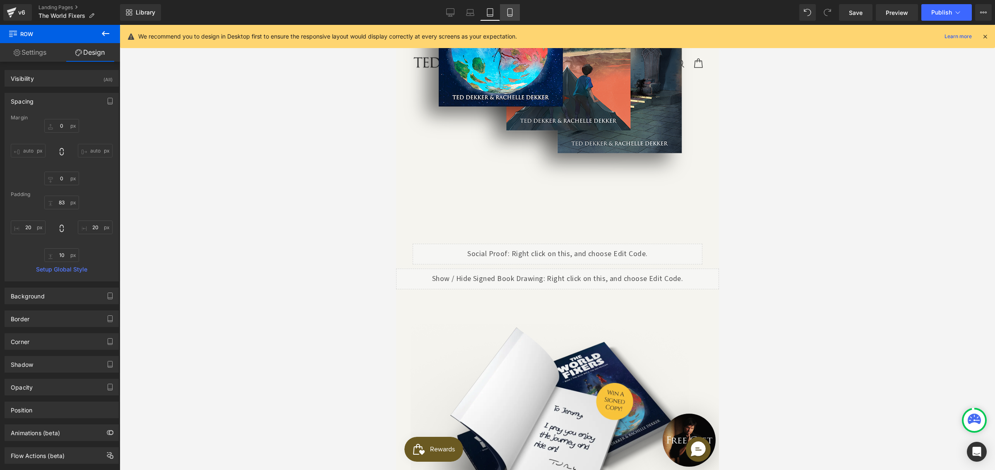
type input "0"
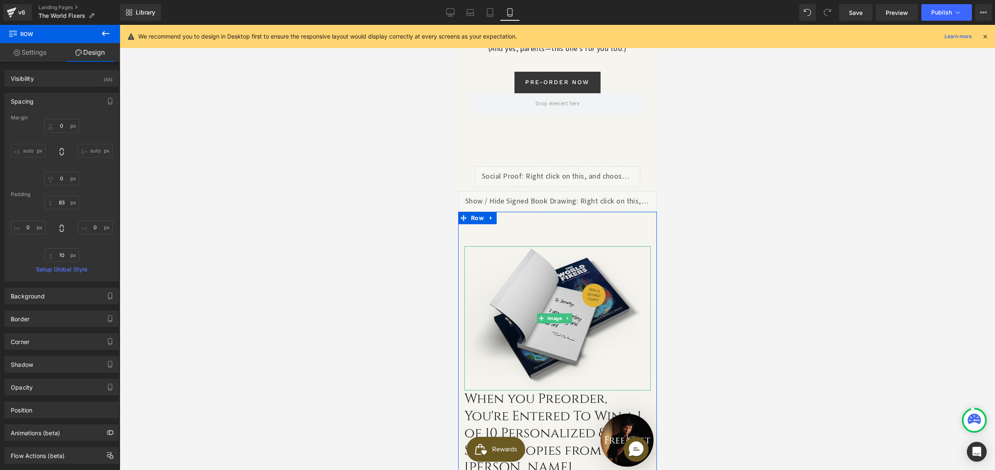
scroll to position [636, 0]
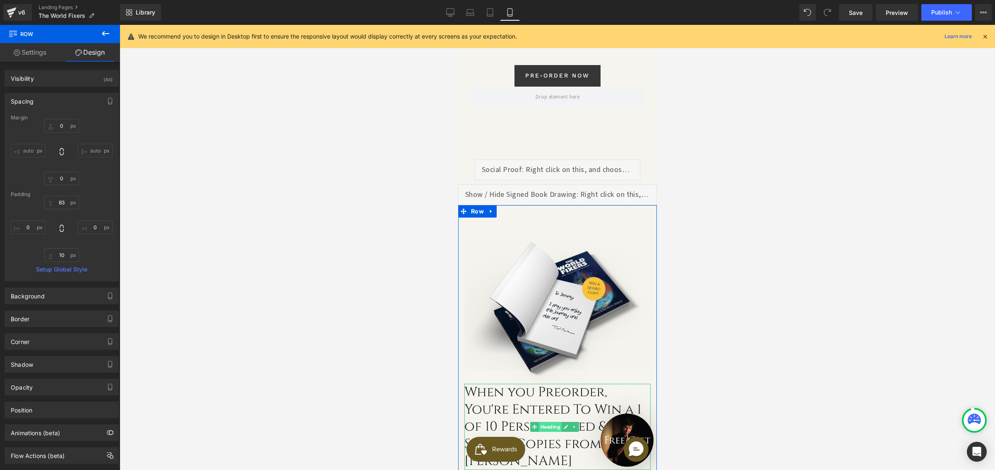
click at [555, 422] on span "Heading" at bounding box center [549, 427] width 23 height 10
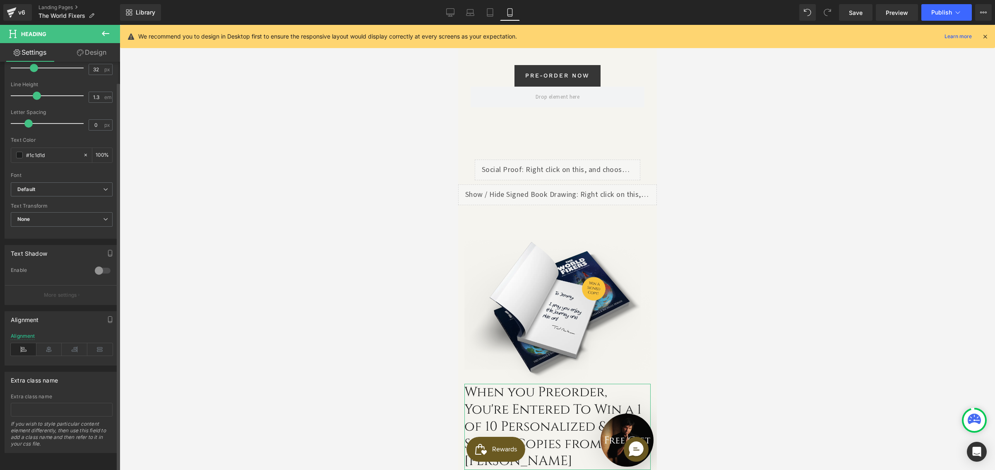
scroll to position [180, 0]
click at [51, 346] on icon at bounding box center [49, 349] width 26 height 12
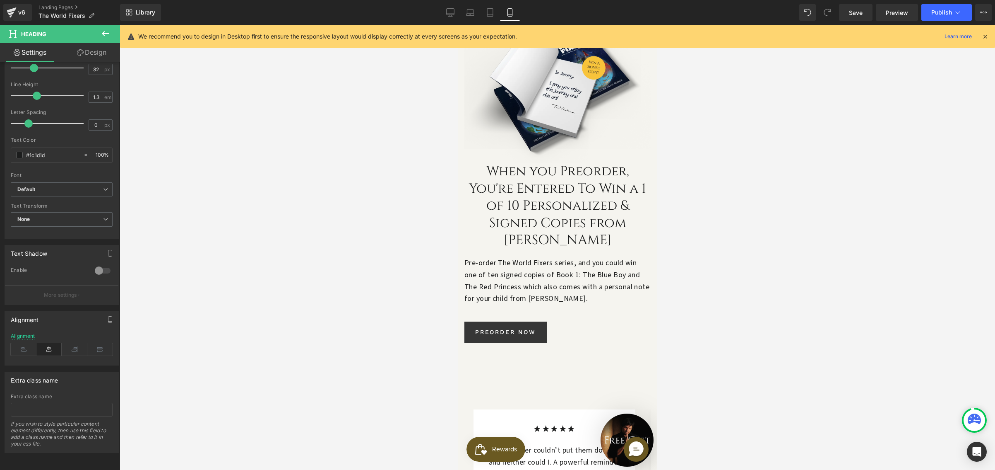
scroll to position [859, 0]
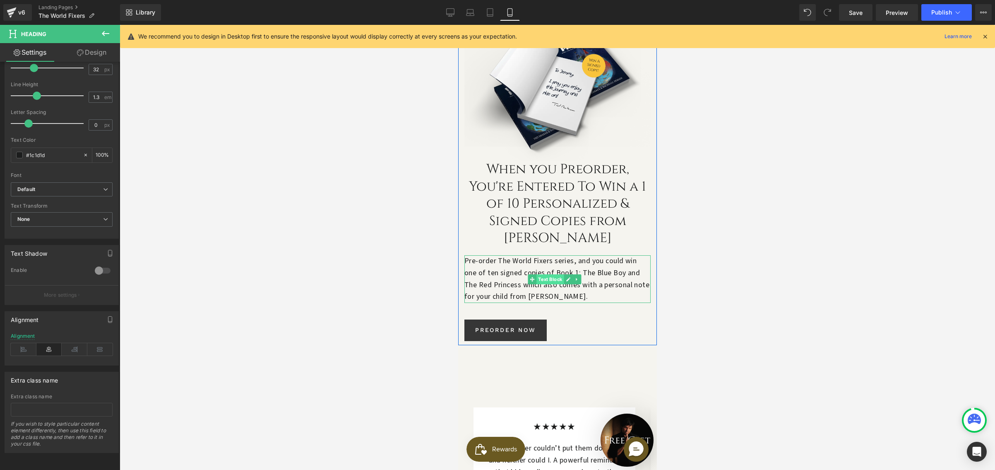
click at [556, 274] on span "Text Block" at bounding box center [549, 279] width 27 height 10
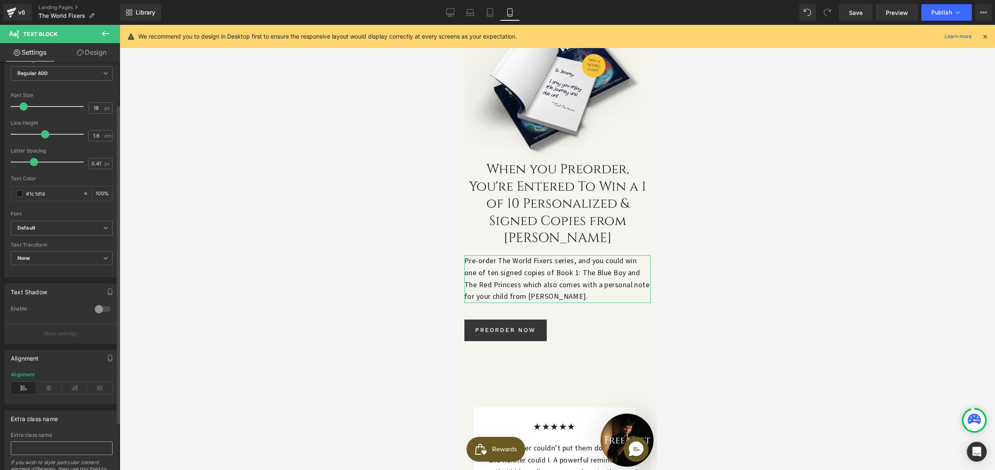
scroll to position [116, 0]
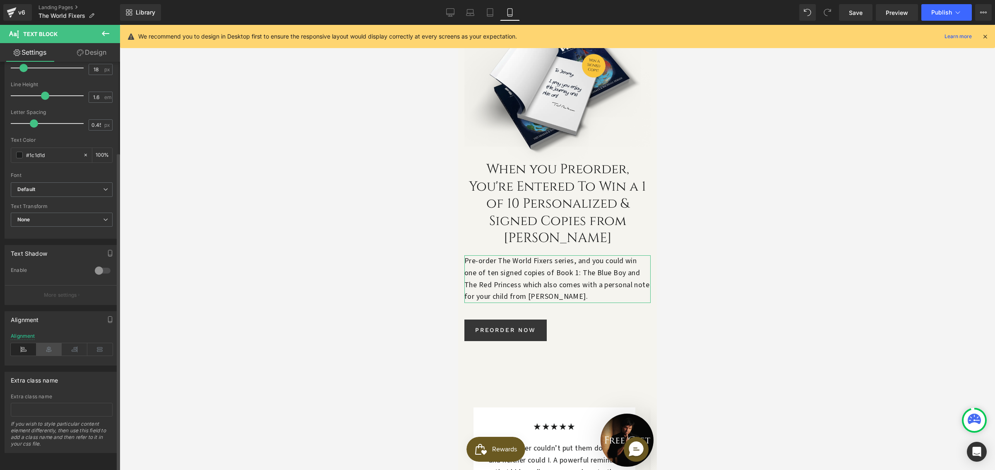
click at [50, 343] on icon at bounding box center [49, 349] width 26 height 12
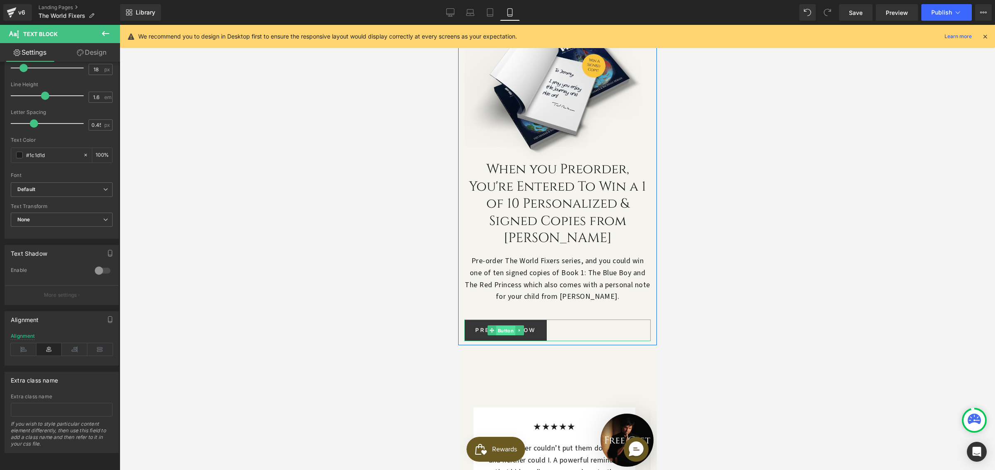
click at [507, 325] on span "Button" at bounding box center [505, 330] width 19 height 10
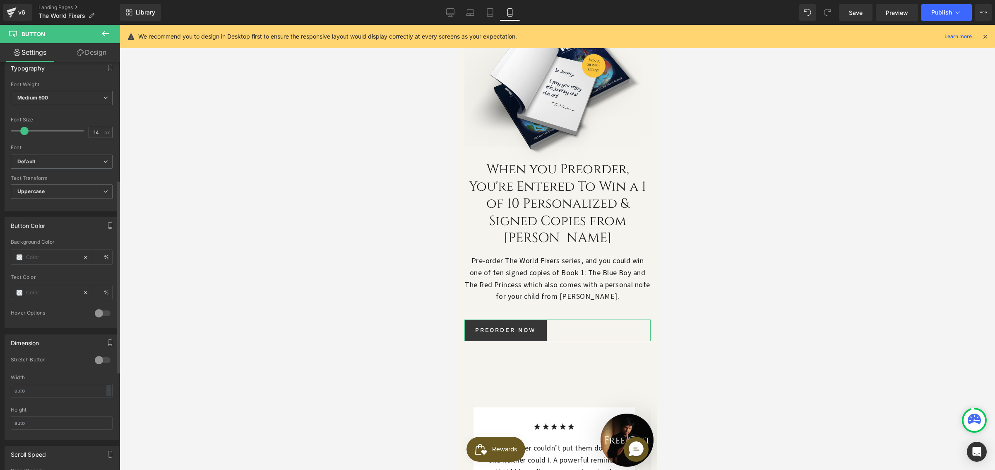
scroll to position [458, 0]
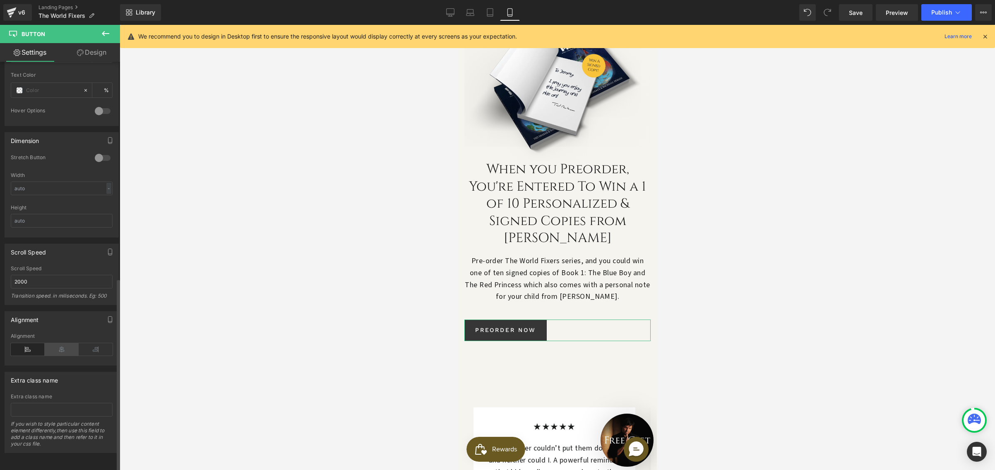
click at [59, 343] on icon at bounding box center [62, 349] width 34 height 12
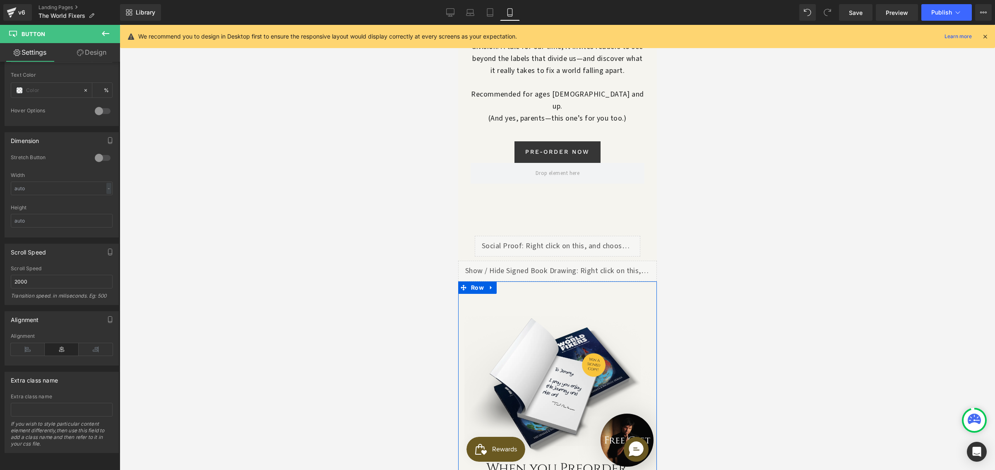
scroll to position [554, 0]
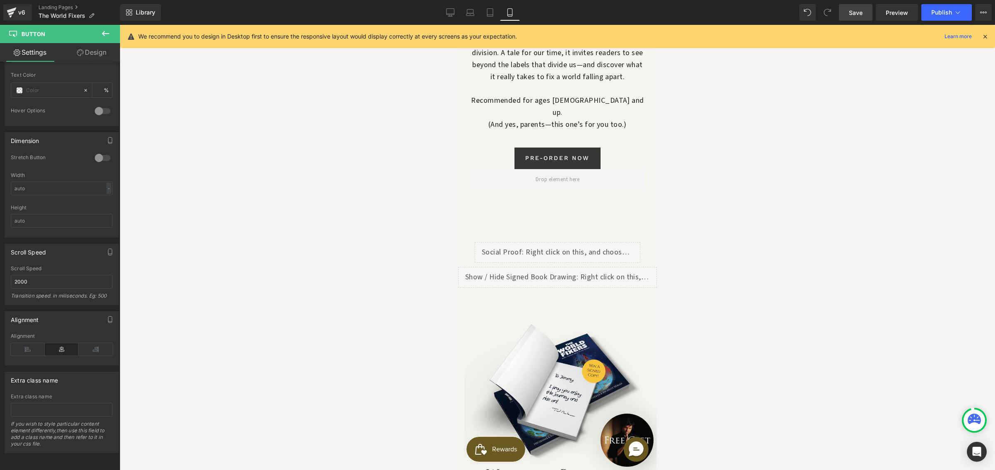
click at [859, 16] on span "Save" at bounding box center [856, 12] width 14 height 9
click at [896, 13] on span "Preview" at bounding box center [897, 12] width 22 height 9
click at [449, 8] on icon at bounding box center [450, 12] width 8 height 8
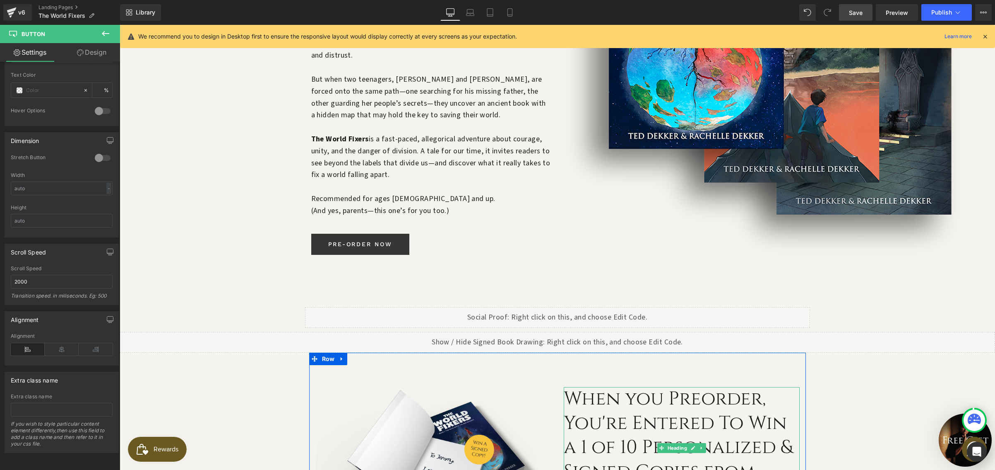
scroll to position [241, 0]
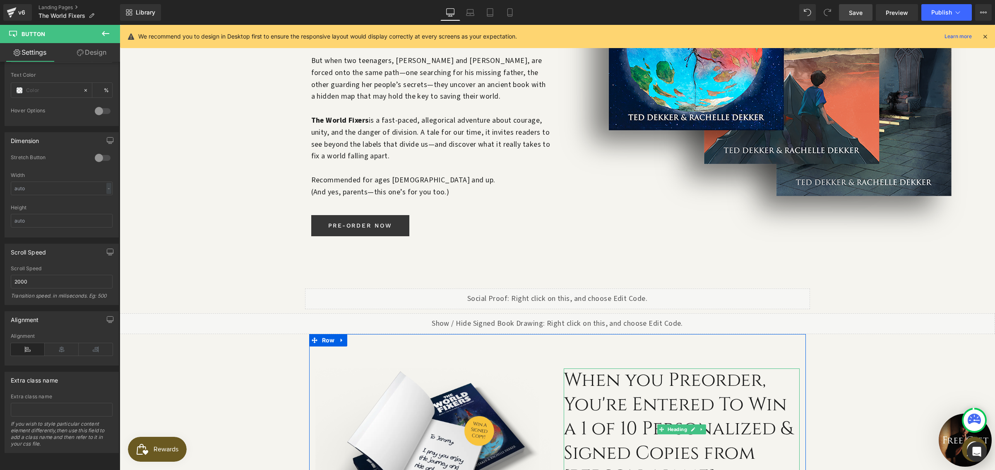
click at [577, 393] on h3 "When you Preorder, You're Entered To Win a 1 of 10 Personalized & Signed Copies…" at bounding box center [682, 428] width 236 height 121
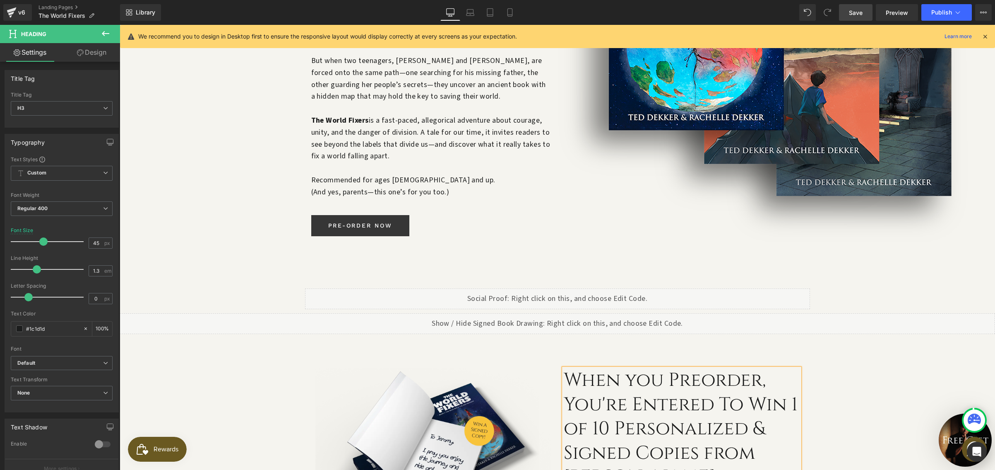
click at [852, 15] on span "Save" at bounding box center [856, 12] width 14 height 9
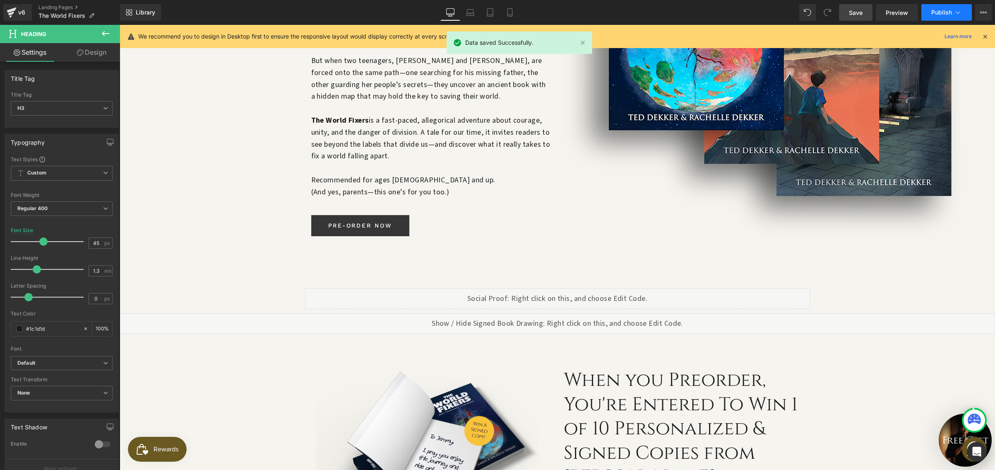
click at [937, 14] on span "Publish" at bounding box center [942, 12] width 21 height 7
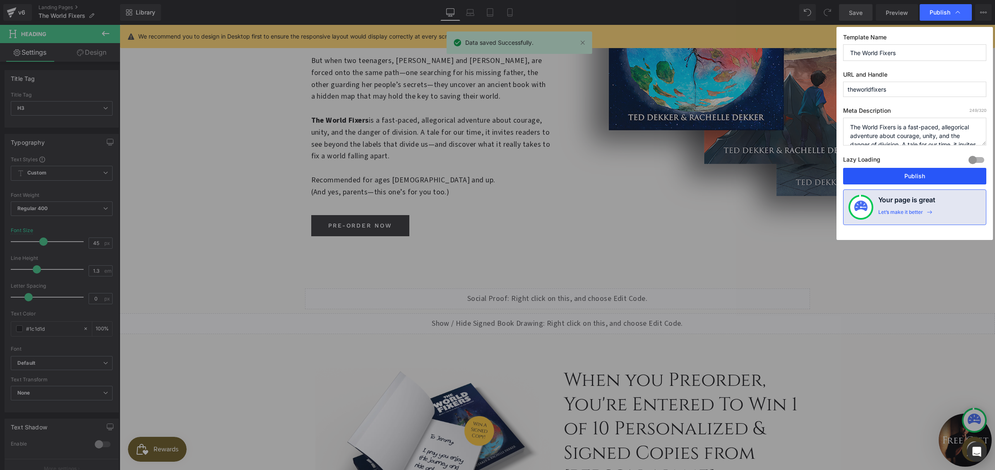
click at [907, 172] on button "Publish" at bounding box center [914, 176] width 143 height 17
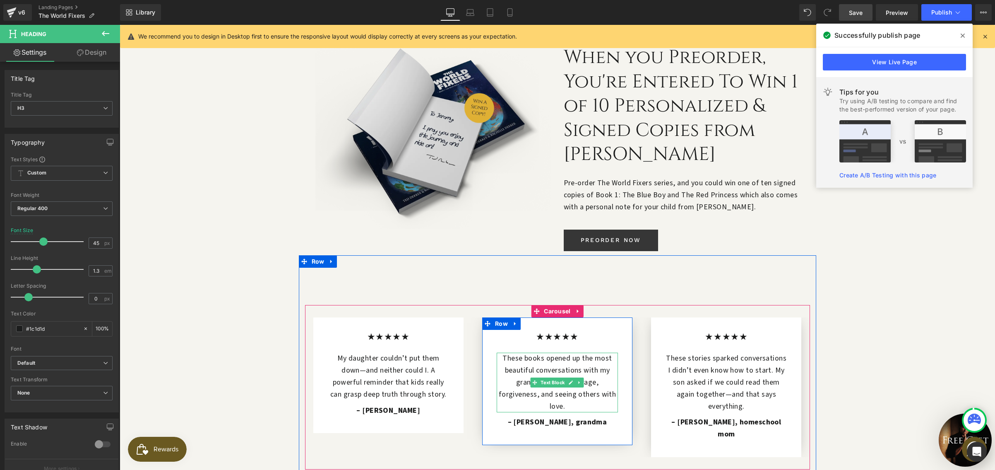
scroll to position [422, 0]
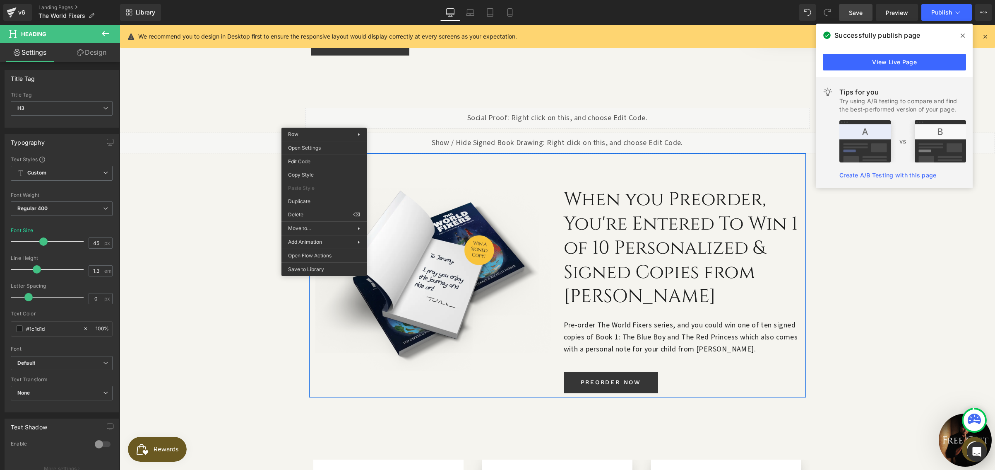
click at [335, 153] on div "Image When you Preorder, You're Entered To Win 1 of 10 Personalized & Signed Co…" at bounding box center [557, 275] width 497 height 244
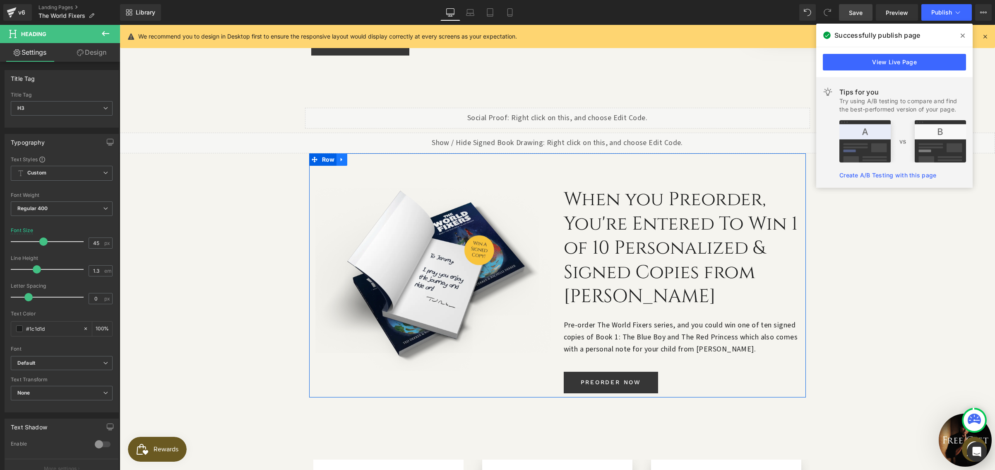
click at [341, 157] on icon at bounding box center [342, 160] width 6 height 6
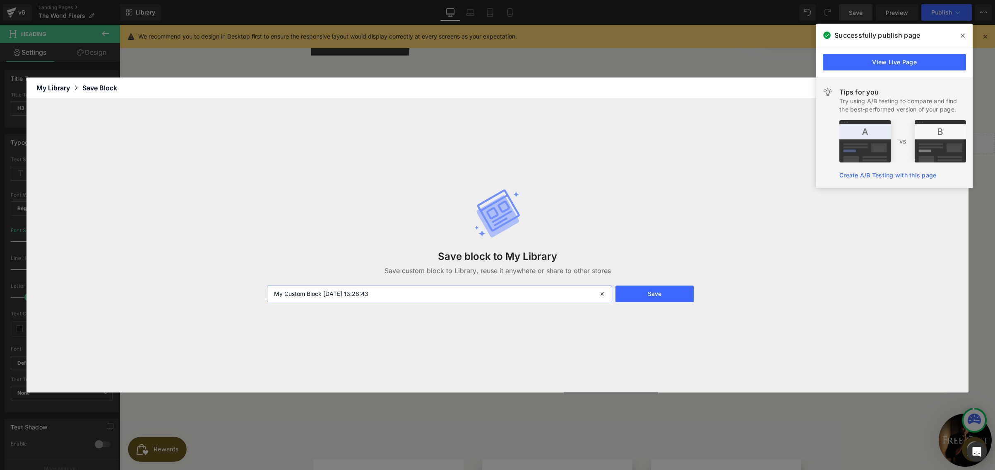
click at [353, 297] on input "My Custom Block 2025-09-12 13:28:43" at bounding box center [439, 293] width 345 height 17
type input "promo world fixers"
click at [643, 296] on button "Save" at bounding box center [655, 293] width 79 height 17
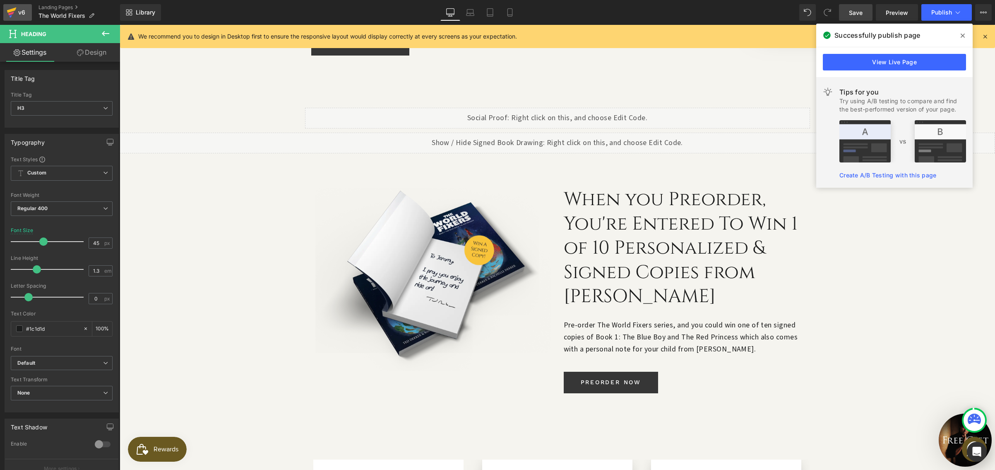
click at [19, 10] on div "v6" at bounding box center [22, 12] width 10 height 11
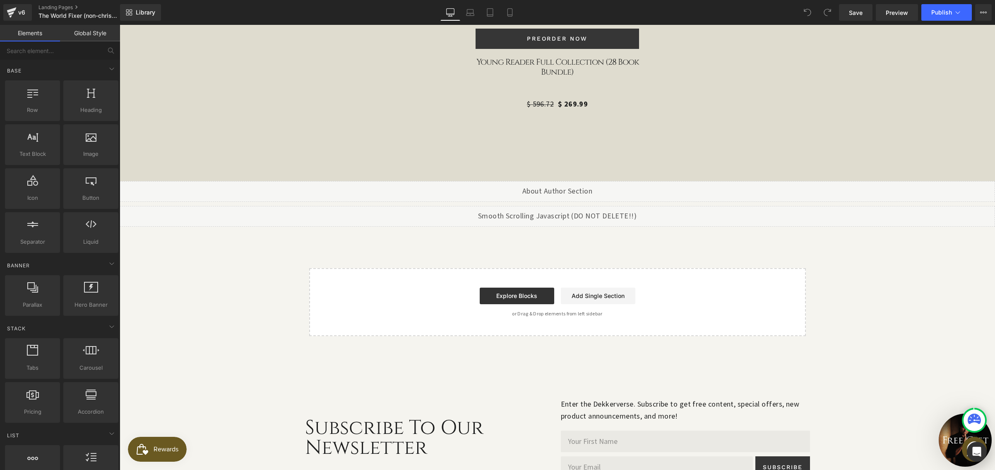
scroll to position [3141, 0]
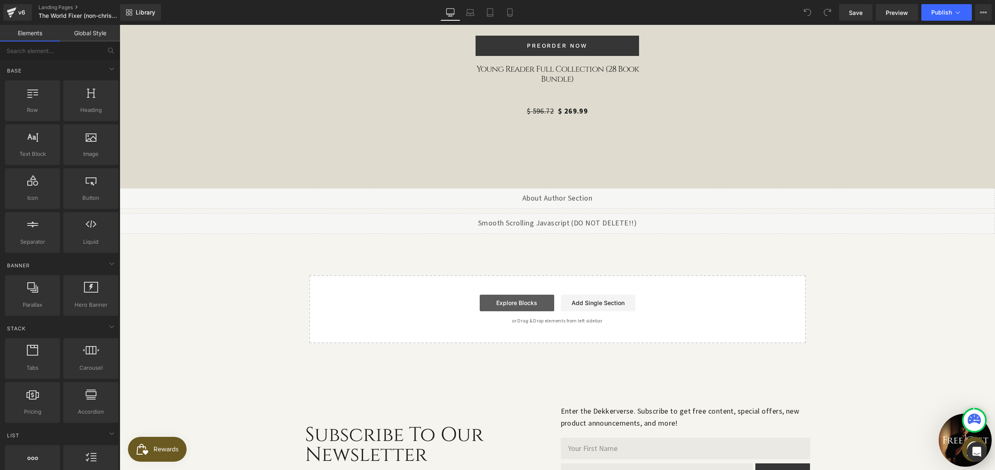
click at [531, 294] on link "Explore Blocks" at bounding box center [517, 302] width 75 height 17
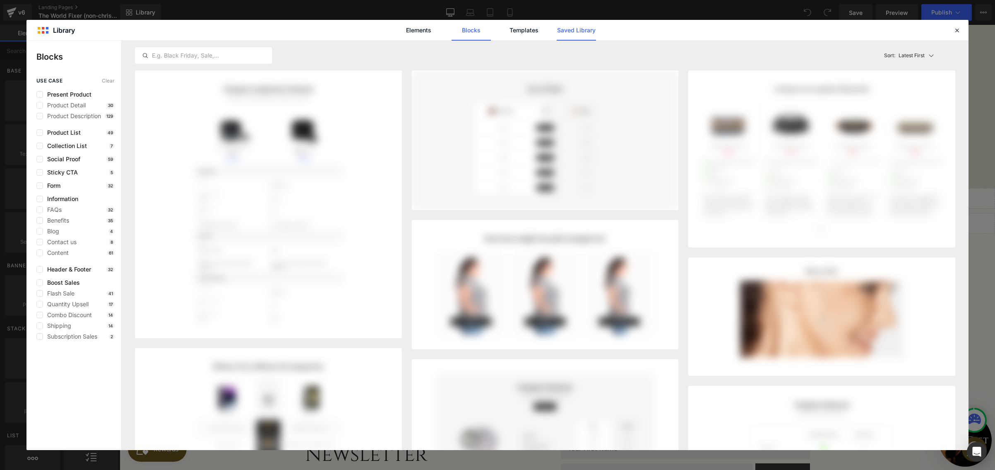
click at [586, 33] on link "Saved Library" at bounding box center [576, 30] width 39 height 21
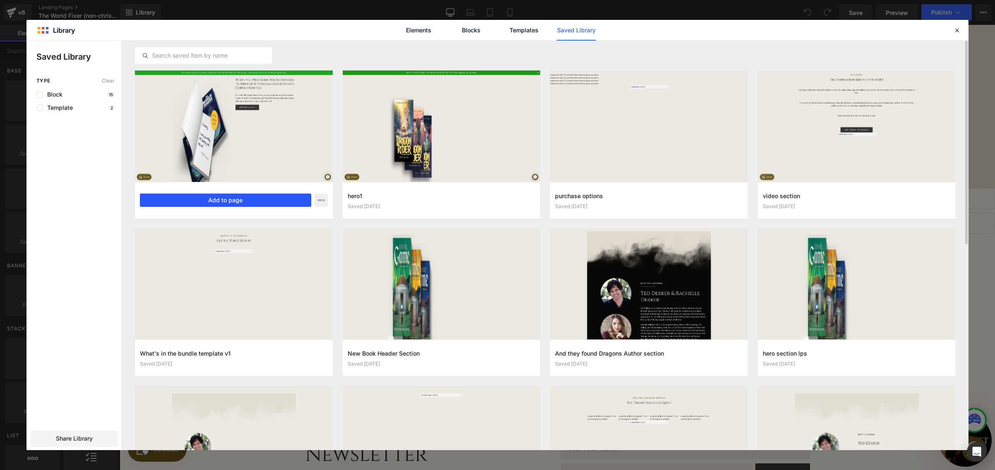
click at [230, 201] on button "Add to page" at bounding box center [225, 199] width 171 height 13
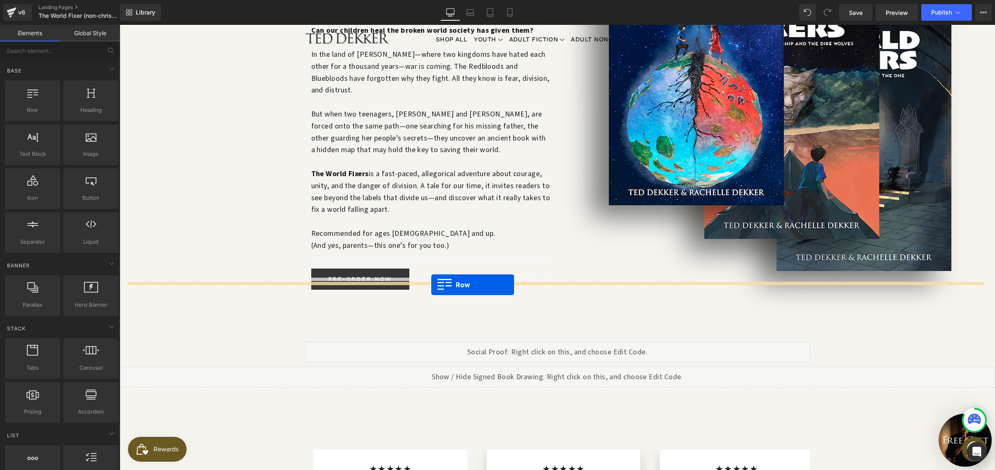
scroll to position [159, 0]
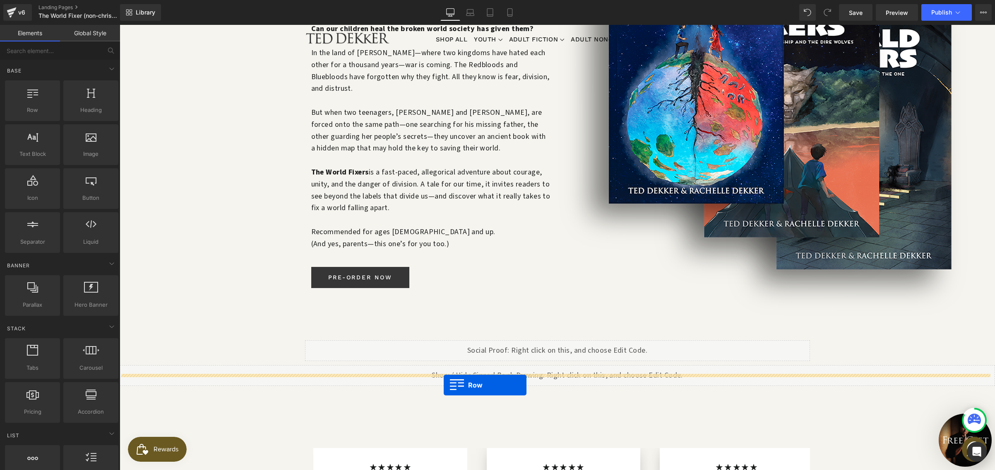
drag, startPoint x: 312, startPoint y: 210, endPoint x: 444, endPoint y: 385, distance: 218.8
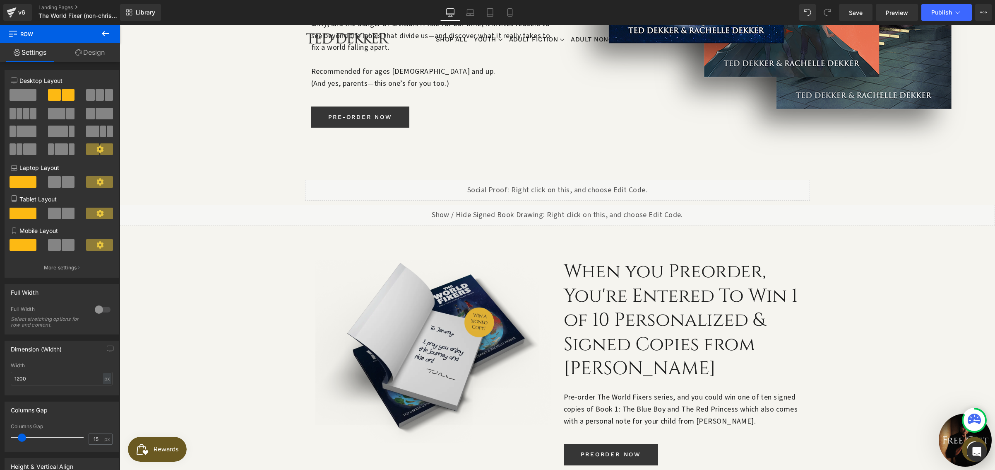
scroll to position [469, 0]
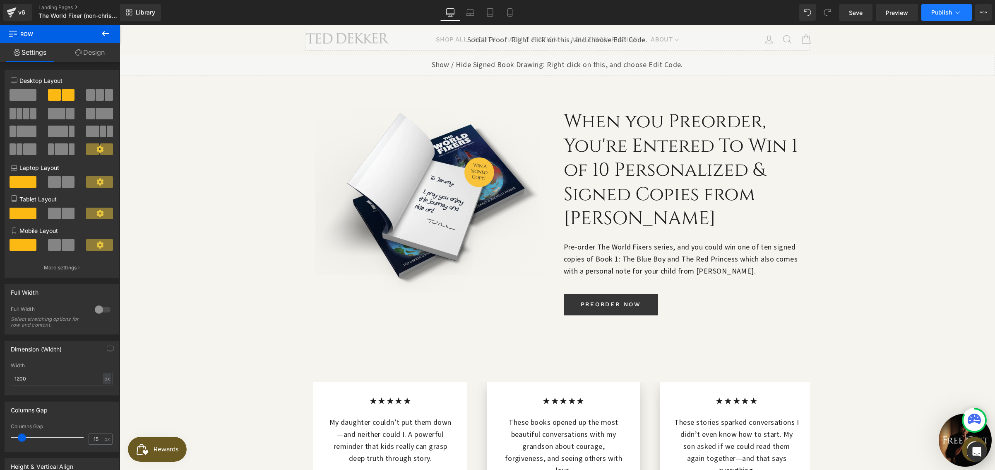
click at [934, 10] on span "Publish" at bounding box center [942, 12] width 21 height 7
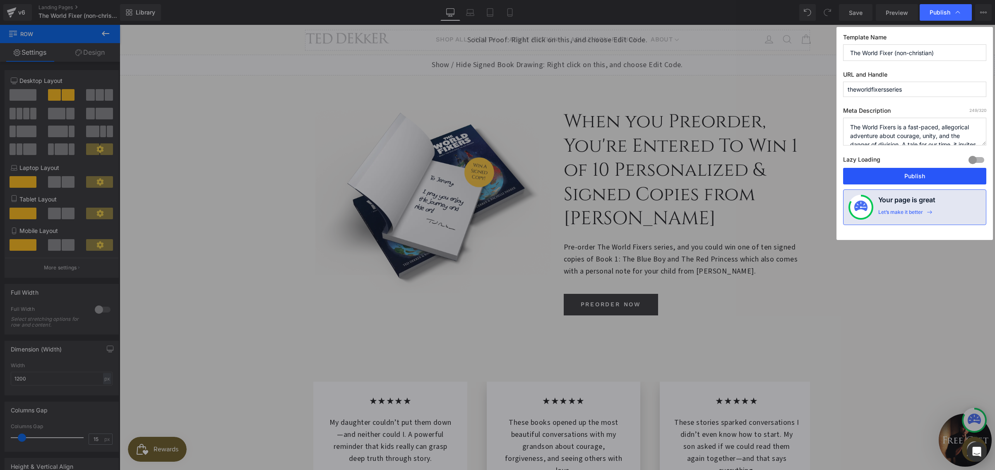
click at [922, 174] on button "Publish" at bounding box center [914, 176] width 143 height 17
